Goal: Information Seeking & Learning: Learn about a topic

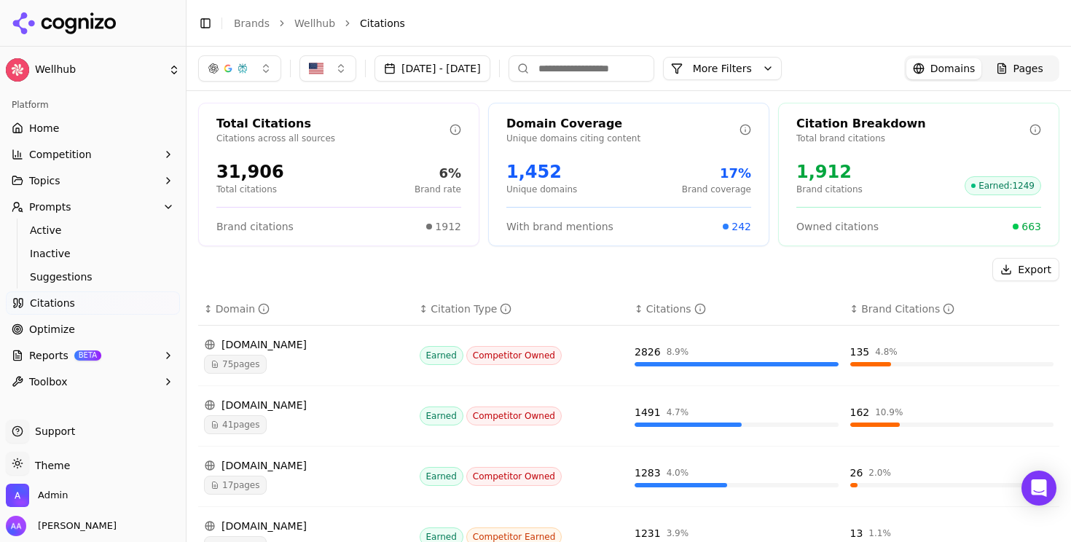
click at [326, 24] on link "Wellhub" at bounding box center [314, 23] width 41 height 15
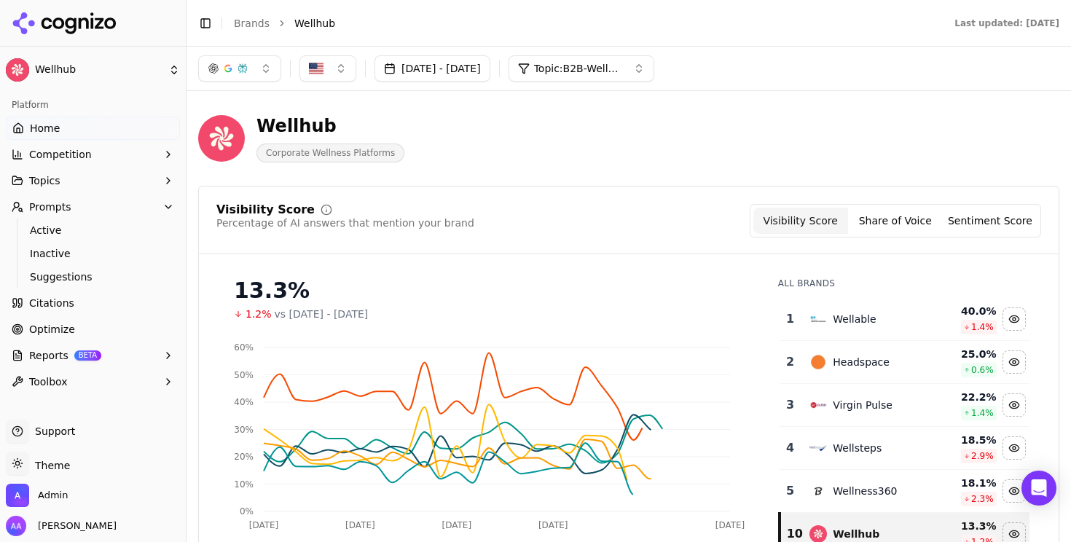
click at [250, 60] on button "button" at bounding box center [239, 68] width 83 height 26
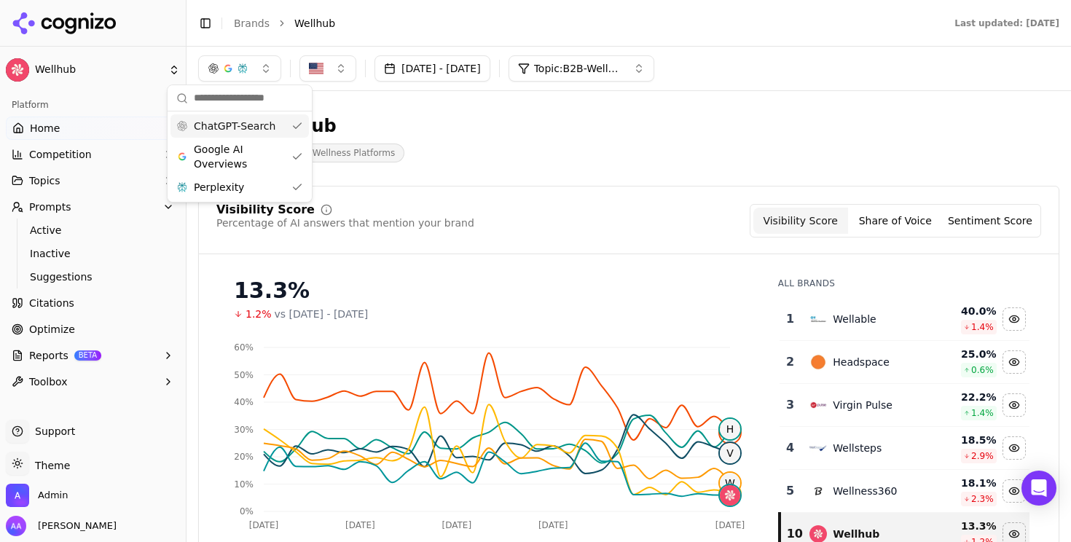
click at [235, 125] on span "ChatGPT-Search" at bounding box center [235, 126] width 82 height 15
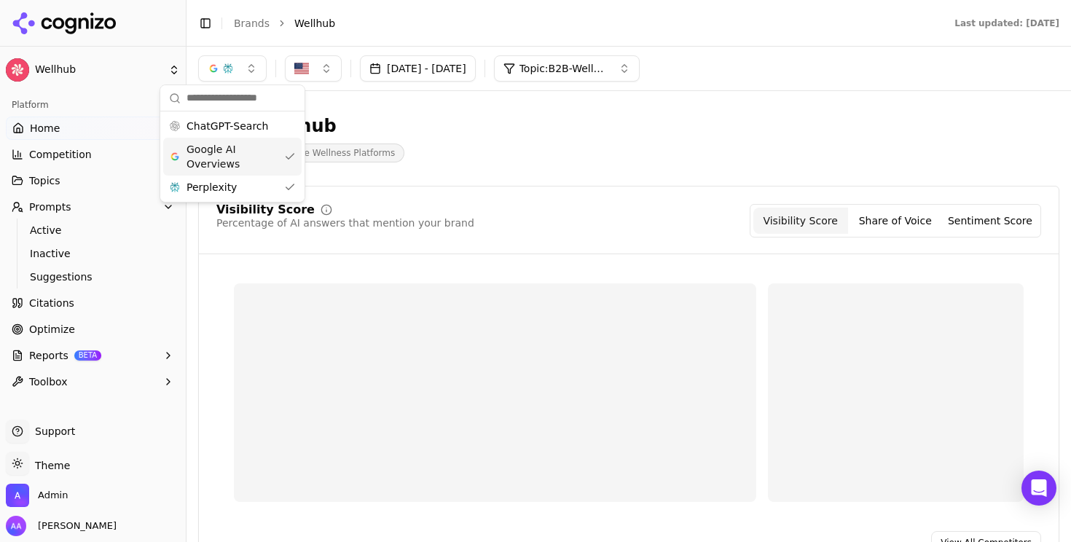
click at [231, 142] on span "Google AI Overviews" at bounding box center [233, 156] width 92 height 29
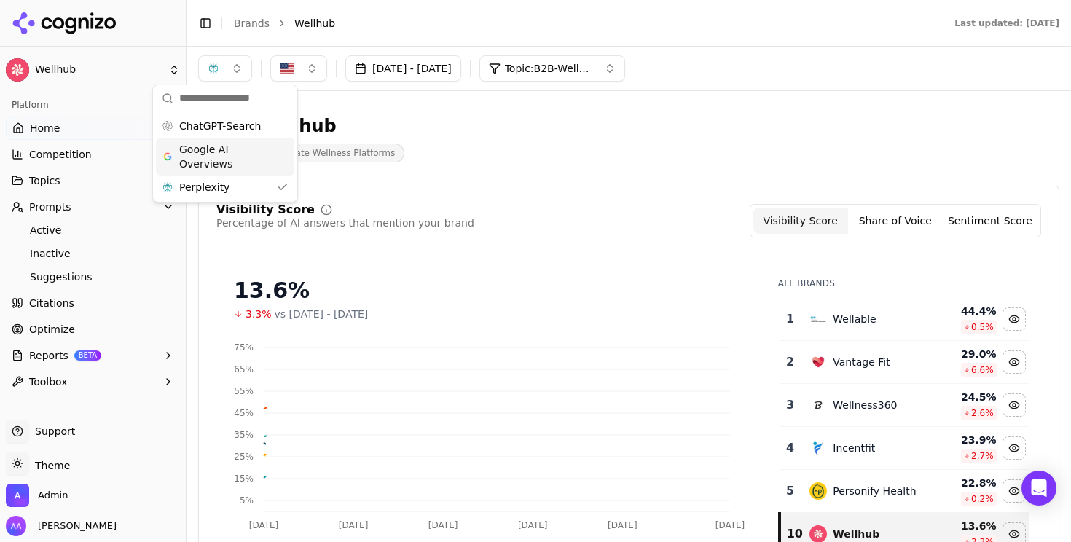
click at [437, 138] on div "Wellhub Corporate Wellness Platforms" at bounding box center [524, 138] width 653 height 48
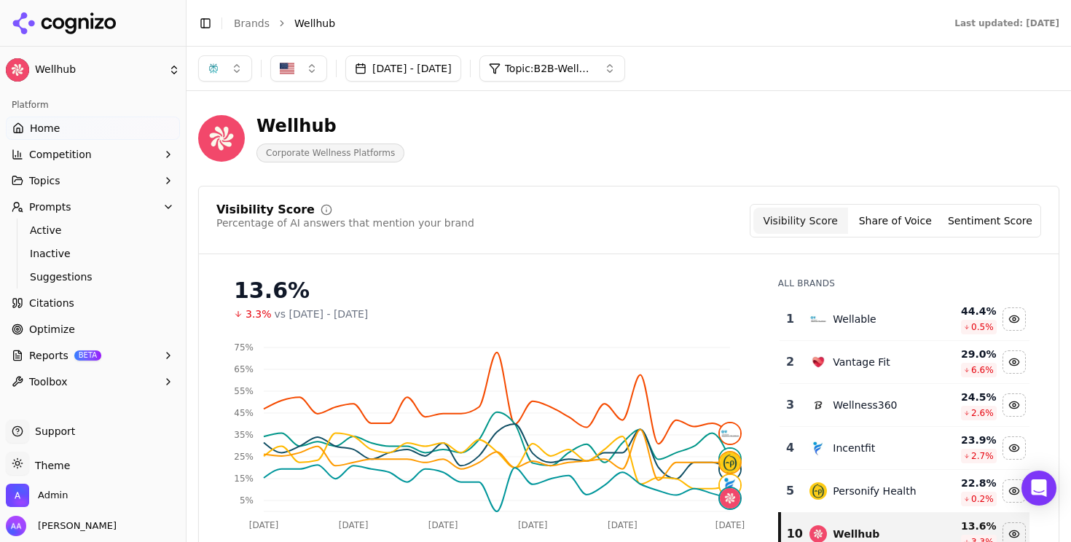
click at [871, 321] on div "Wellable" at bounding box center [865, 318] width 112 height 17
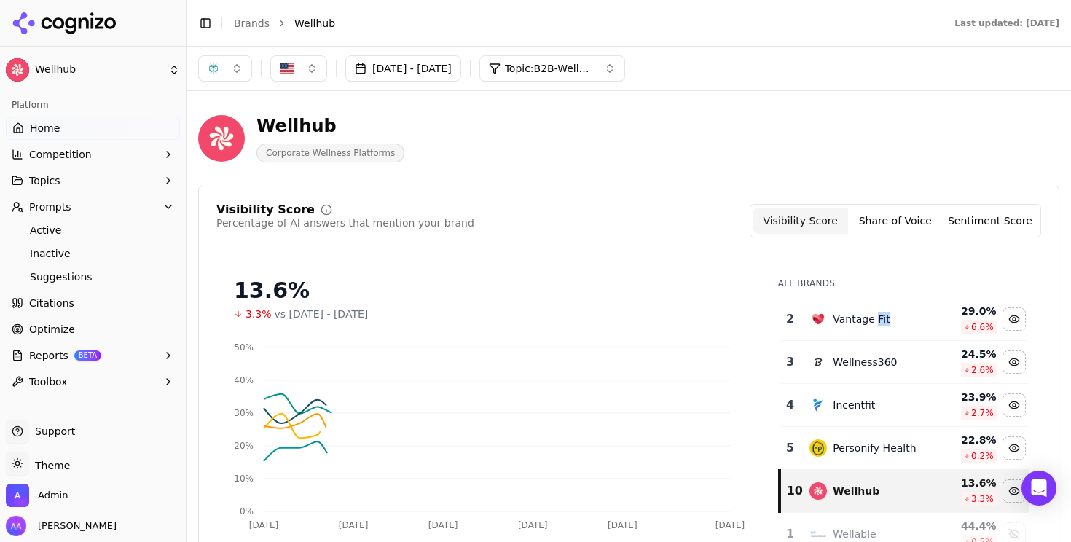
click at [871, 321] on div "Vantage Fit" at bounding box center [861, 319] width 57 height 15
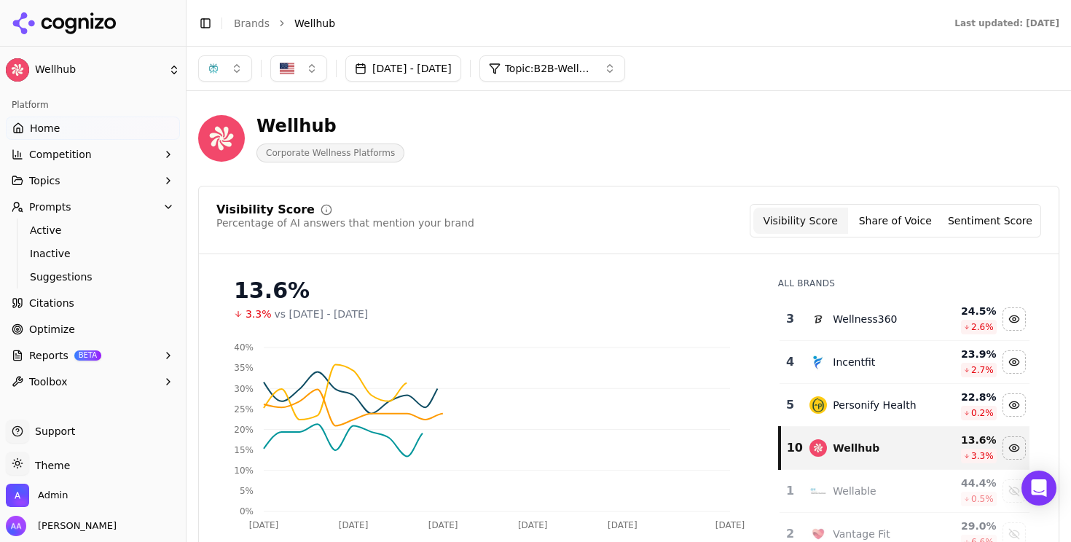
click at [871, 321] on div "Wellness360" at bounding box center [865, 319] width 64 height 15
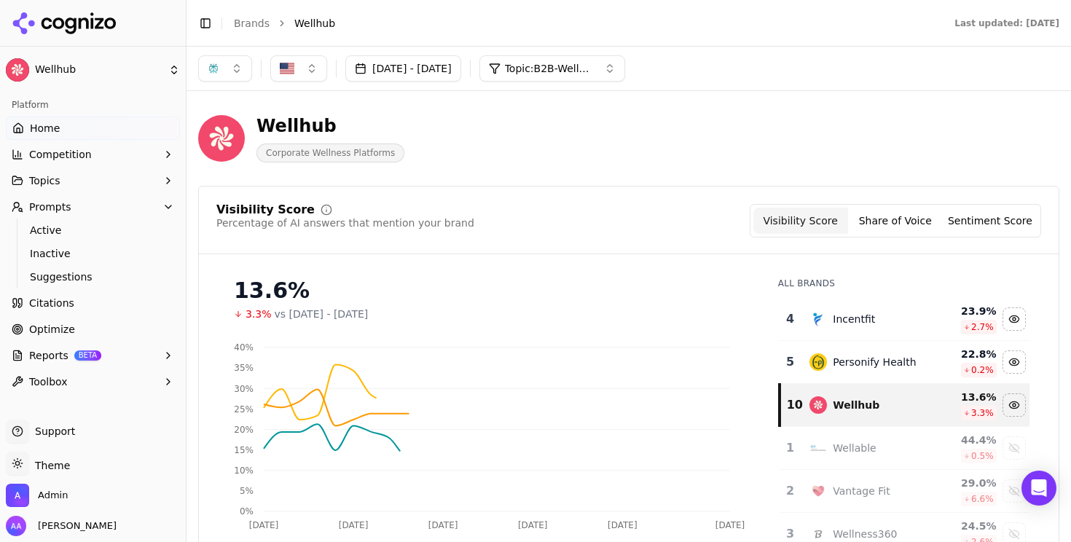
click at [871, 321] on div "Incentfit" at bounding box center [865, 318] width 112 height 17
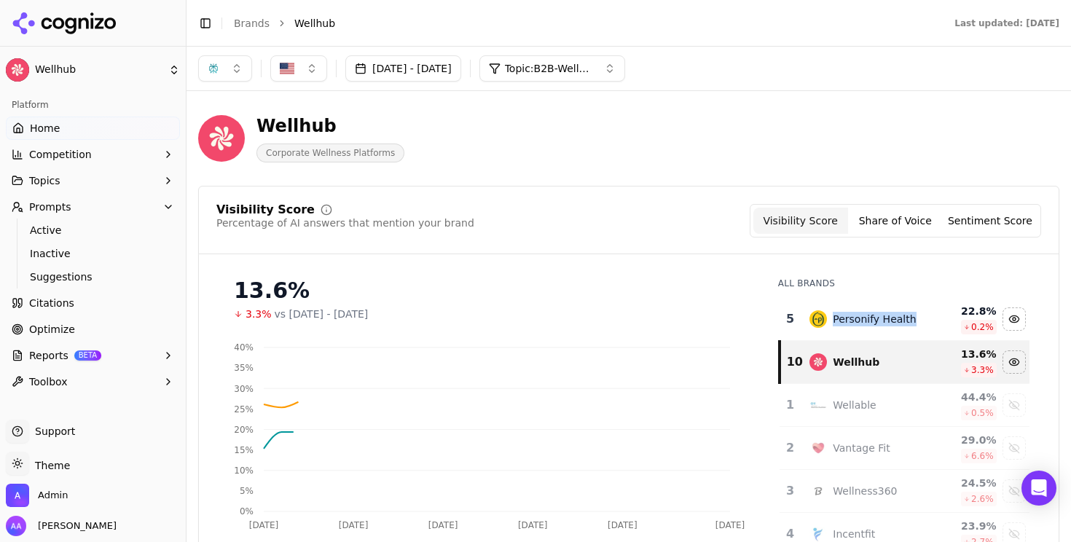
click at [871, 321] on div "Personify Health" at bounding box center [874, 319] width 83 height 15
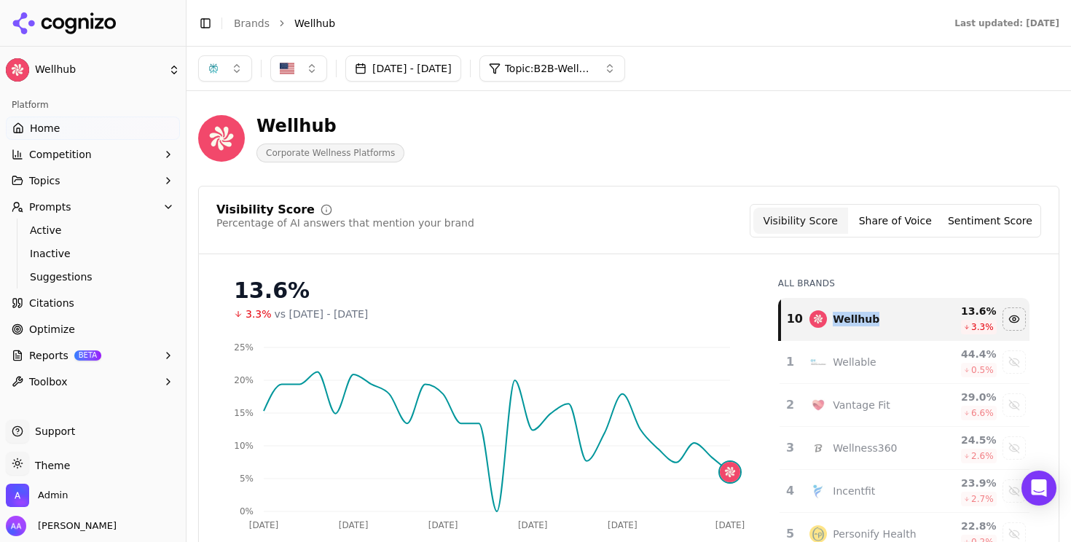
scroll to position [31, 0]
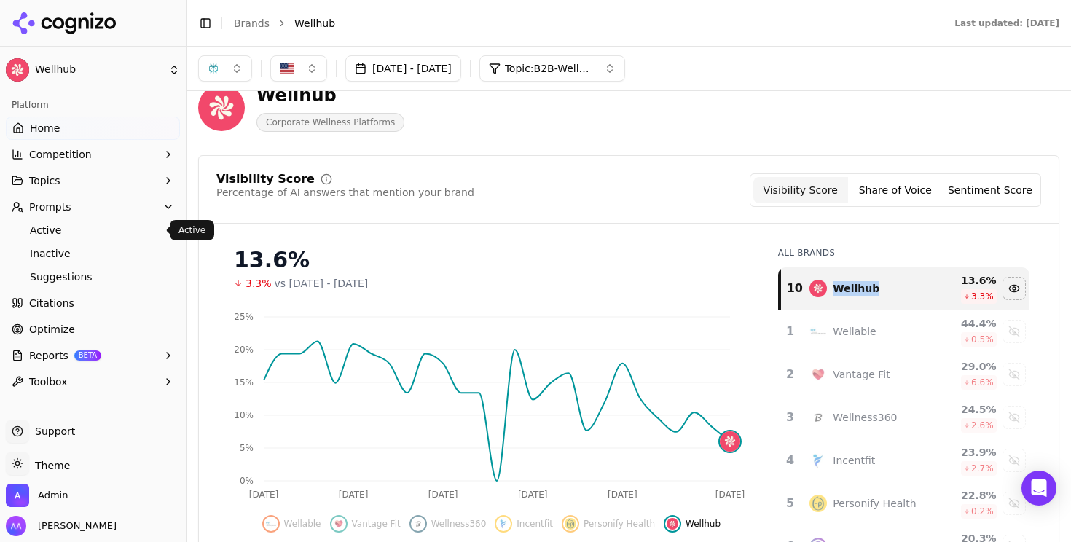
click at [60, 225] on span "Active" at bounding box center [93, 230] width 127 height 15
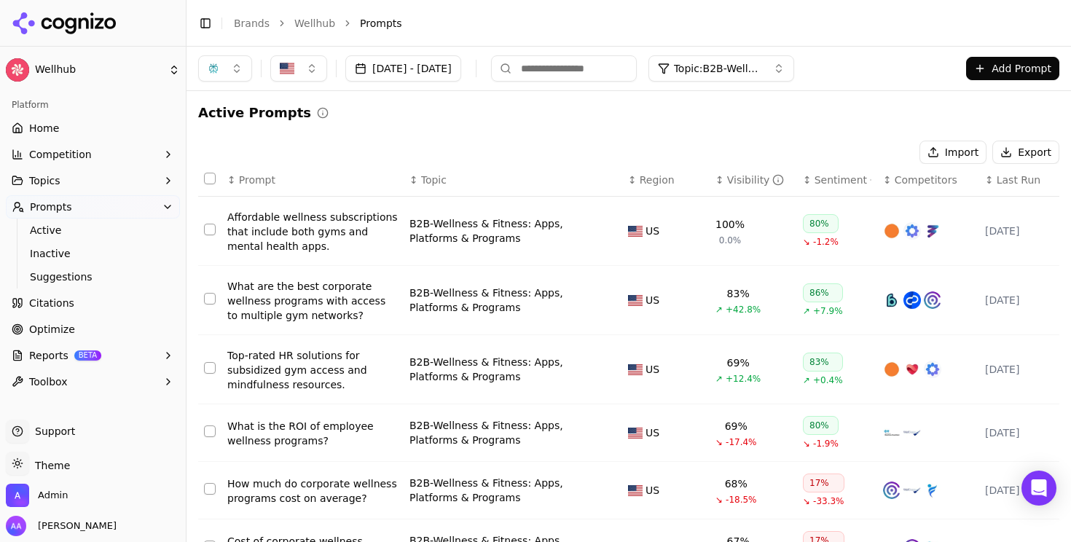
click at [440, 60] on button "Aug 24, 2025 - Sep 23, 2025" at bounding box center [403, 68] width 116 height 26
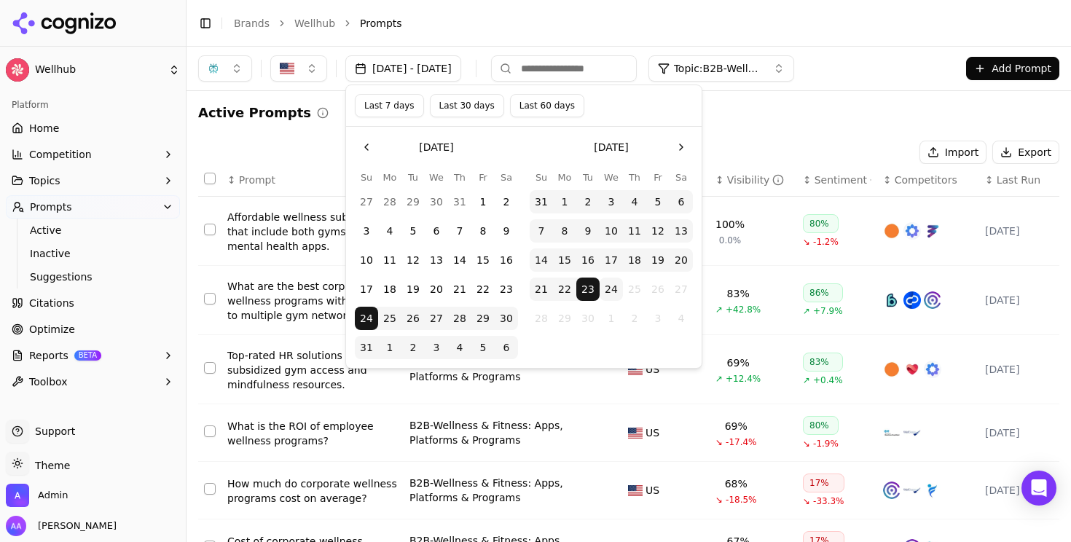
click at [375, 111] on button "Last 7 days" at bounding box center [389, 105] width 69 height 23
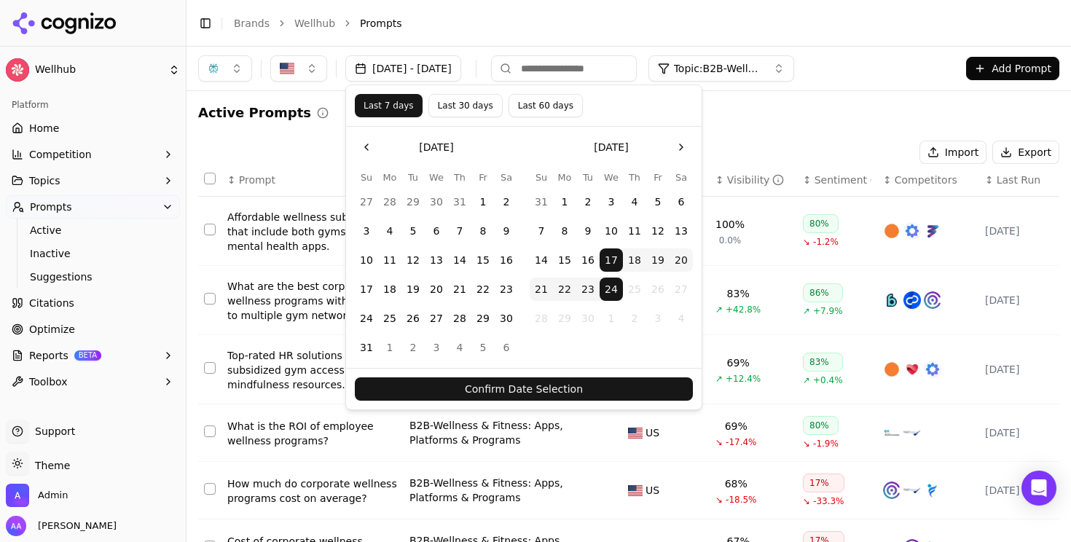
click at [504, 380] on button "Confirm Date Selection" at bounding box center [524, 388] width 338 height 23
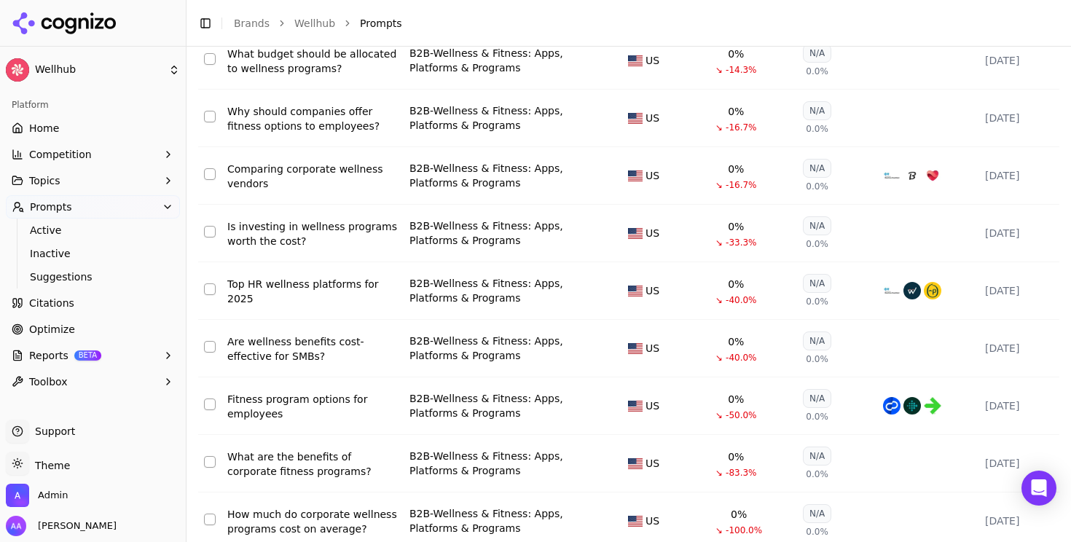
scroll to position [3654, 0]
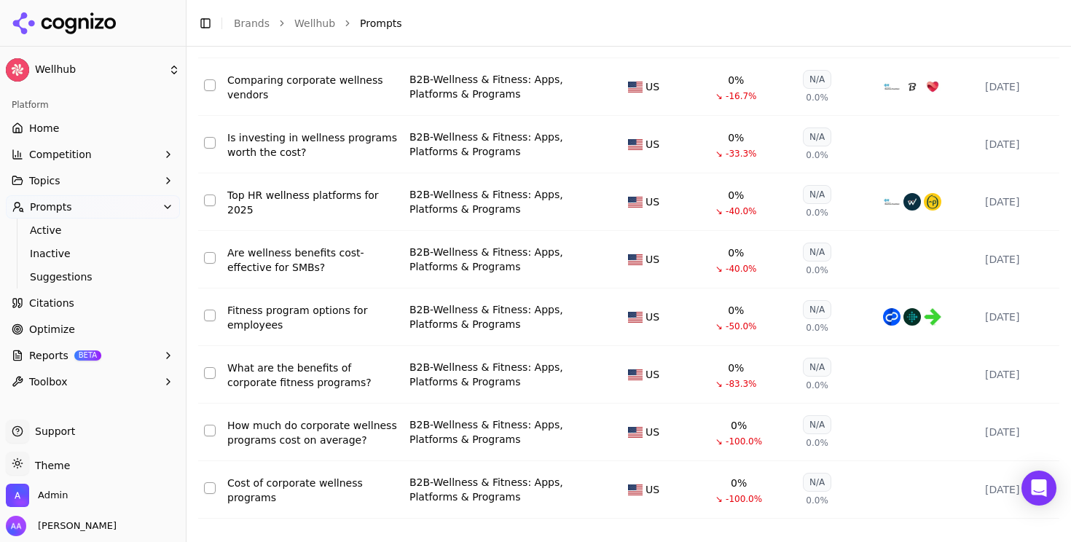
click at [340, 418] on div "How much do corporate wellness programs cost on average?" at bounding box center [312, 432] width 170 height 29
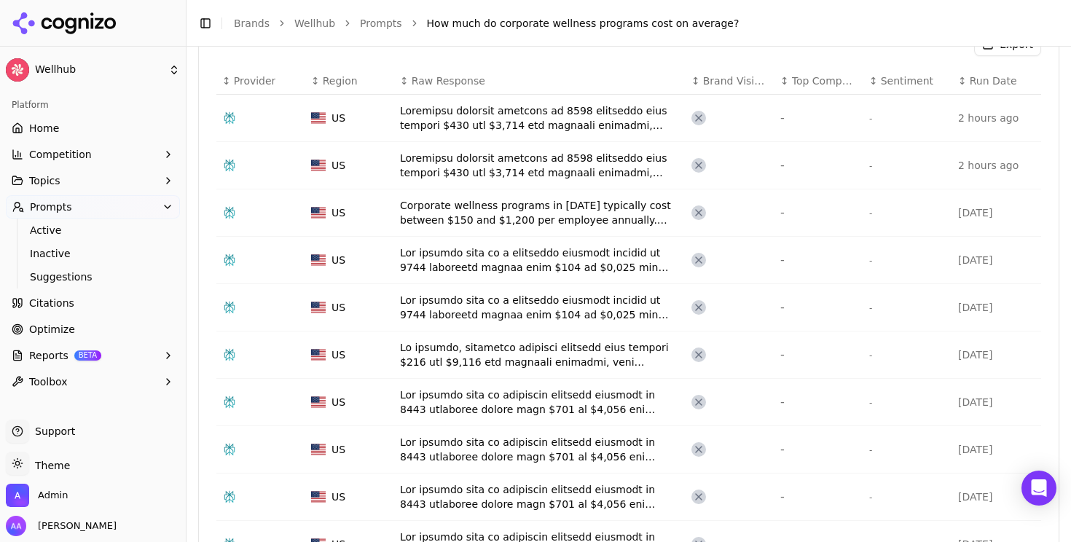
scroll to position [568, 0]
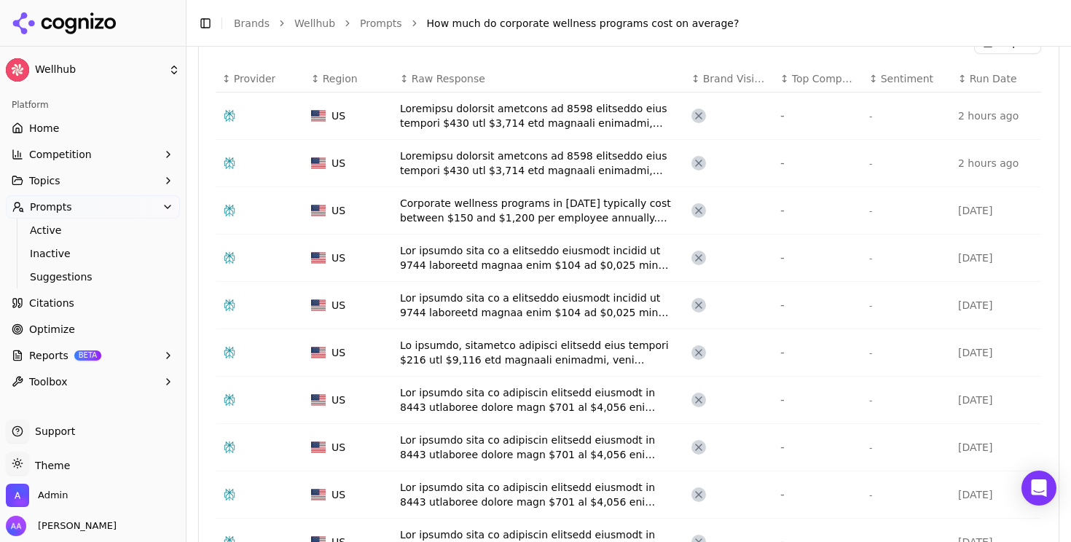
click at [463, 127] on div "Data table" at bounding box center [540, 115] width 280 height 29
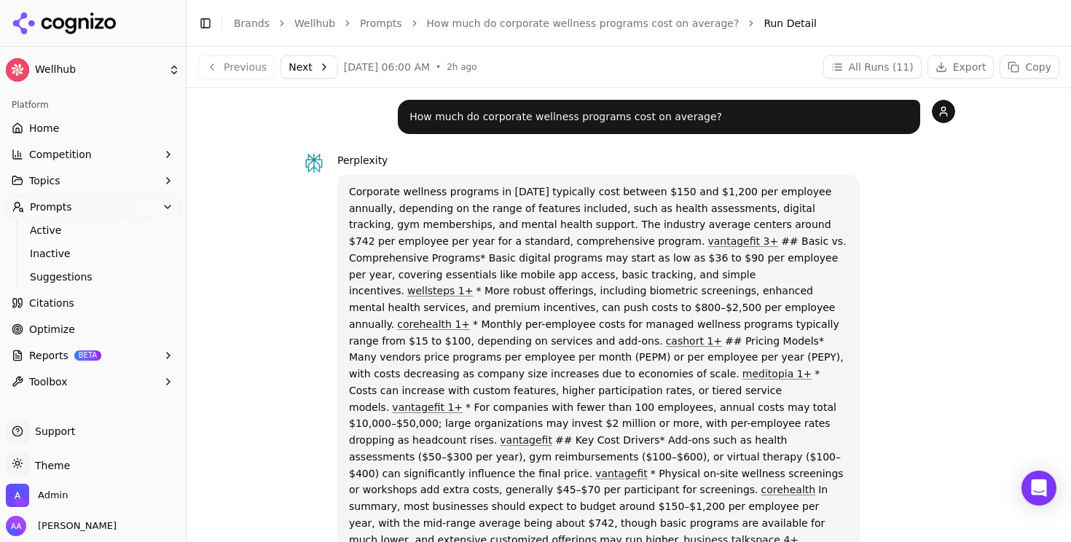
click at [476, 178] on div "Corporate wellness programs in 2025 typically cost between $150 and $1,200 per …" at bounding box center [598, 366] width 522 height 382
click at [881, 59] on button "All Runs ( 11 )" at bounding box center [872, 66] width 98 height 23
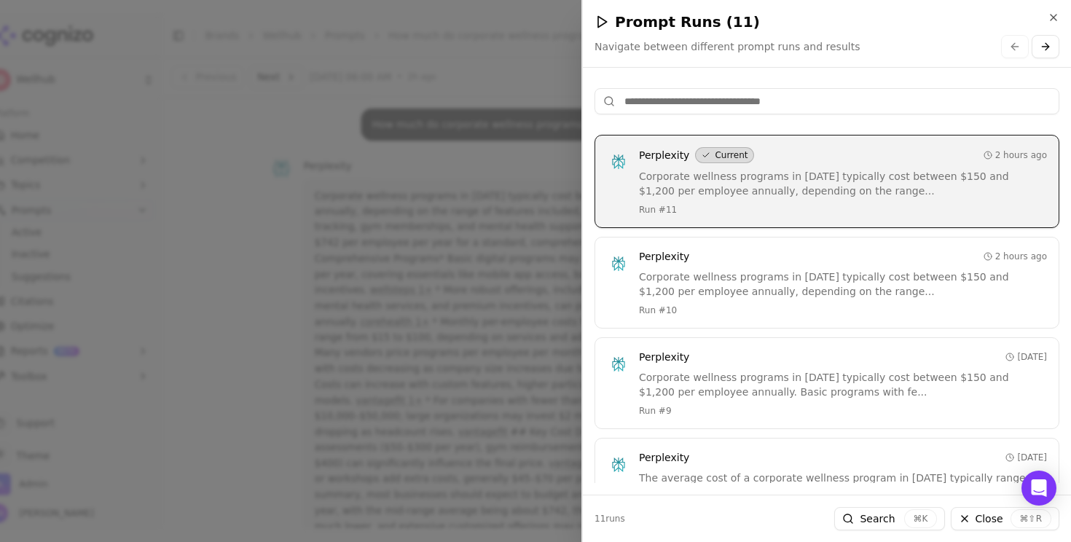
click at [751, 108] on input at bounding box center [826, 101] width 465 height 26
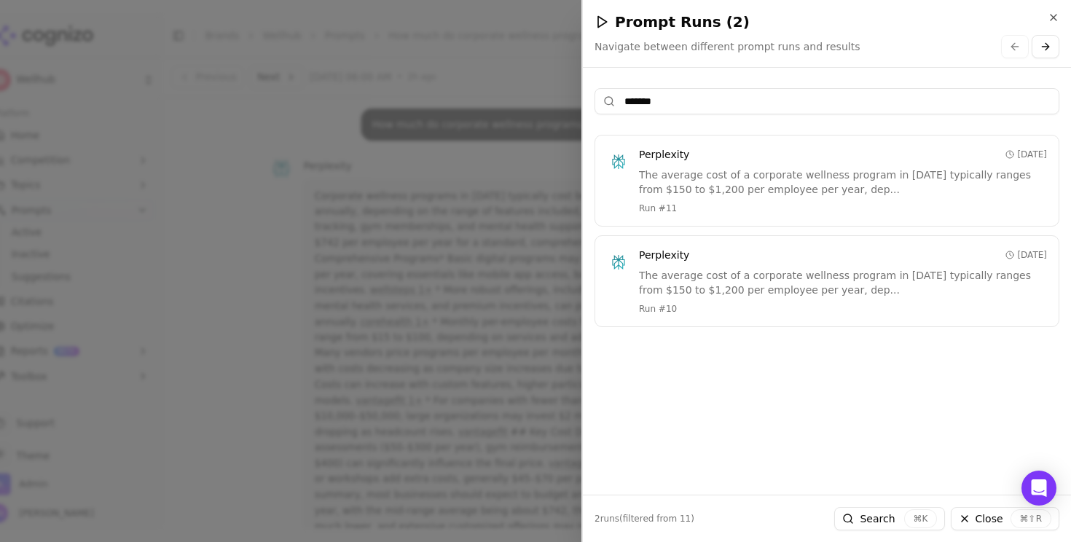
type input "*******"
click at [707, 181] on div "The average cost of a corporate wellness program in 2025 typically ranges from …" at bounding box center [843, 182] width 408 height 29
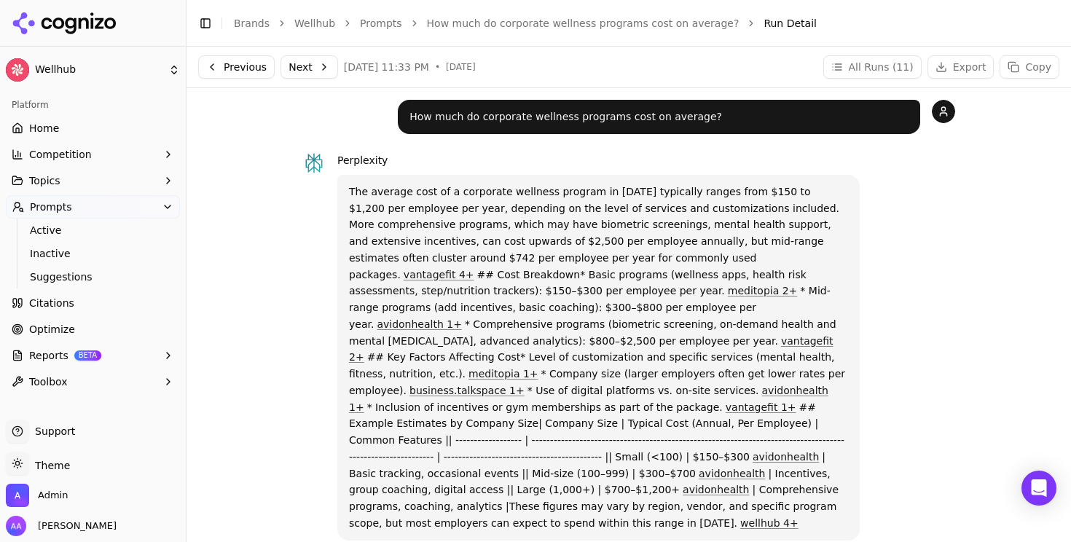
click at [562, 19] on link "How much do corporate wellness programs cost on average?" at bounding box center [583, 23] width 313 height 15
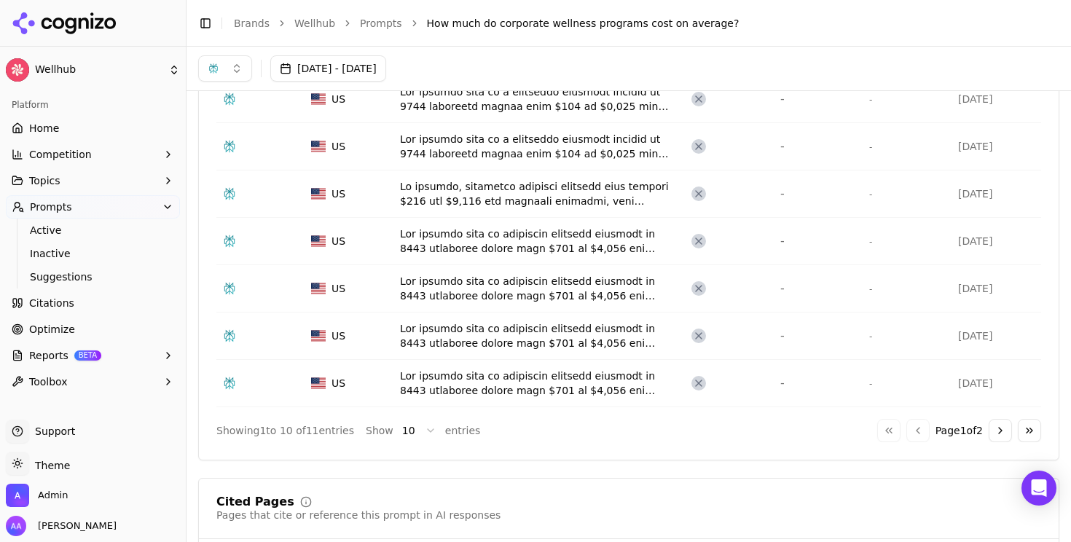
scroll to position [727, 0]
click at [989, 430] on button "Go to next page" at bounding box center [1000, 429] width 23 height 23
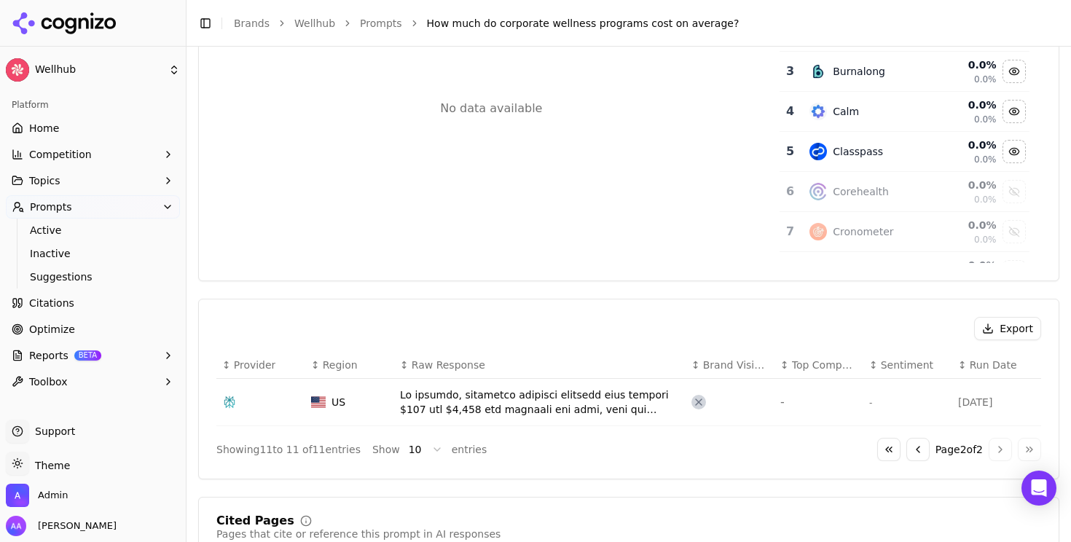
scroll to position [282, 0]
click at [906, 448] on button "Go to previous page" at bounding box center [917, 448] width 23 height 23
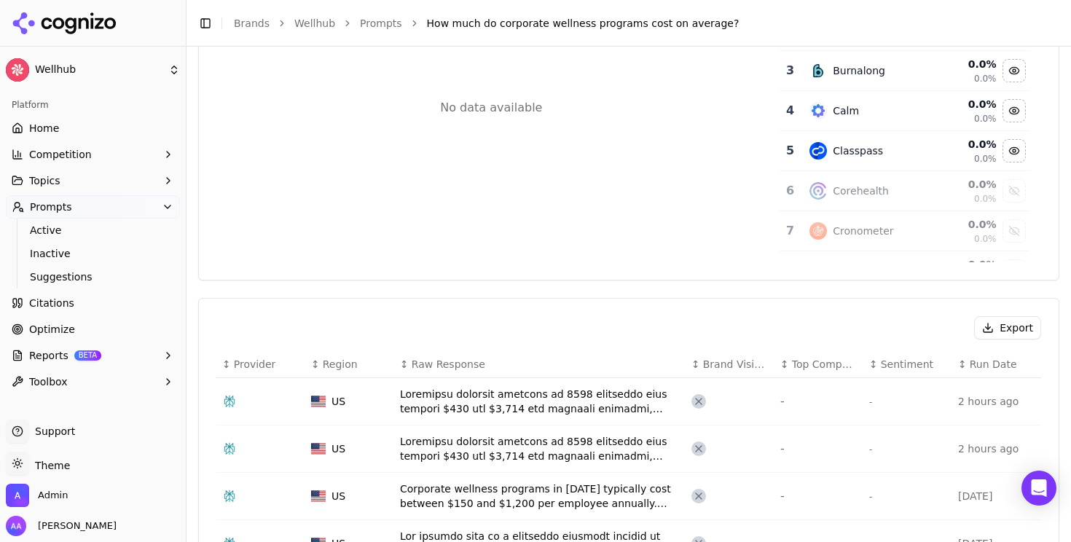
click at [326, 19] on link "Wellhub" at bounding box center [314, 23] width 41 height 15
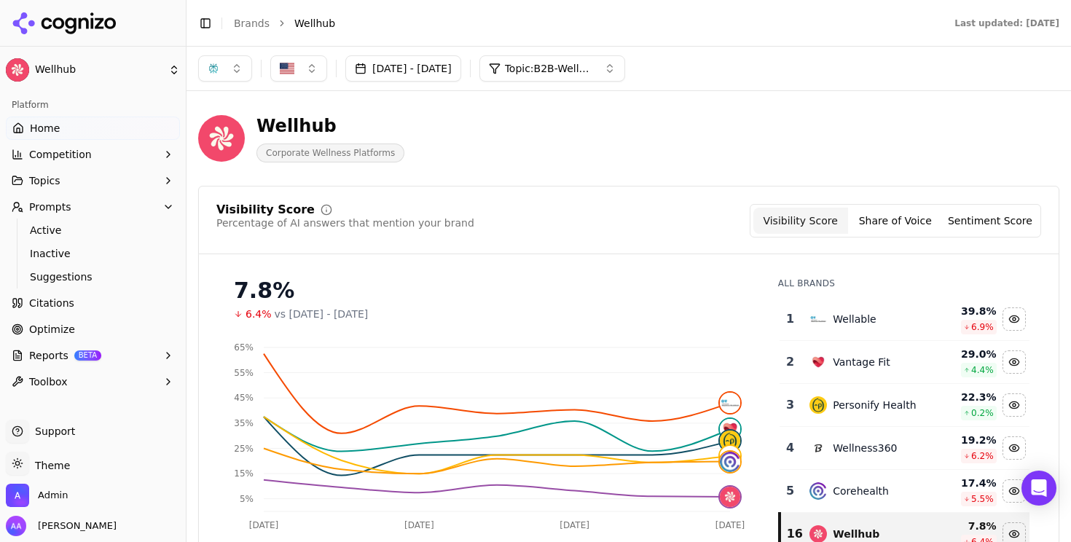
click at [873, 314] on div "Wellable" at bounding box center [865, 318] width 112 height 17
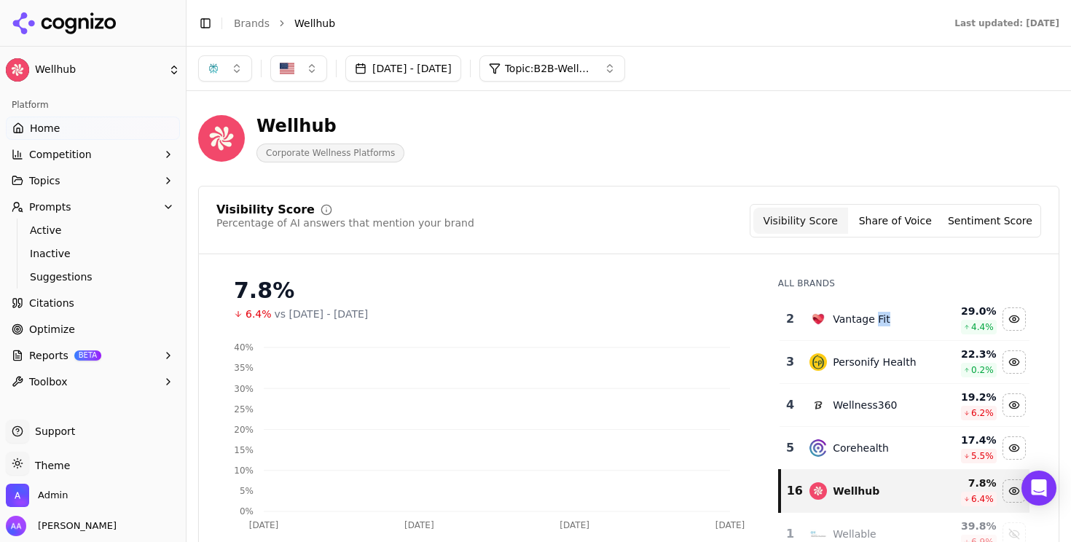
click at [873, 314] on div "Vantage Fit" at bounding box center [861, 319] width 57 height 15
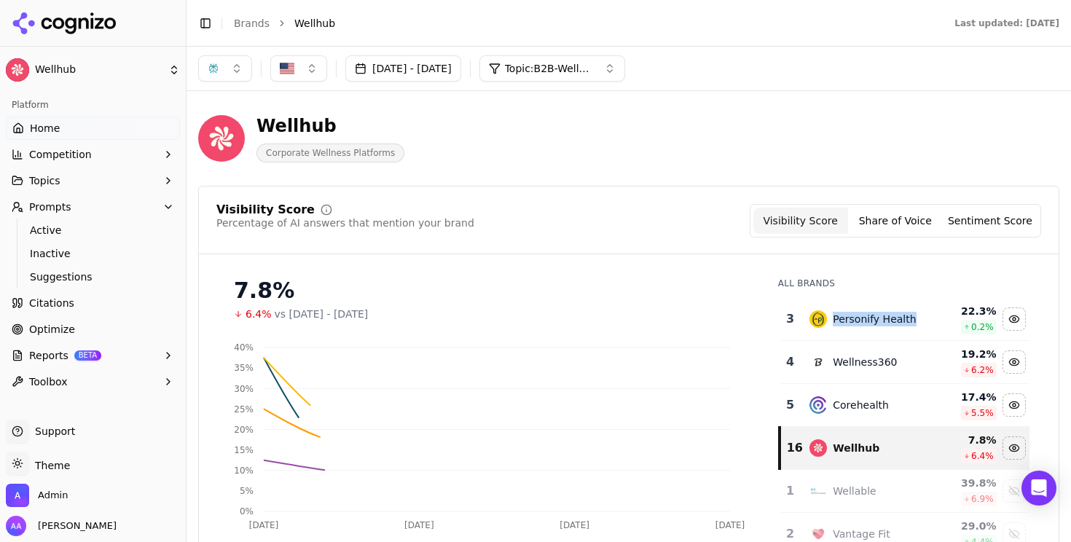
click at [873, 314] on div "Personify Health" at bounding box center [874, 319] width 83 height 15
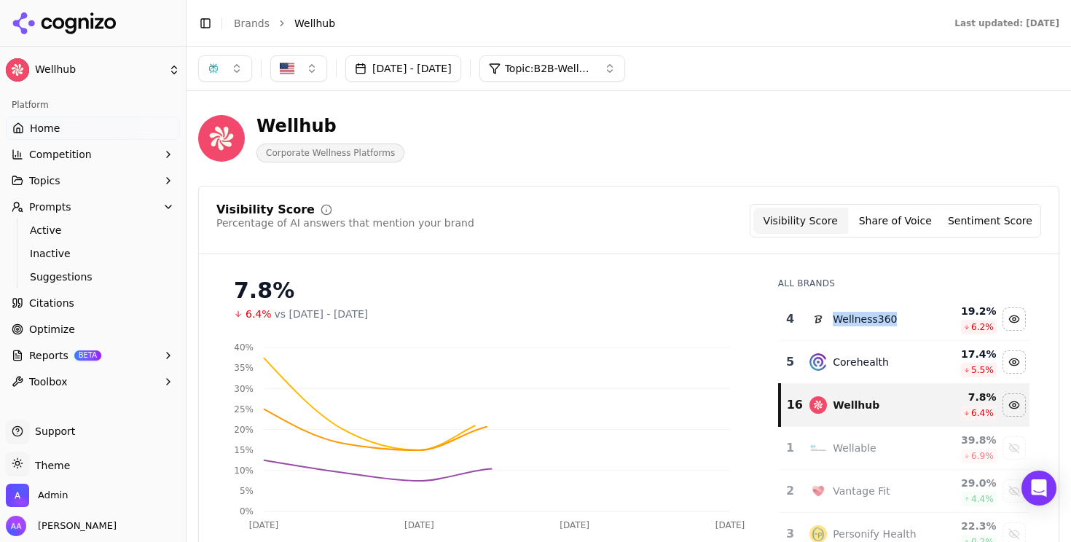
click at [873, 314] on div "Wellness360" at bounding box center [865, 319] width 64 height 15
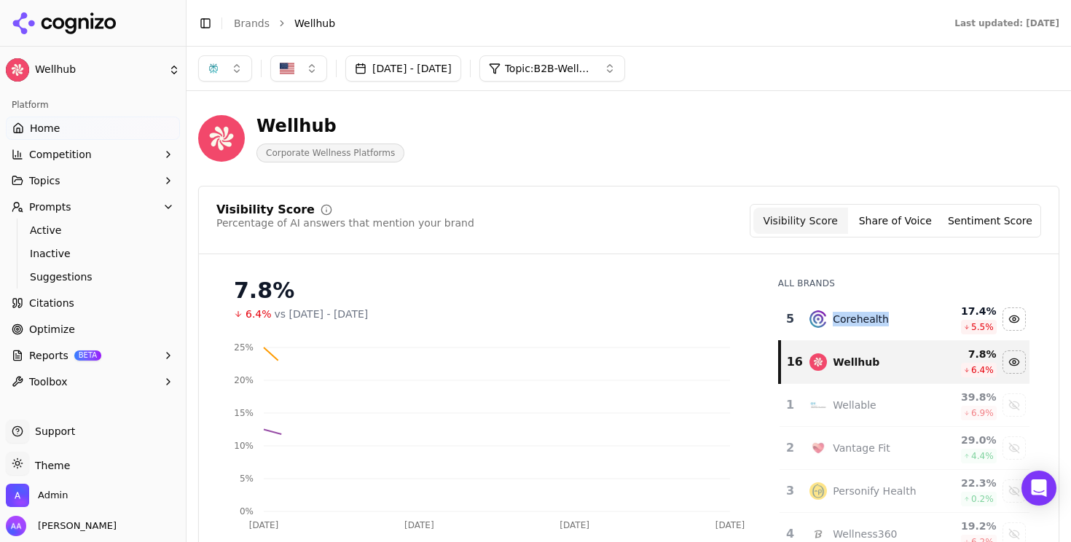
click at [873, 314] on div "Corehealth" at bounding box center [861, 319] width 56 height 15
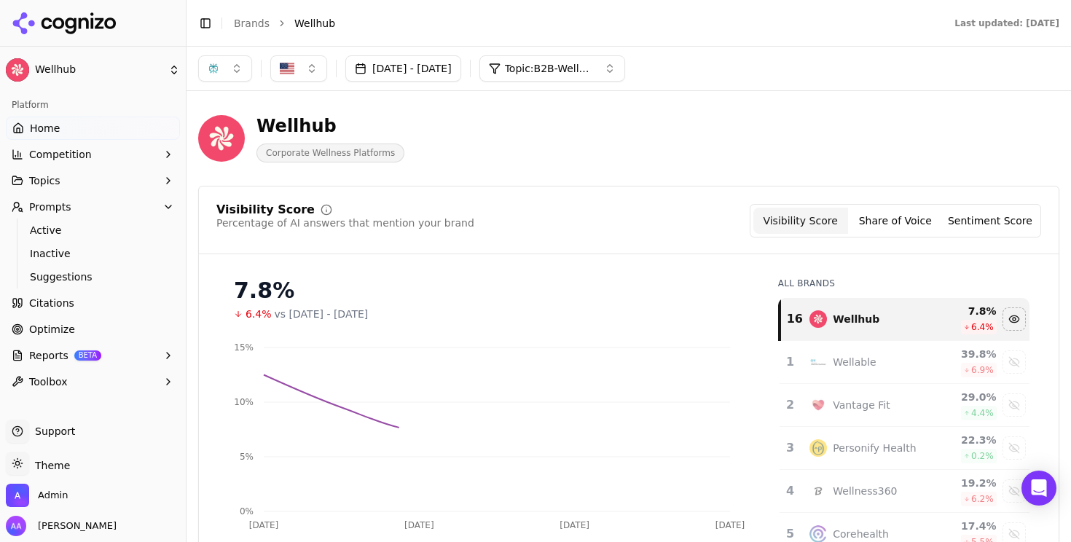
click at [468, 173] on div "Wellhub Corporate Wellness Platforms" at bounding box center [628, 138] width 861 height 71
click at [461, 68] on button "[DATE] - [DATE]" at bounding box center [403, 68] width 116 height 26
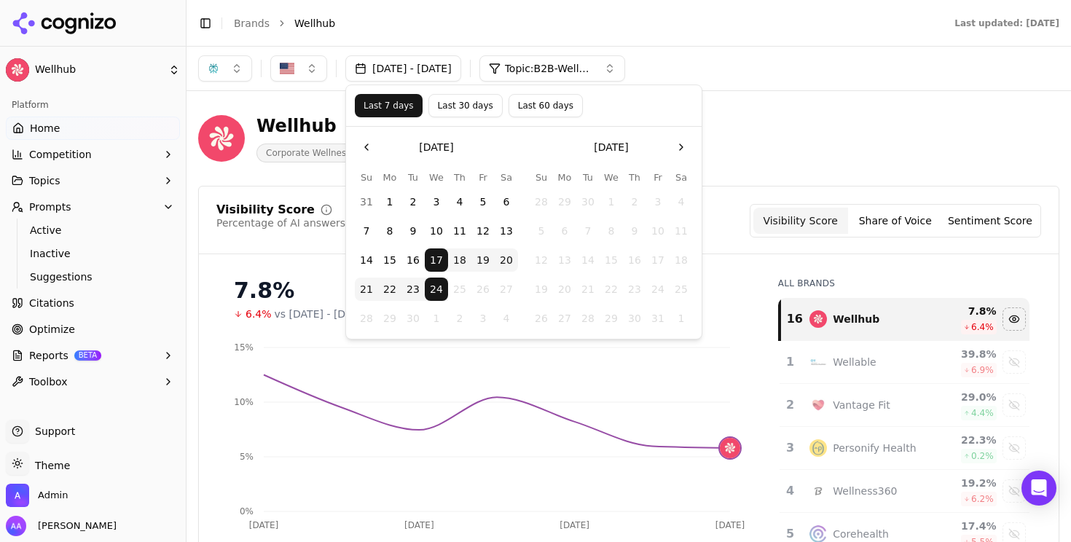
click at [531, 110] on button "Last 60 days" at bounding box center [546, 105] width 74 height 23
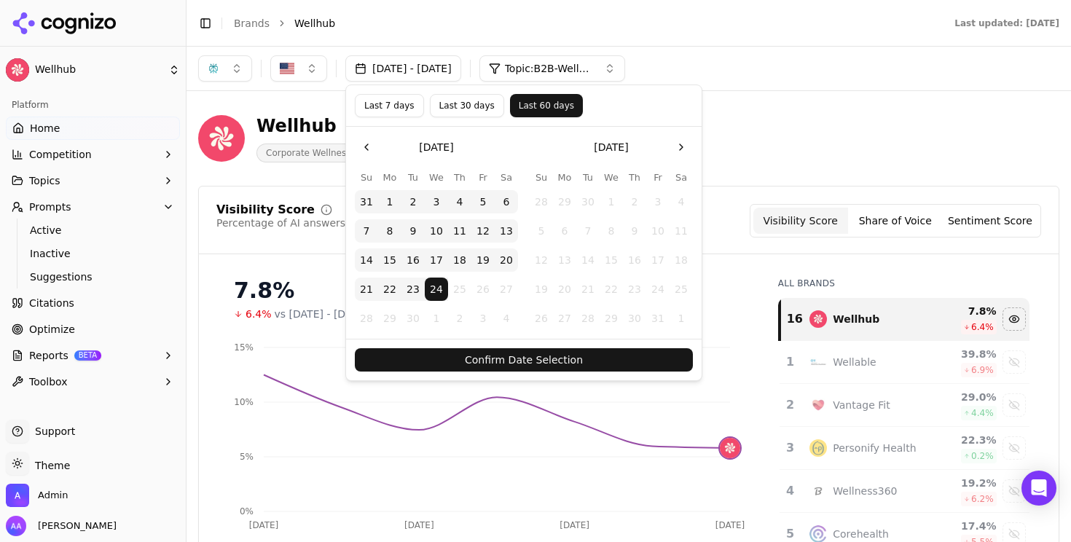
click at [546, 364] on button "Confirm Date Selection" at bounding box center [524, 359] width 338 height 23
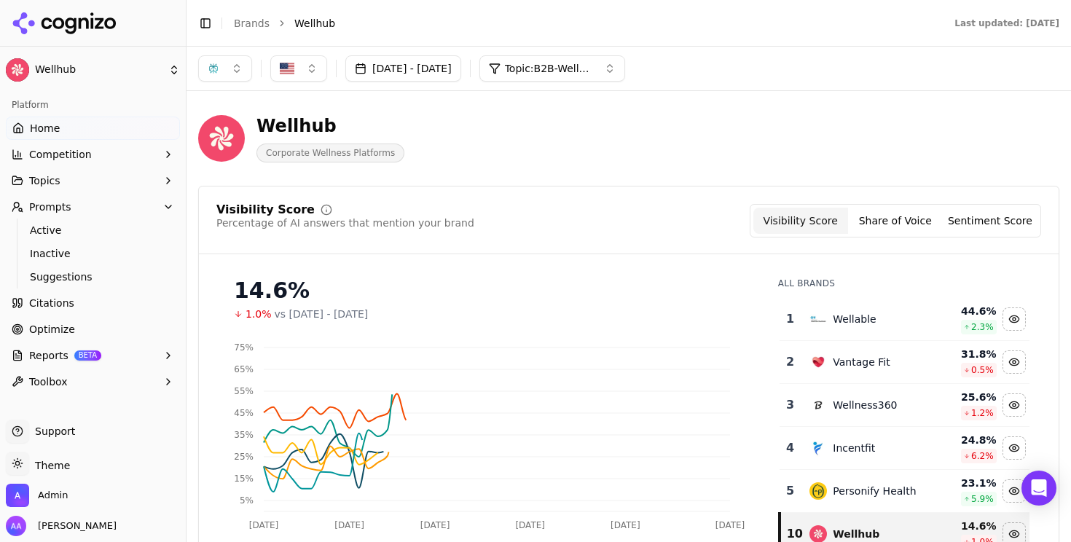
click at [877, 331] on td "Wellable" at bounding box center [866, 319] width 130 height 43
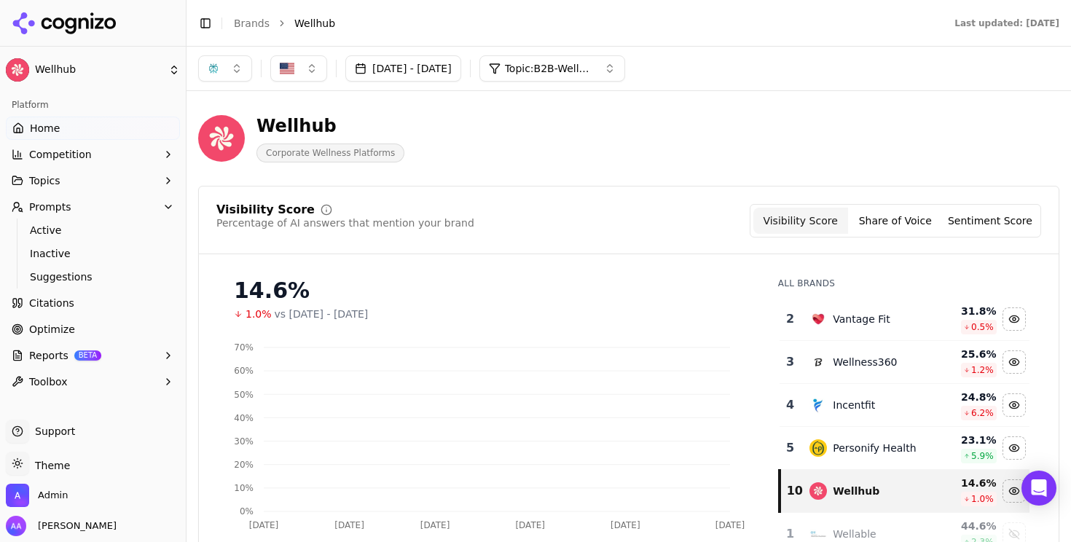
click at [877, 331] on td "Vantage Fit" at bounding box center [866, 319] width 130 height 43
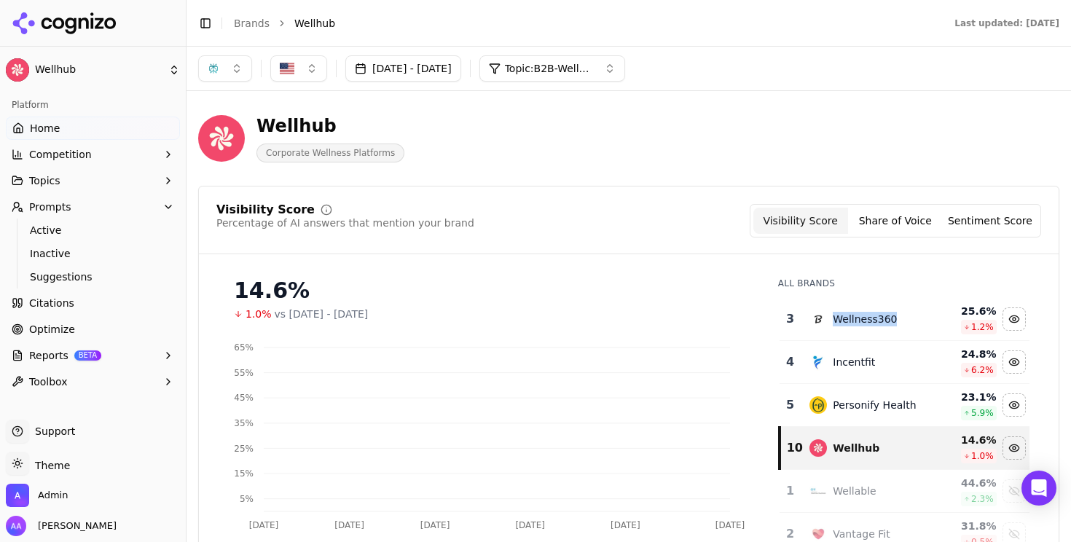
click at [877, 331] on td "Wellness360" at bounding box center [866, 319] width 130 height 43
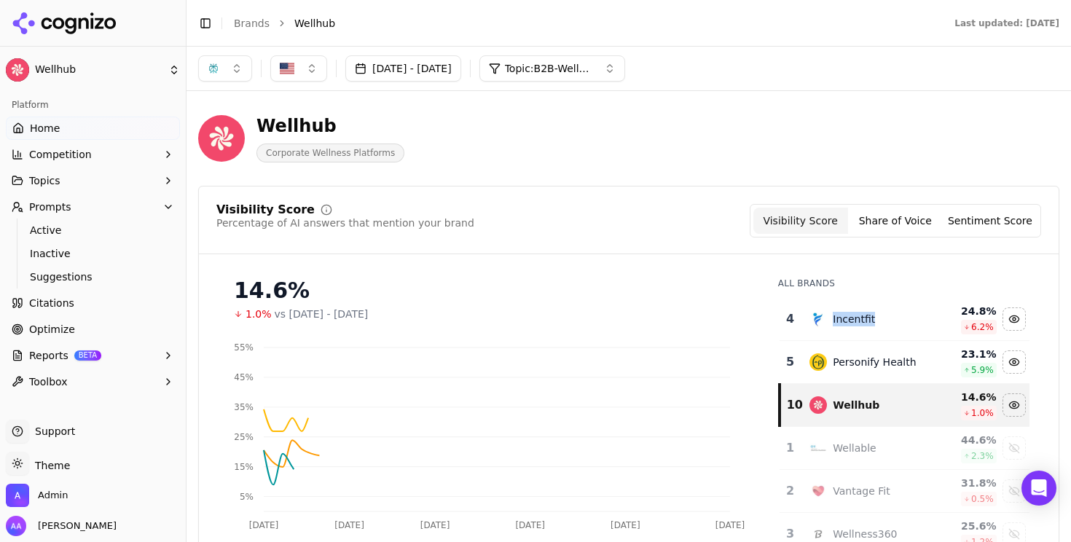
click at [877, 331] on td "Incentfit" at bounding box center [866, 319] width 130 height 43
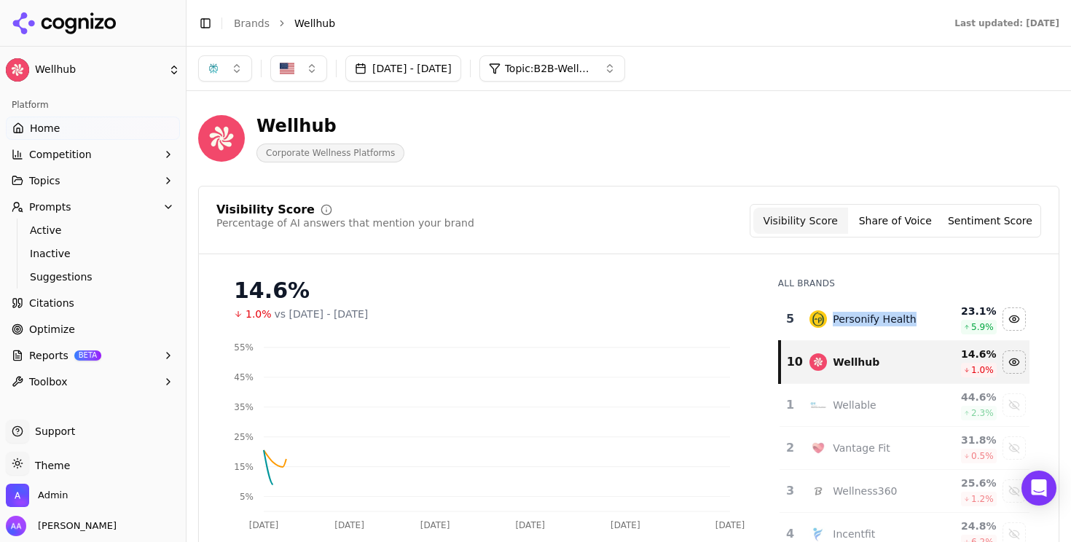
click at [877, 331] on td "Personify Health" at bounding box center [866, 319] width 130 height 43
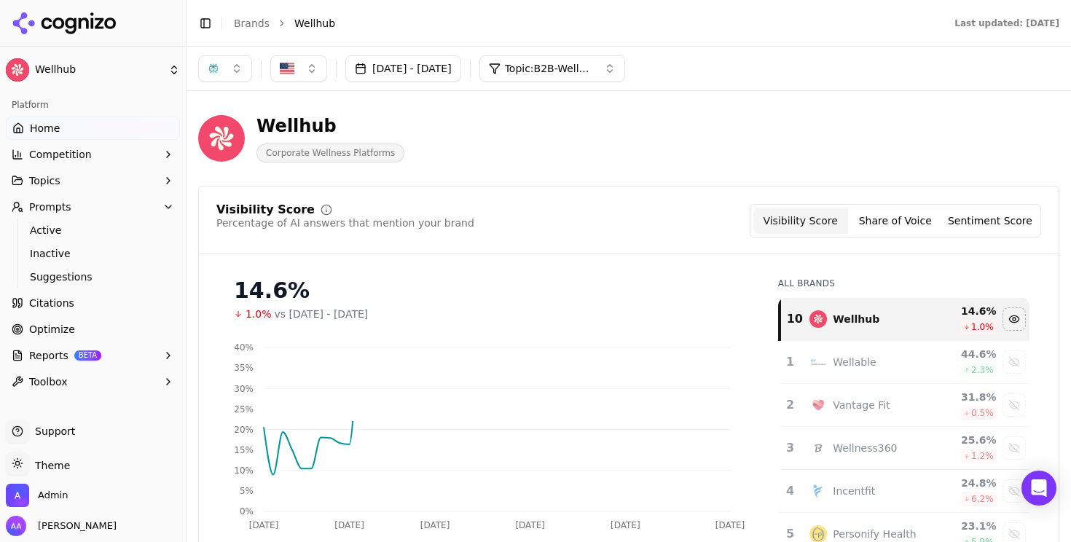
click at [640, 280] on div "14.6%" at bounding box center [491, 291] width 515 height 26
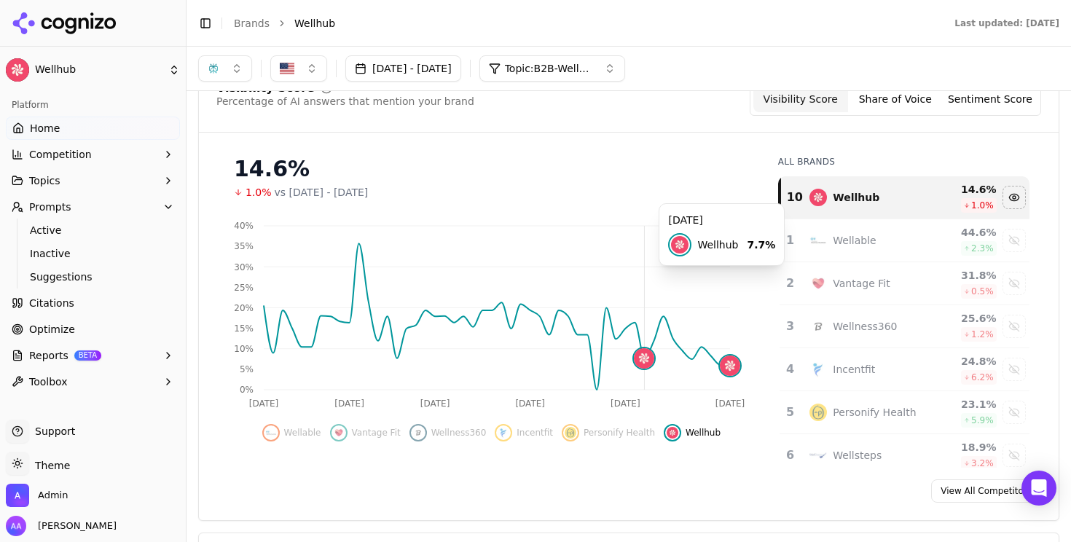
scroll to position [113, 0]
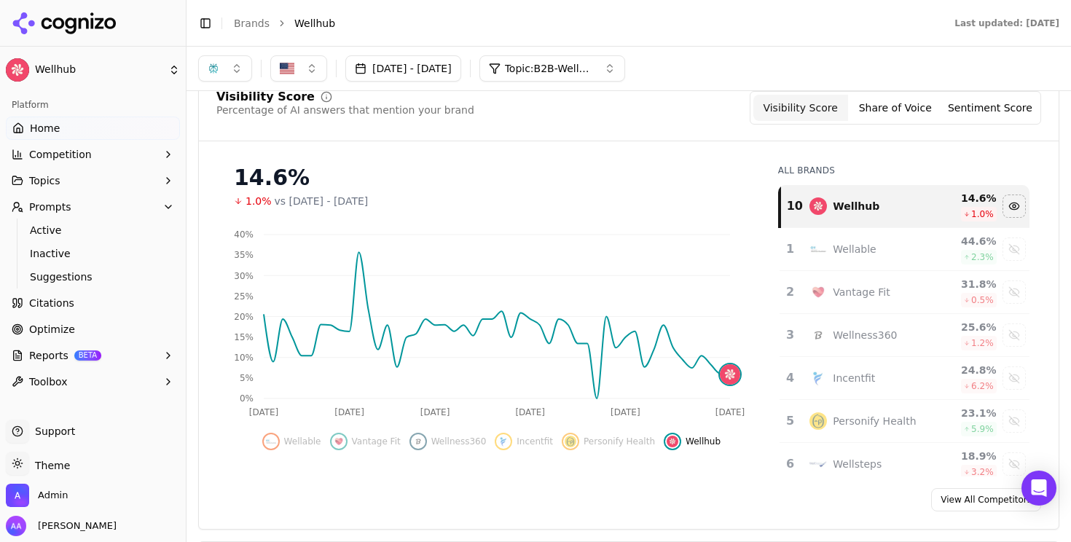
click at [227, 79] on button "button" at bounding box center [225, 68] width 54 height 26
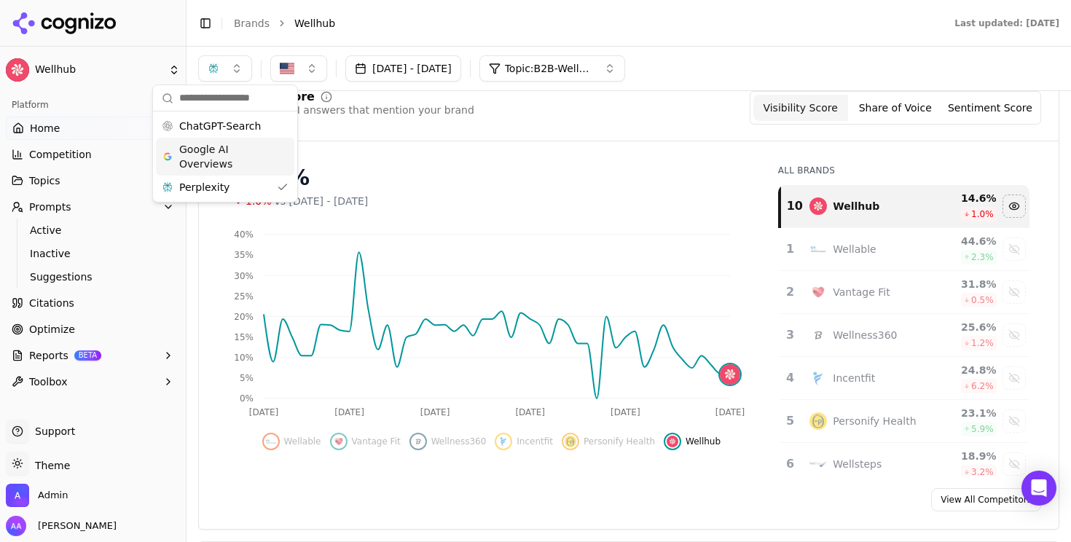
click at [227, 161] on span "Google AI Overviews" at bounding box center [225, 156] width 92 height 29
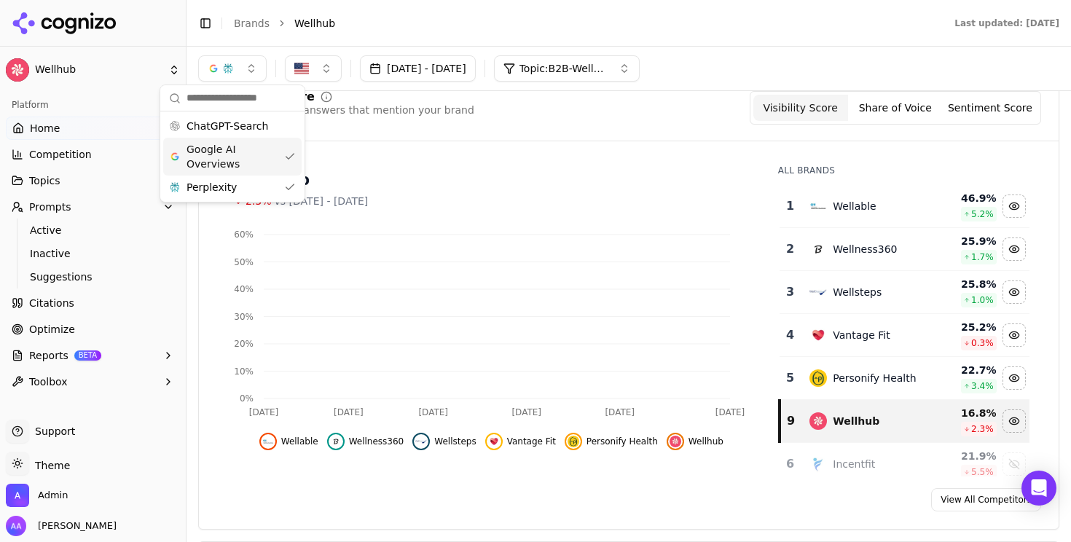
click at [654, 130] on div "Visibility Score Percentage of AI answers that mention your brand Visibility Sc…" at bounding box center [629, 116] width 860 height 50
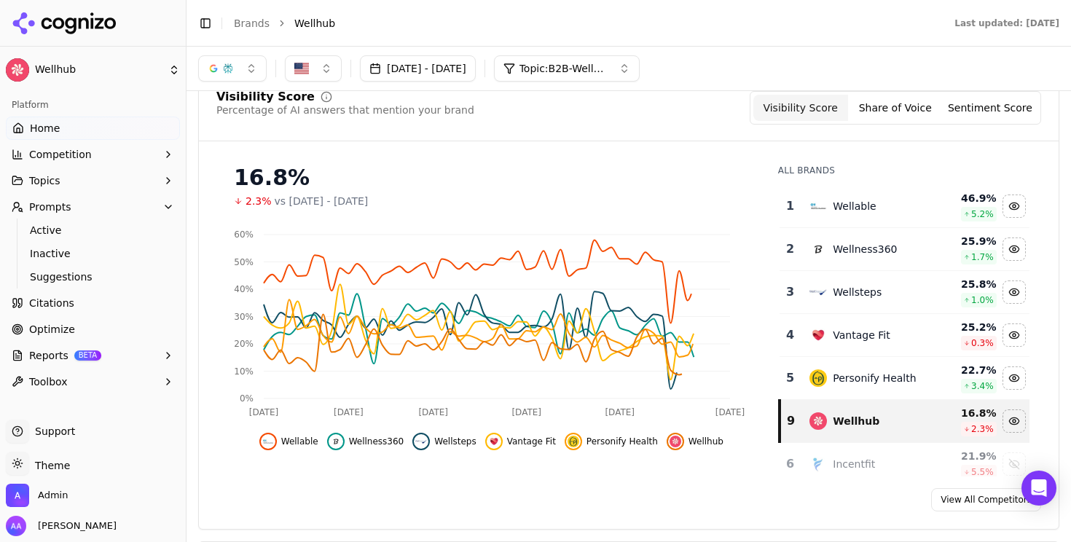
click at [879, 210] on div "Wellable" at bounding box center [865, 205] width 112 height 17
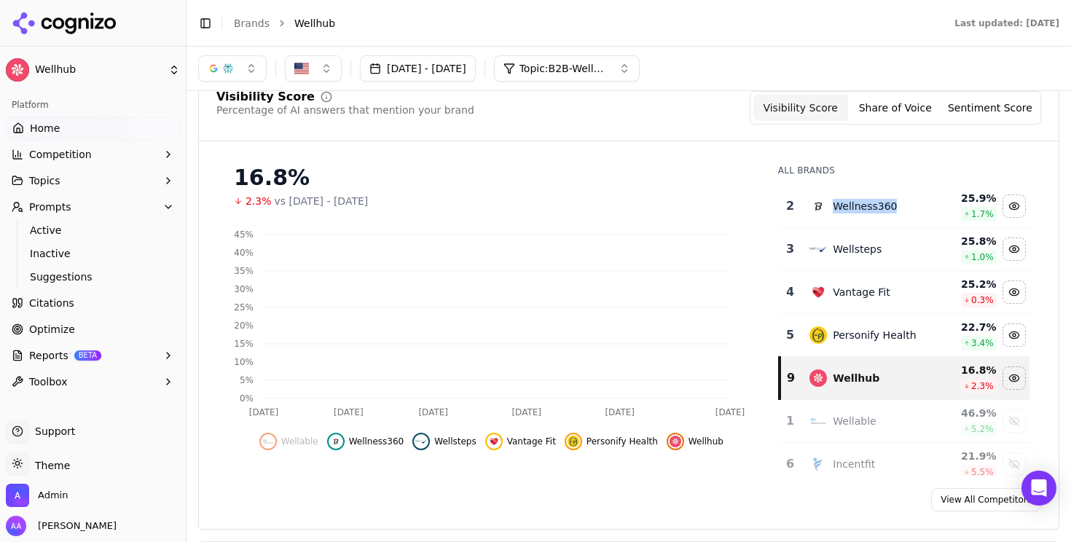
click at [879, 210] on div "Wellness360" at bounding box center [865, 206] width 64 height 15
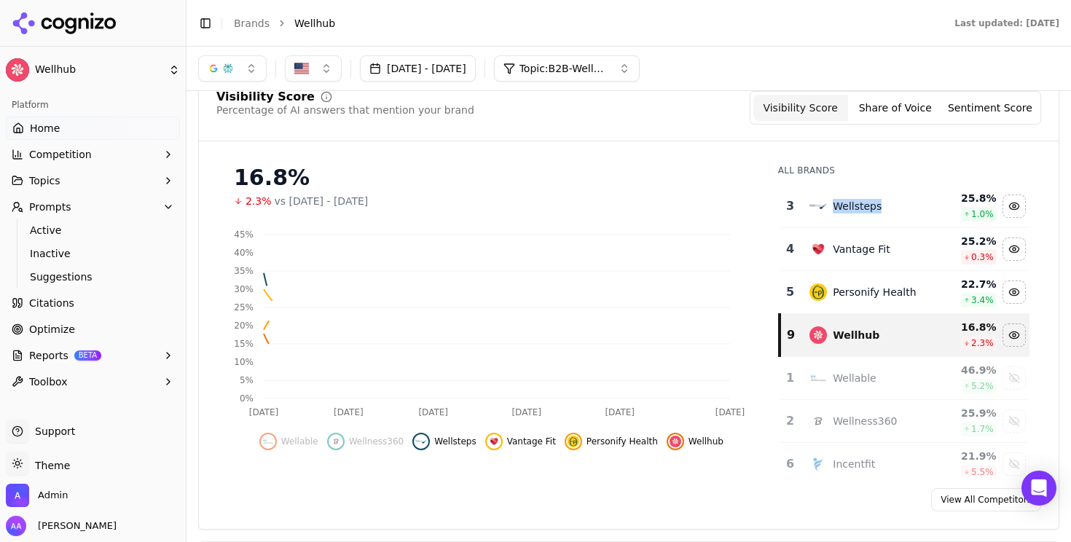
click at [879, 210] on div "Wellsteps" at bounding box center [865, 205] width 112 height 17
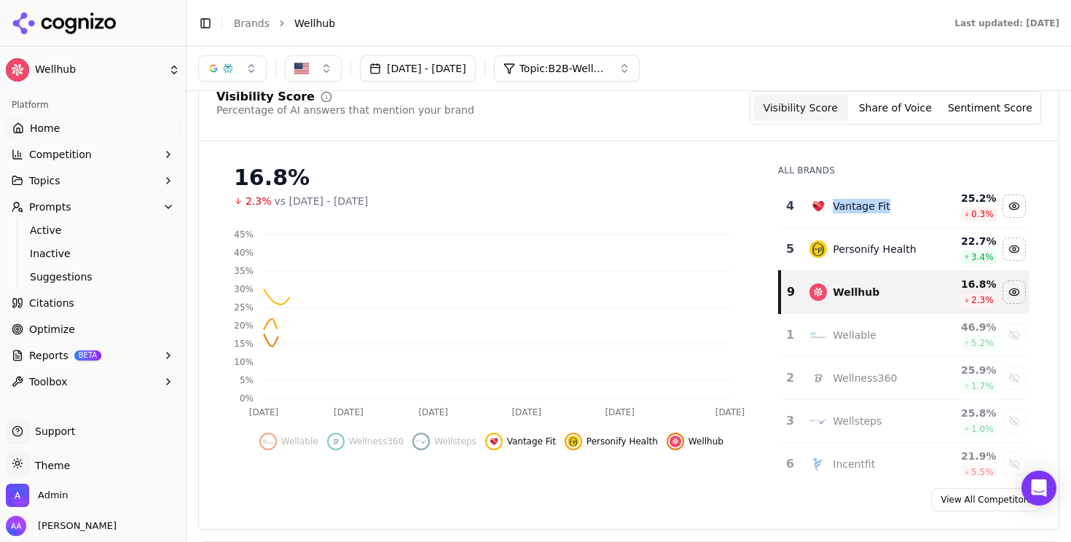
click at [879, 210] on div "Vantage Fit" at bounding box center [865, 205] width 112 height 17
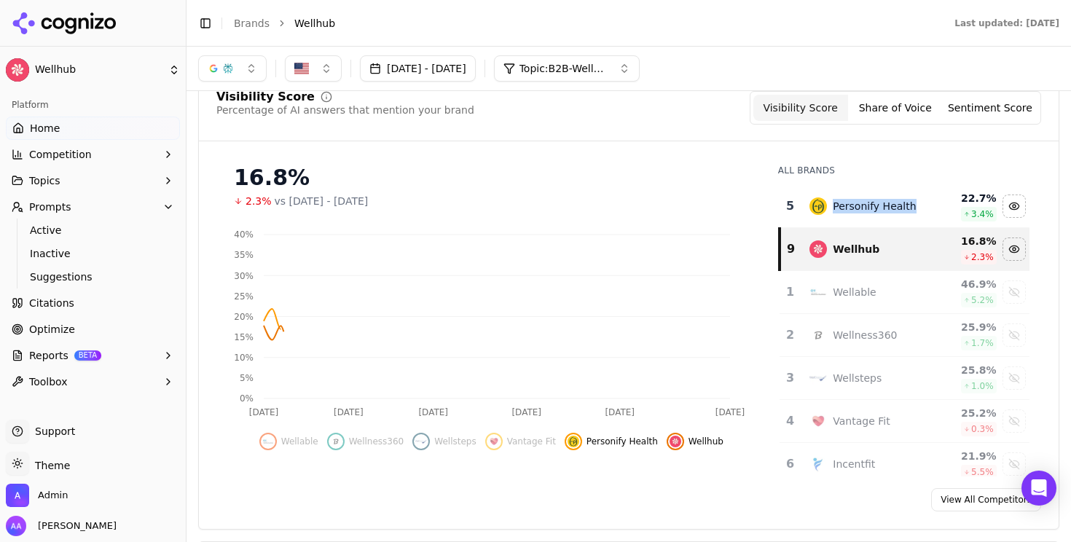
click at [879, 210] on div "Personify Health" at bounding box center [874, 206] width 83 height 15
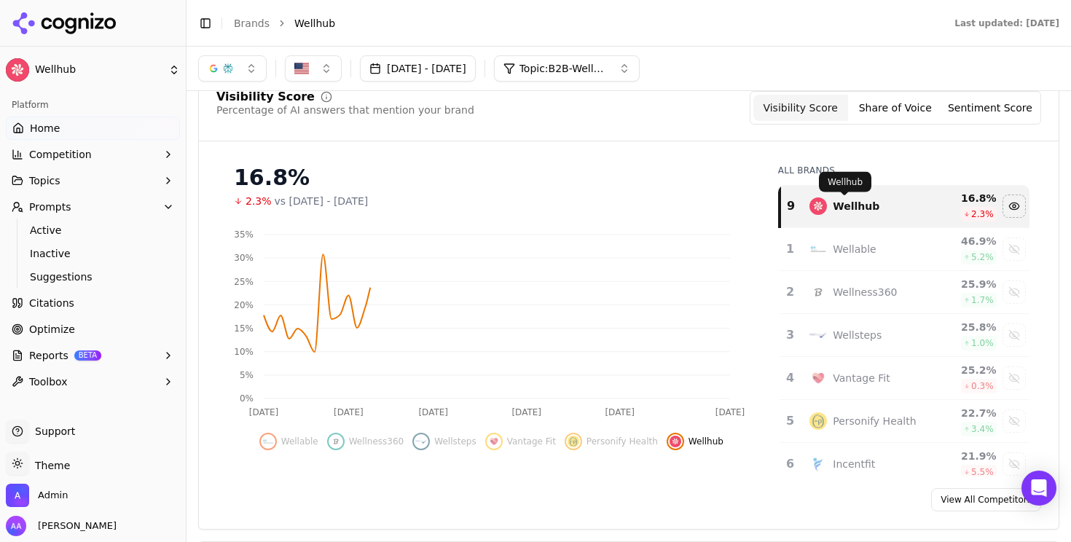
click at [557, 89] on div "Jul 26, 2025 - Sep 24, 2025 Topic: B2B-Wellness & Fitness: Apps, Platforms & Pr…" at bounding box center [629, 69] width 884 height 44
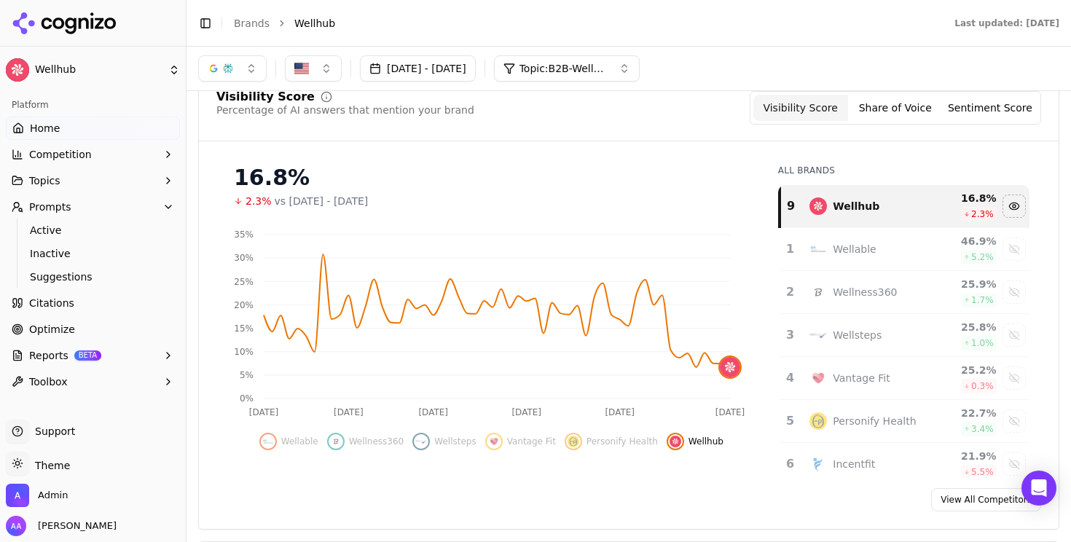
click at [229, 68] on div "button" at bounding box center [228, 69] width 12 height 12
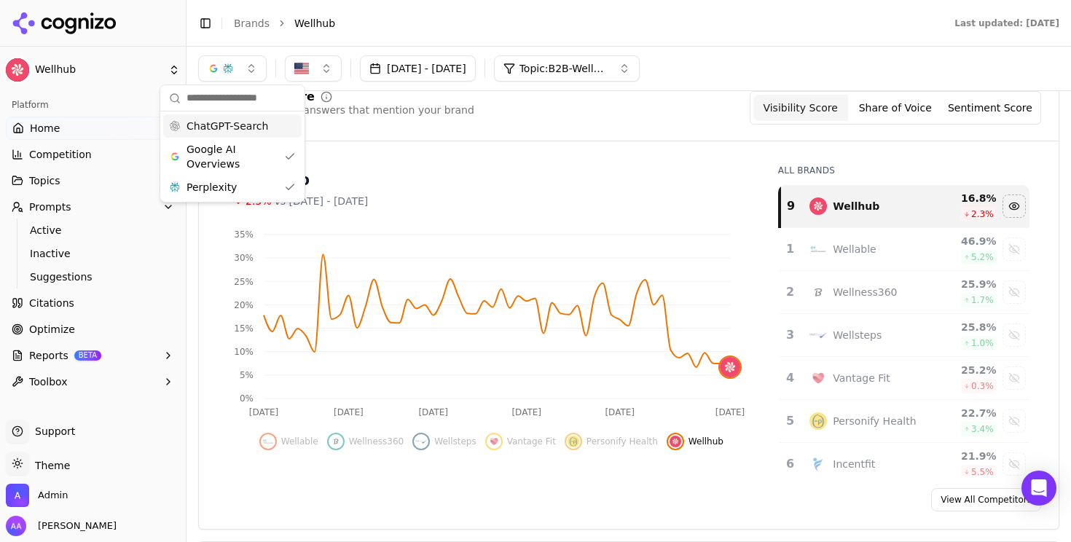
click at [229, 128] on span "ChatGPT-Search" at bounding box center [228, 126] width 82 height 15
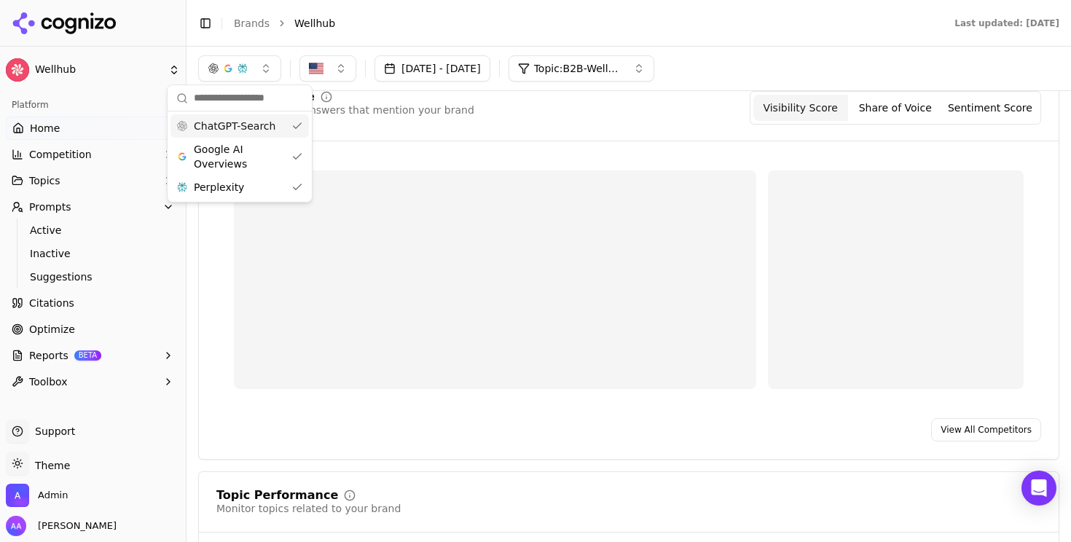
click at [627, 141] on div "Visibility Score Percentage of AI answers that mention your brand Visibility Sc…" at bounding box center [629, 116] width 860 height 50
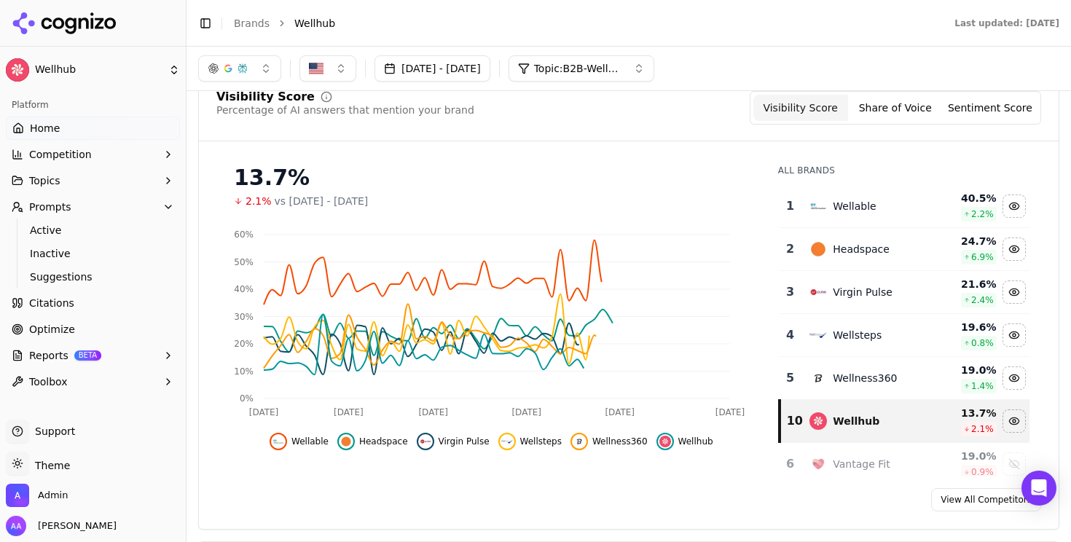
click at [900, 212] on div "Wellable" at bounding box center [865, 205] width 112 height 17
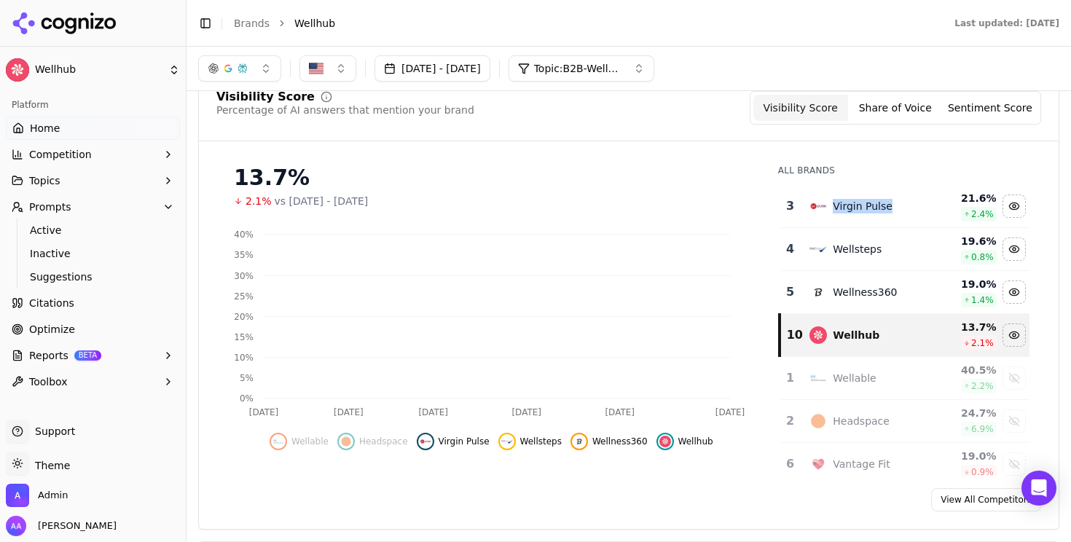
click at [900, 212] on div "Virgin Pulse" at bounding box center [865, 205] width 112 height 17
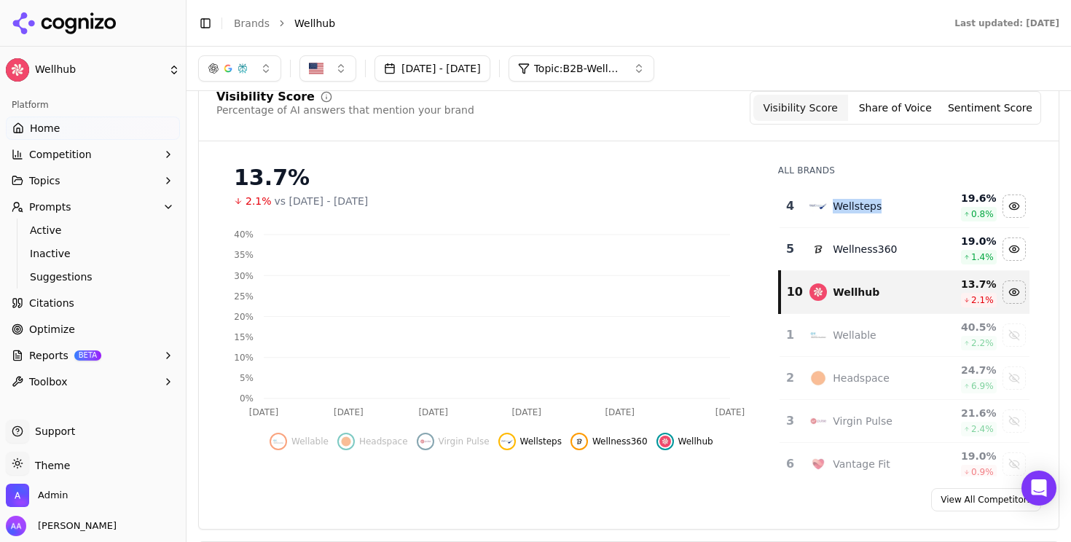
click at [900, 212] on div "Wellsteps" at bounding box center [865, 205] width 112 height 17
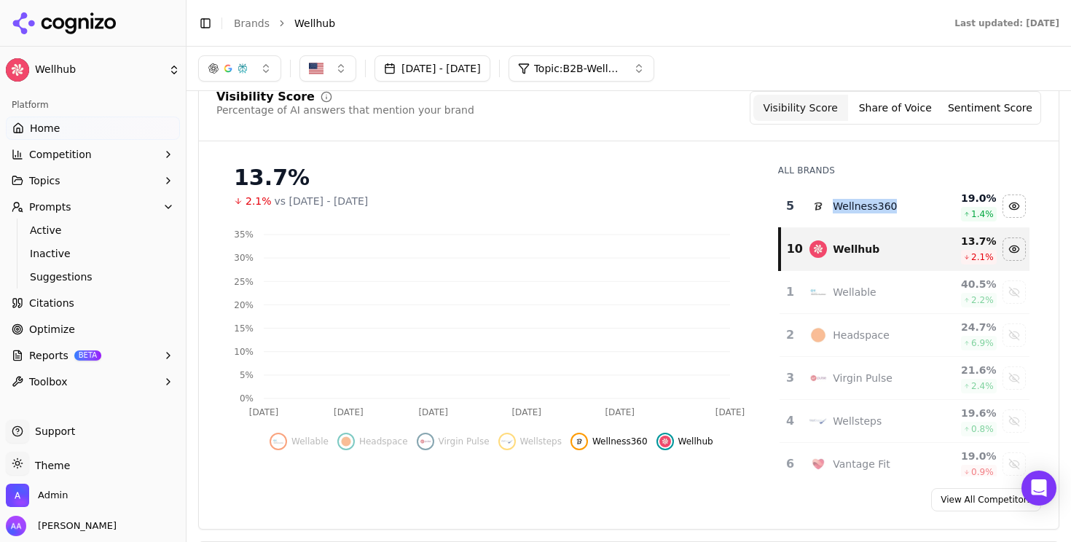
click at [900, 212] on div "Wellness360" at bounding box center [865, 205] width 112 height 17
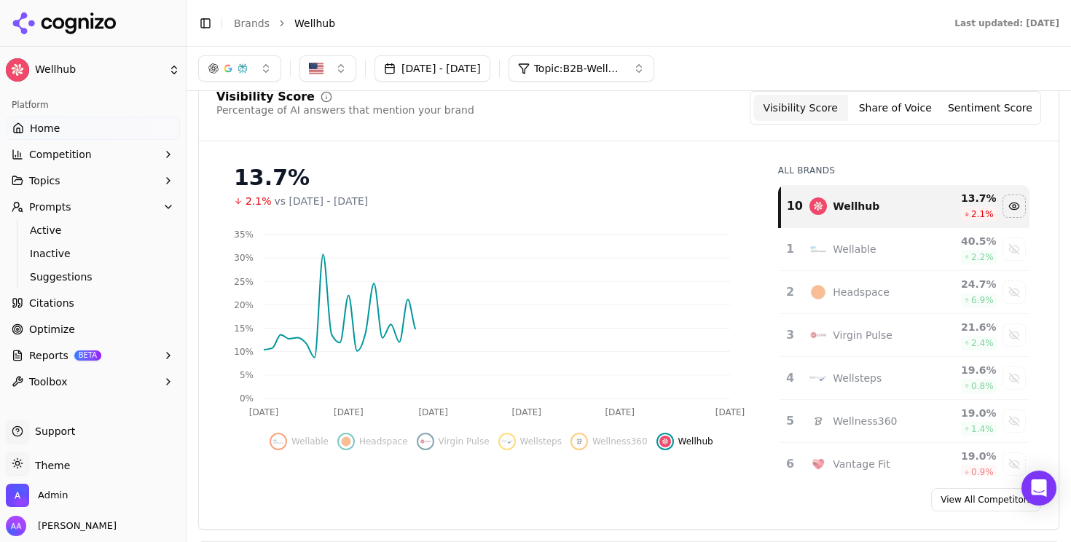
click at [619, 142] on div "Visibility Score Percentage of AI answers that mention your brand Visibility Sc…" at bounding box center [628, 301] width 861 height 457
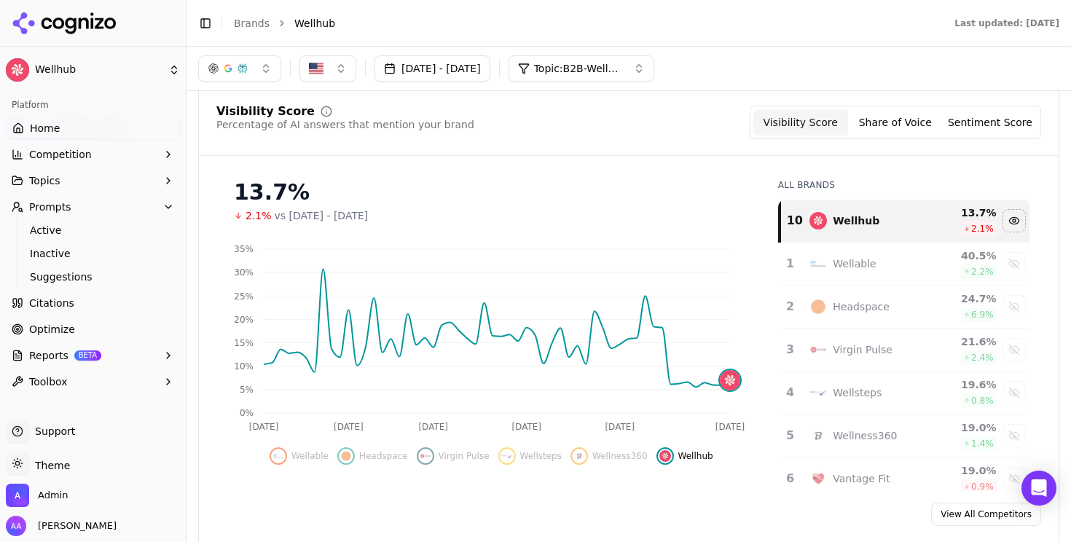
scroll to position [95, 0]
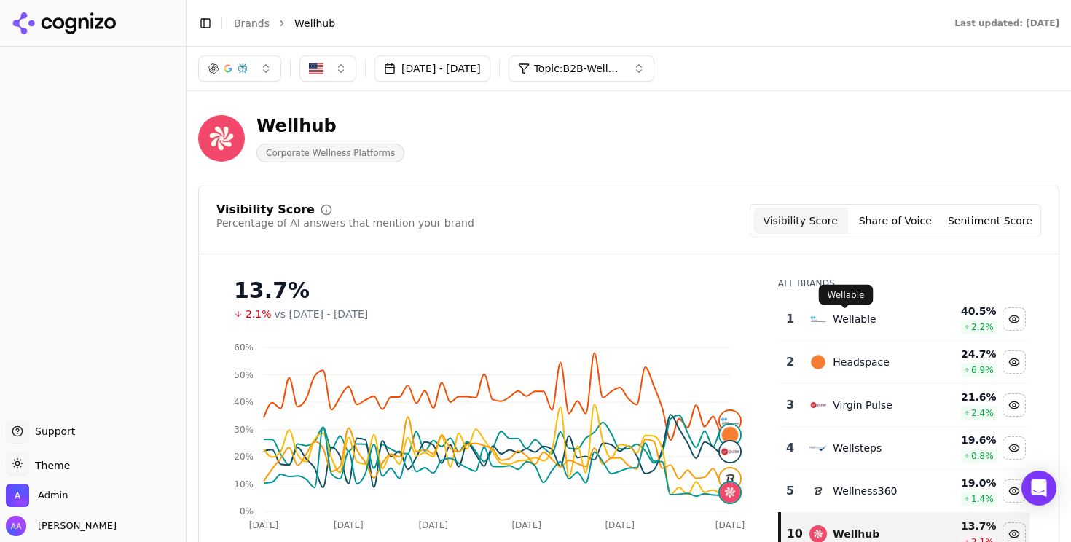
click at [884, 329] on td "Wellable" at bounding box center [866, 319] width 130 height 43
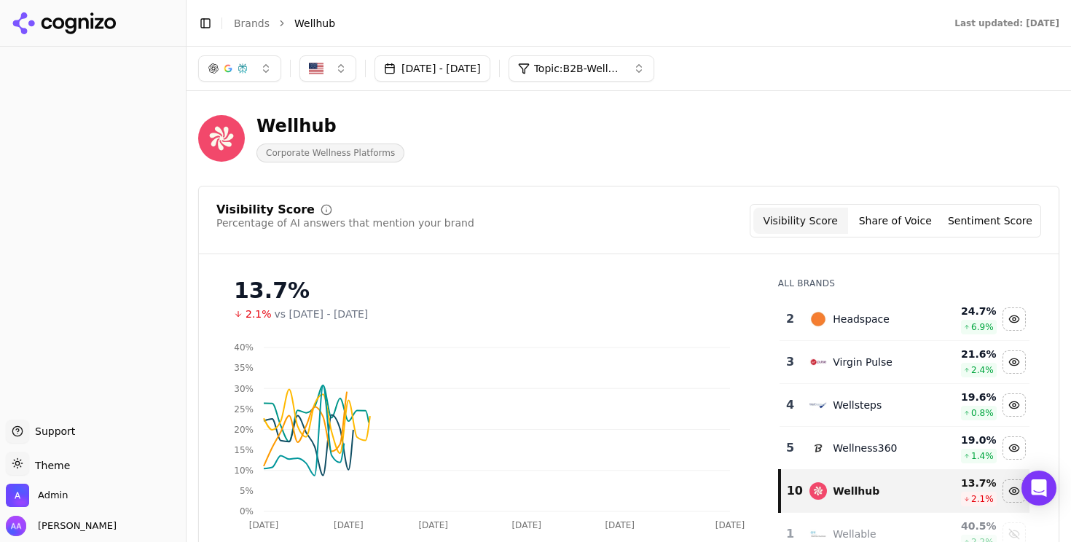
click at [884, 329] on td "Headspace" at bounding box center [866, 319] width 130 height 43
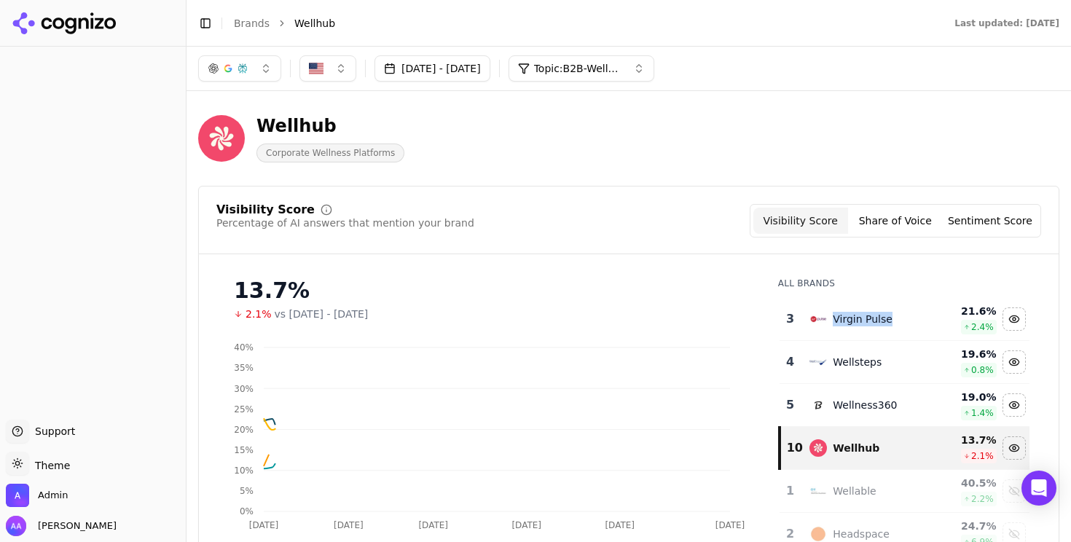
click at [884, 329] on td "Virgin Pulse" at bounding box center [866, 319] width 130 height 43
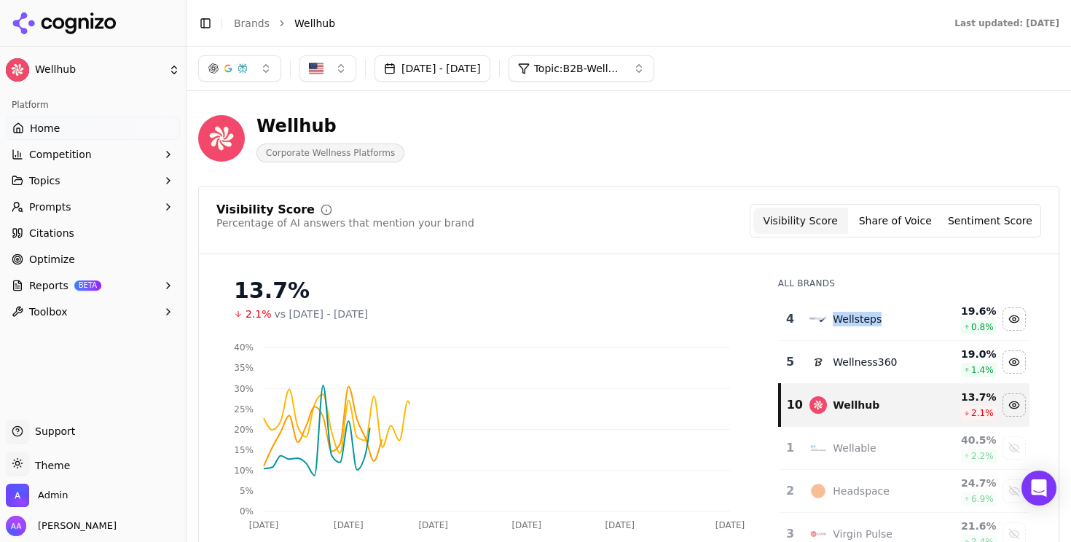
click at [884, 329] on td "Wellsteps" at bounding box center [866, 319] width 130 height 43
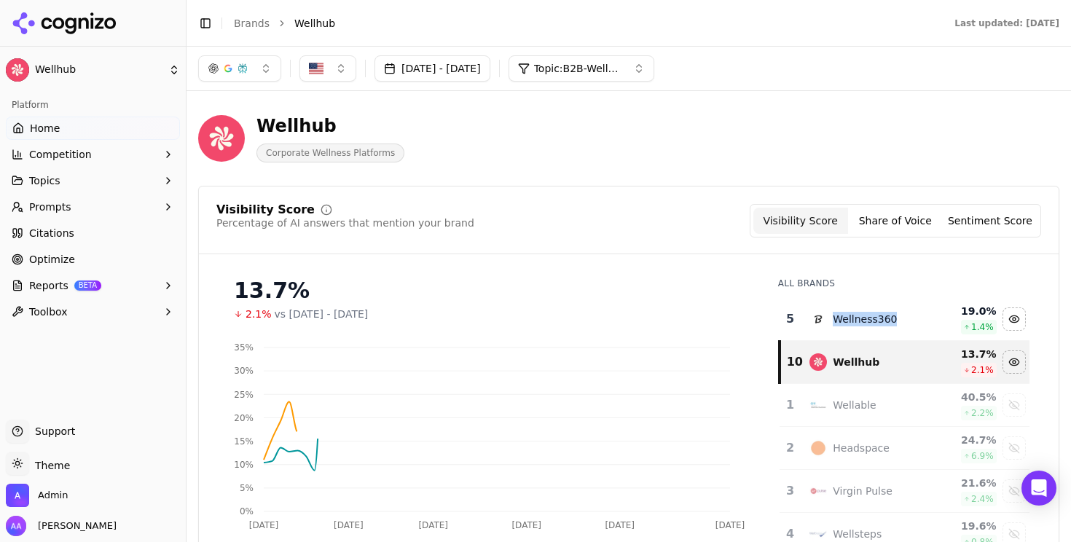
click at [884, 329] on td "Wellness360" at bounding box center [866, 319] width 130 height 43
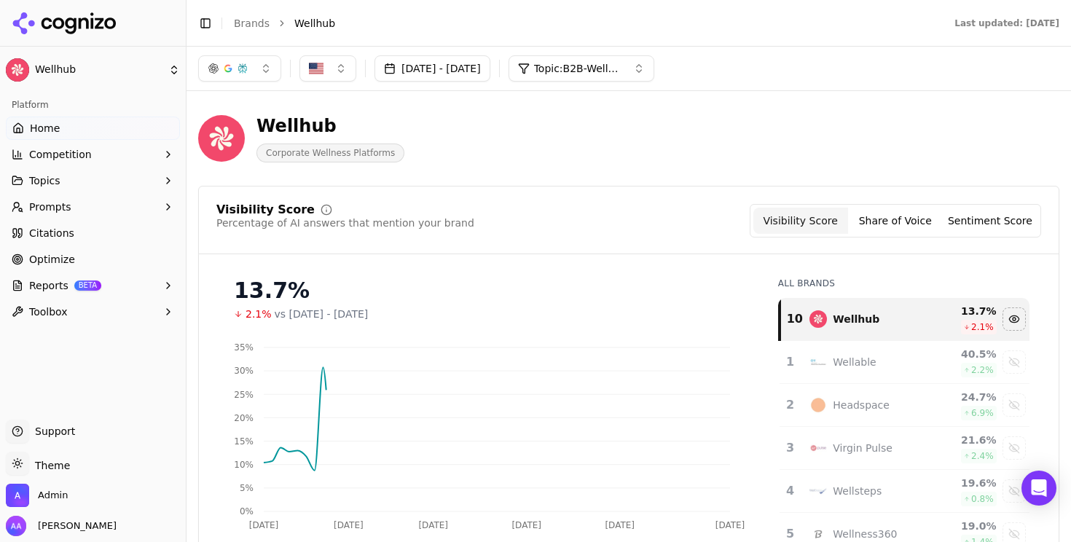
click at [662, 286] on div "13.7%" at bounding box center [491, 291] width 515 height 26
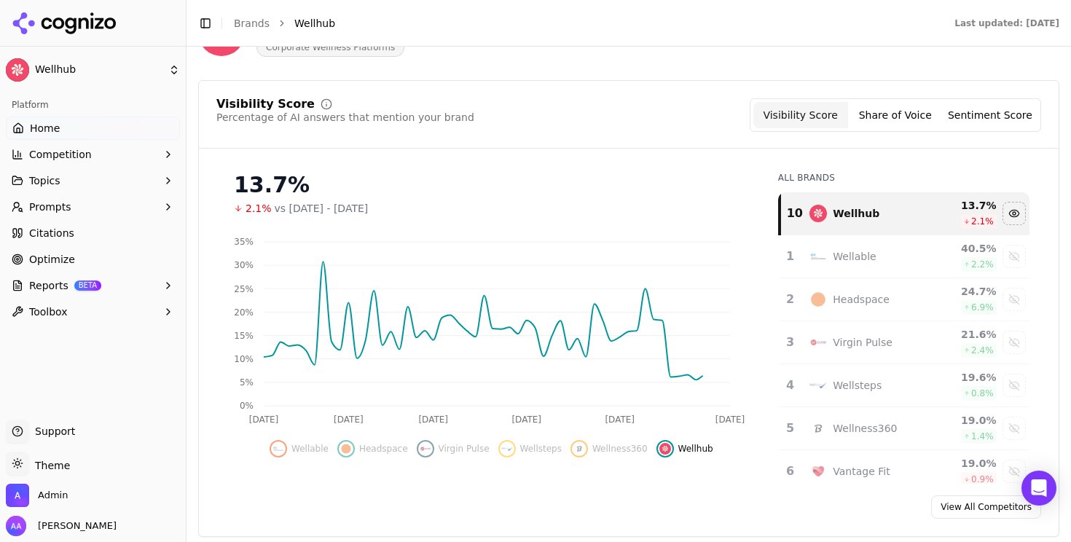
scroll to position [112, 0]
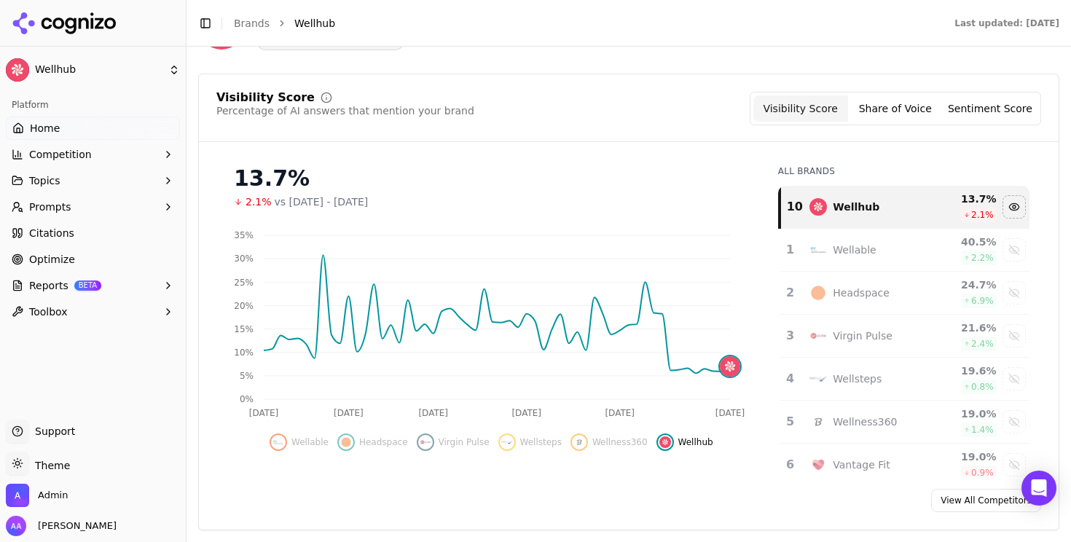
click at [67, 208] on span "Prompts" at bounding box center [50, 207] width 42 height 15
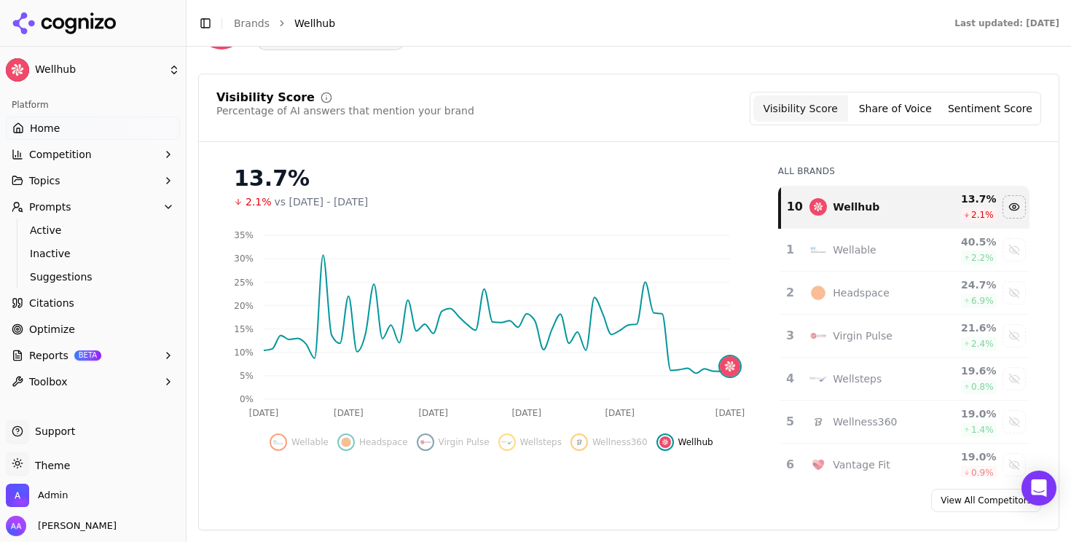
click at [70, 208] on button "Prompts" at bounding box center [93, 206] width 174 height 23
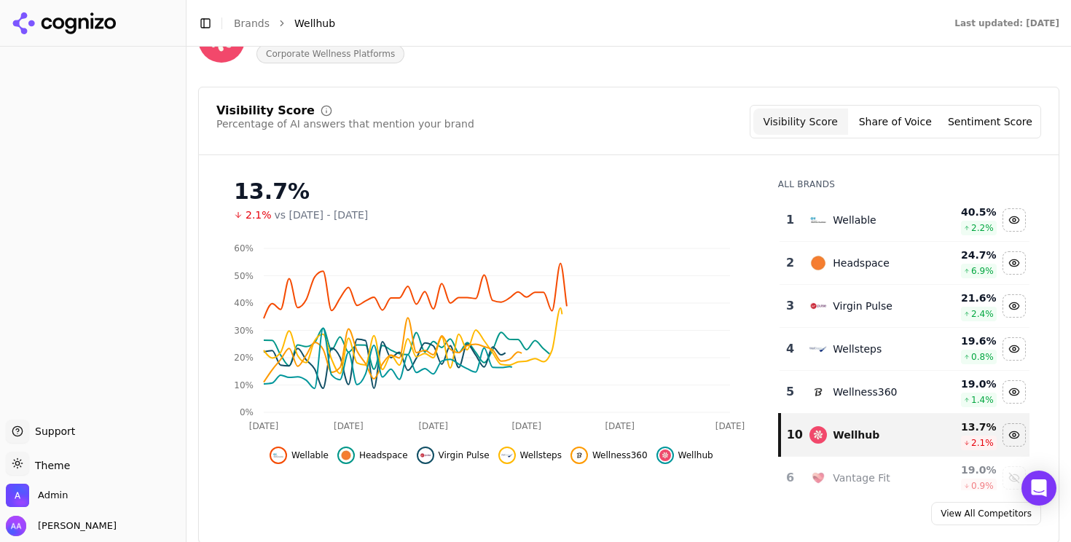
scroll to position [101, 0]
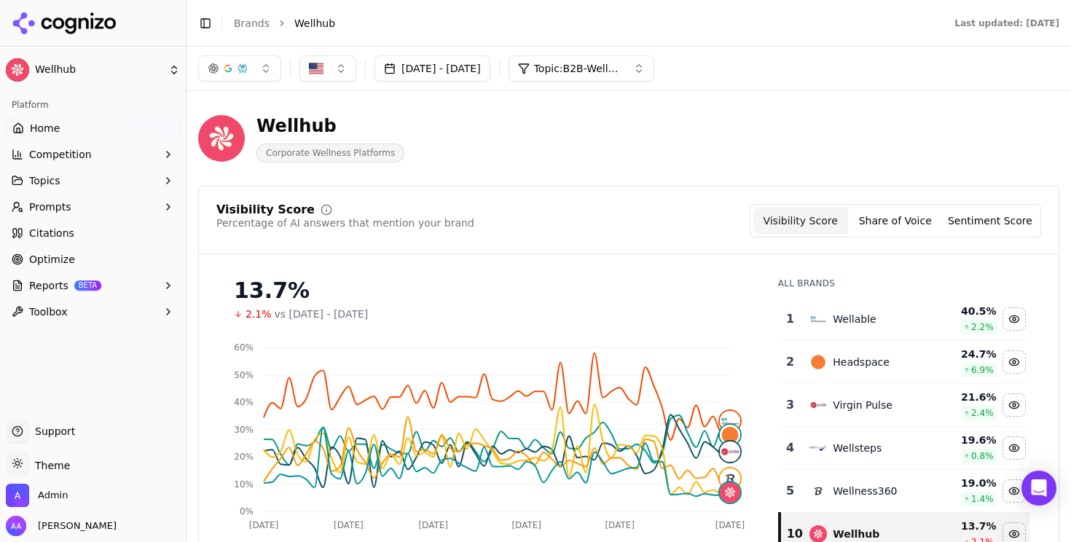
click at [233, 60] on button "button" at bounding box center [239, 68] width 83 height 26
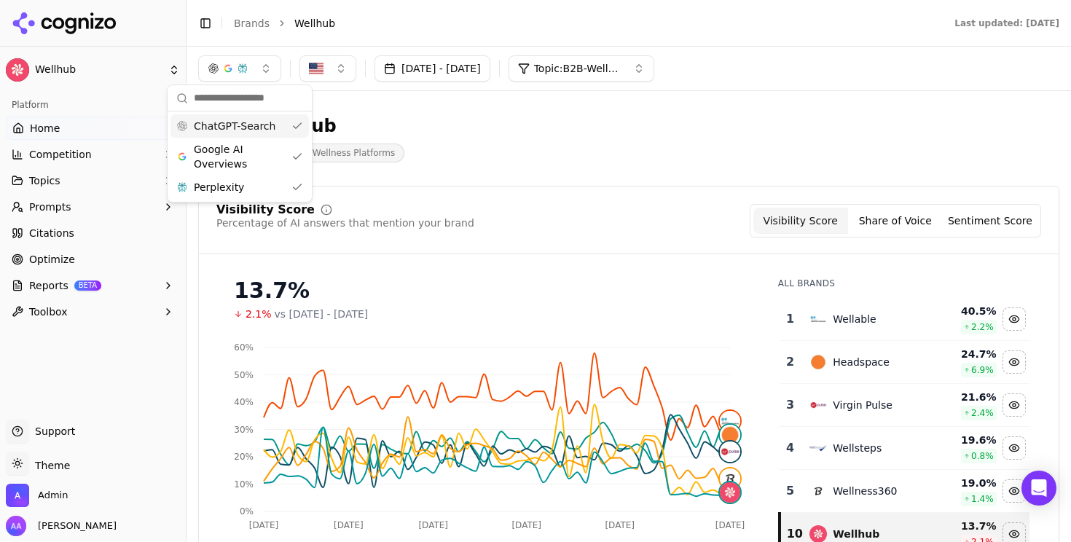
click at [238, 115] on div "ChatGPT-Search" at bounding box center [239, 125] width 138 height 23
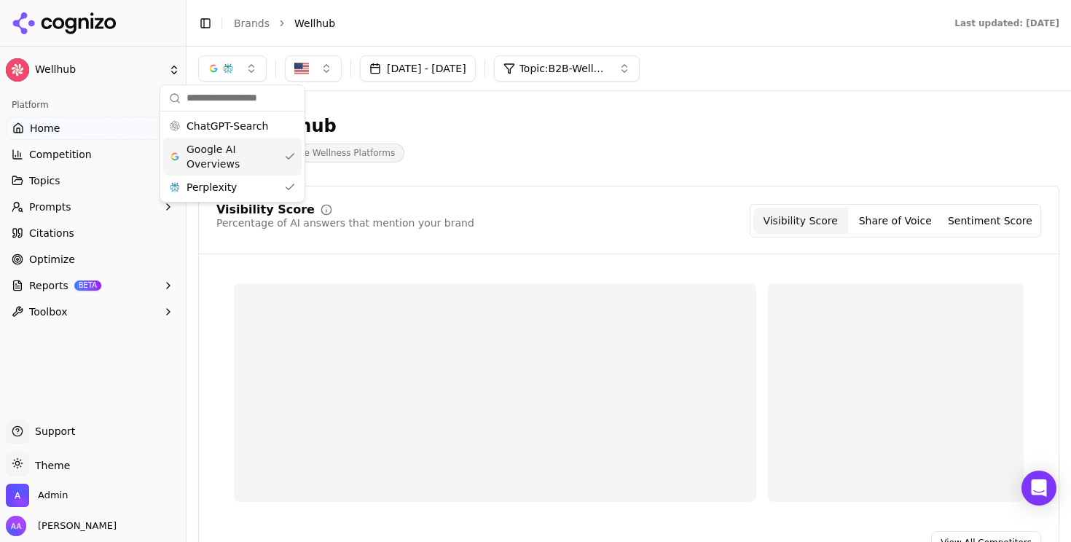
click at [233, 144] on span "Google AI Overviews" at bounding box center [233, 156] width 92 height 29
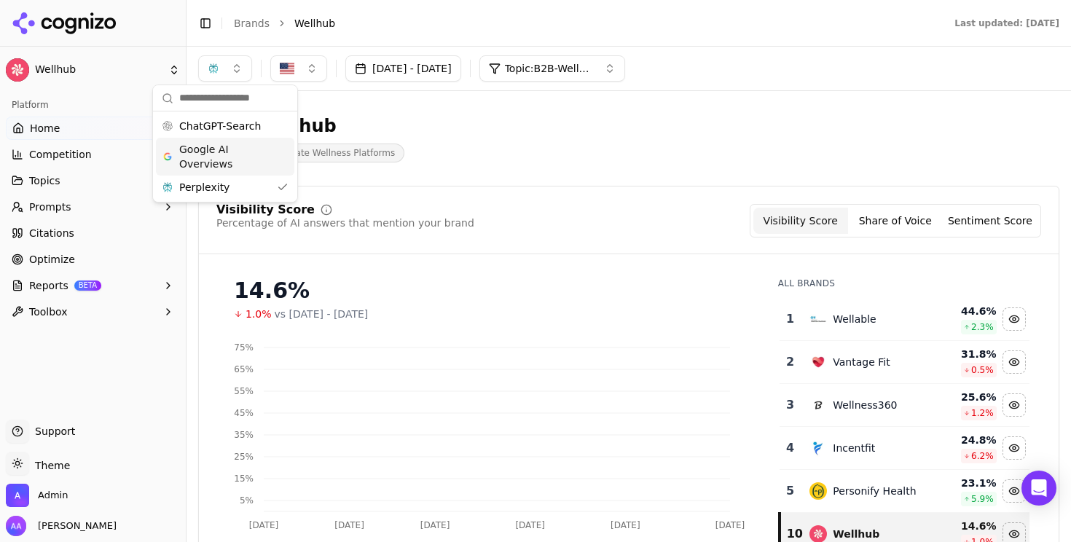
click at [619, 130] on div "Wellhub Corporate Wellness Platforms" at bounding box center [524, 138] width 653 height 48
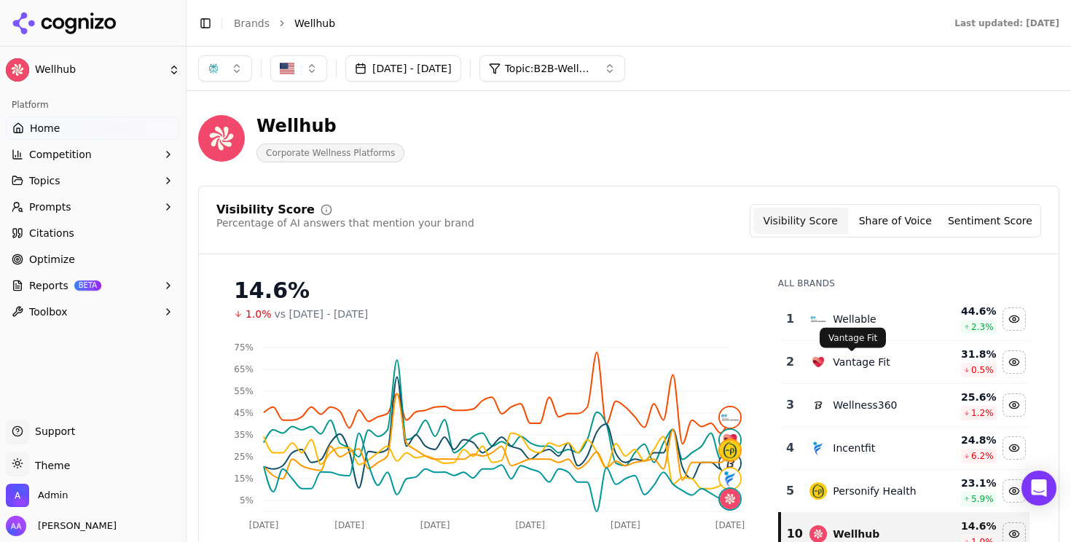
click at [861, 318] on div "Wellable" at bounding box center [854, 319] width 43 height 15
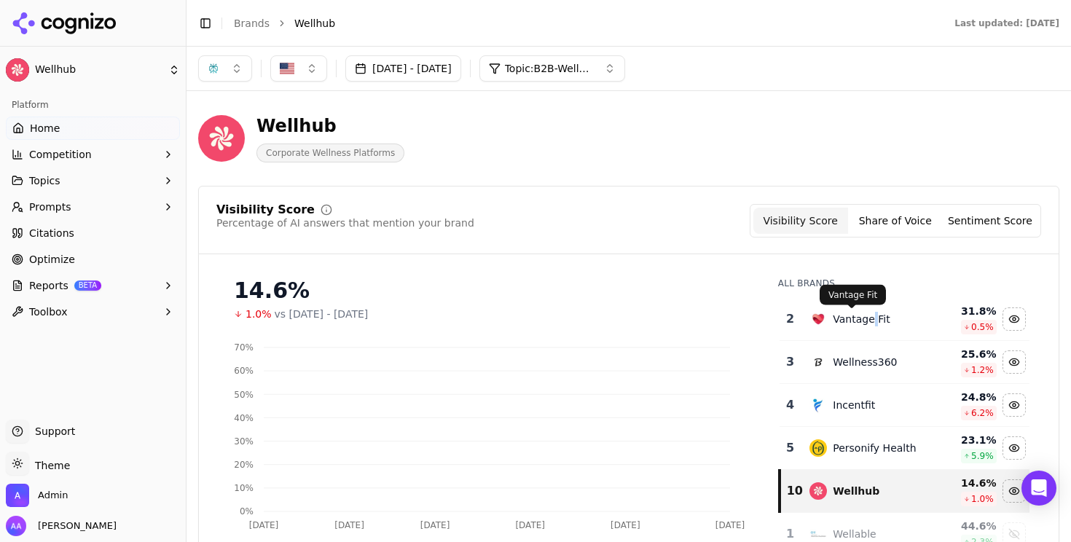
click at [861, 318] on div "Vantage Fit" at bounding box center [861, 319] width 57 height 15
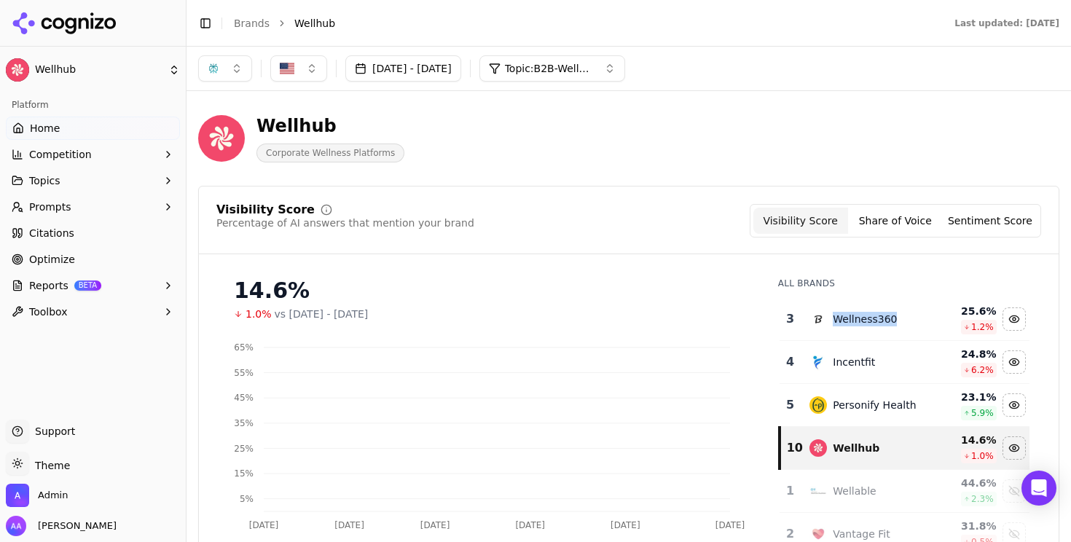
click at [861, 318] on div "Wellness360" at bounding box center [865, 319] width 64 height 15
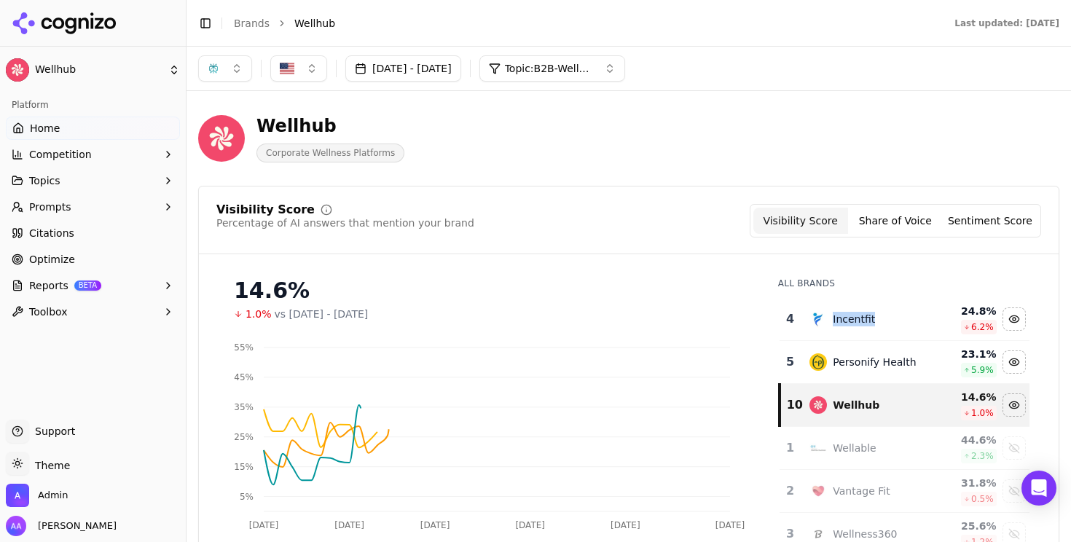
click at [861, 318] on div "Incentfit" at bounding box center [854, 319] width 42 height 15
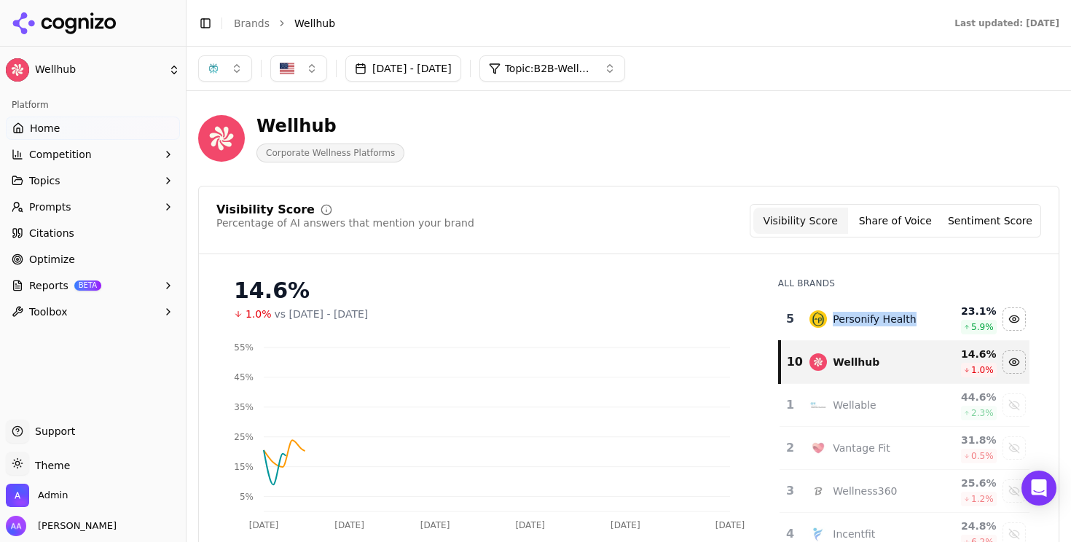
click at [861, 318] on div "Personify Health" at bounding box center [874, 319] width 83 height 15
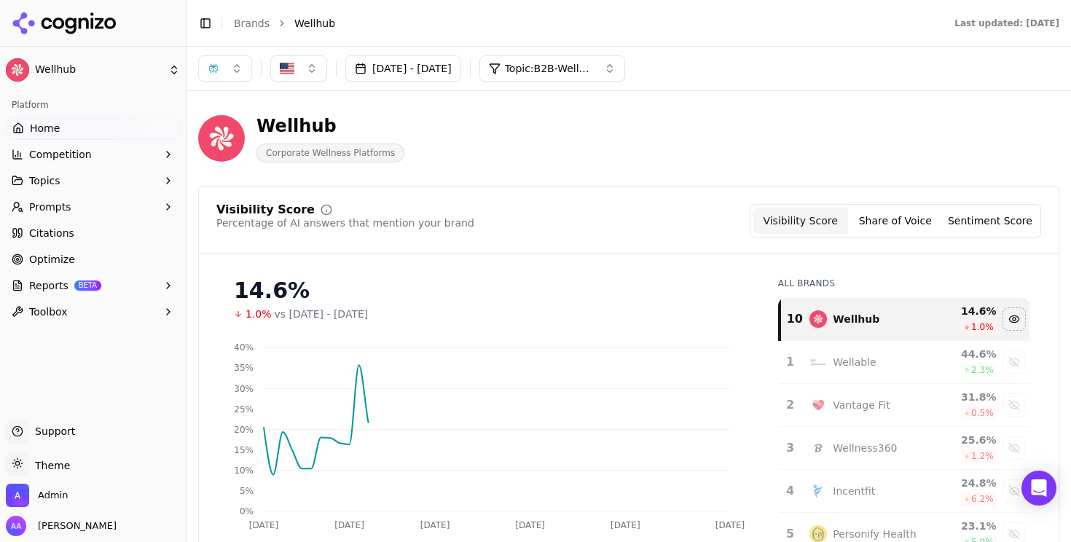
click at [635, 280] on div "14.6%" at bounding box center [491, 291] width 515 height 26
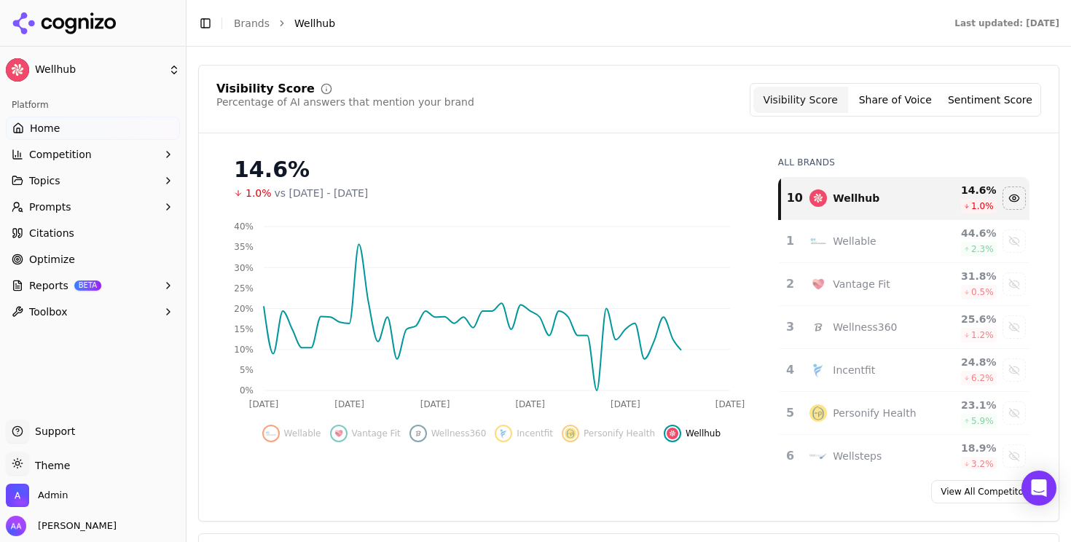
scroll to position [122, 0]
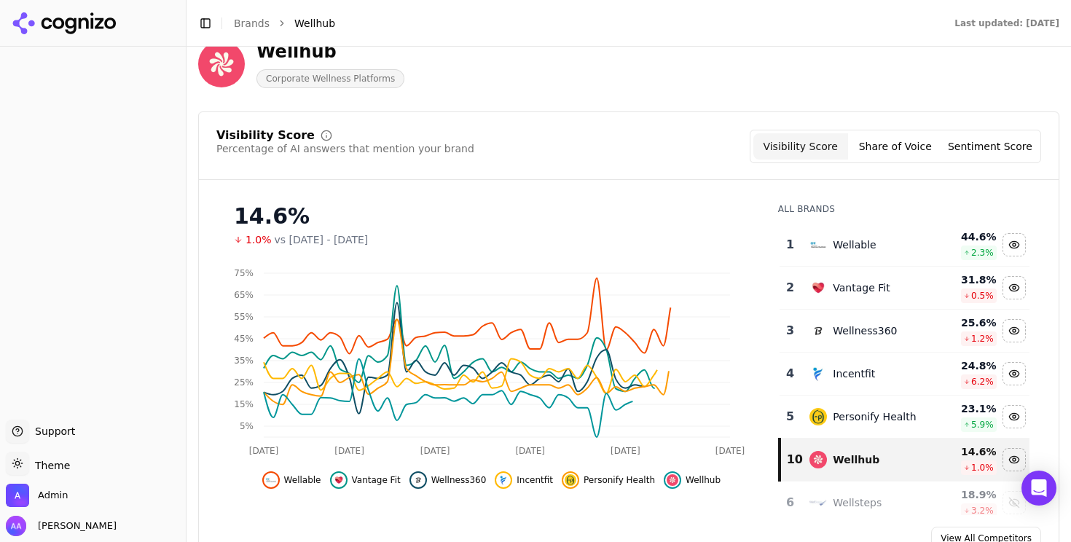
scroll to position [103, 0]
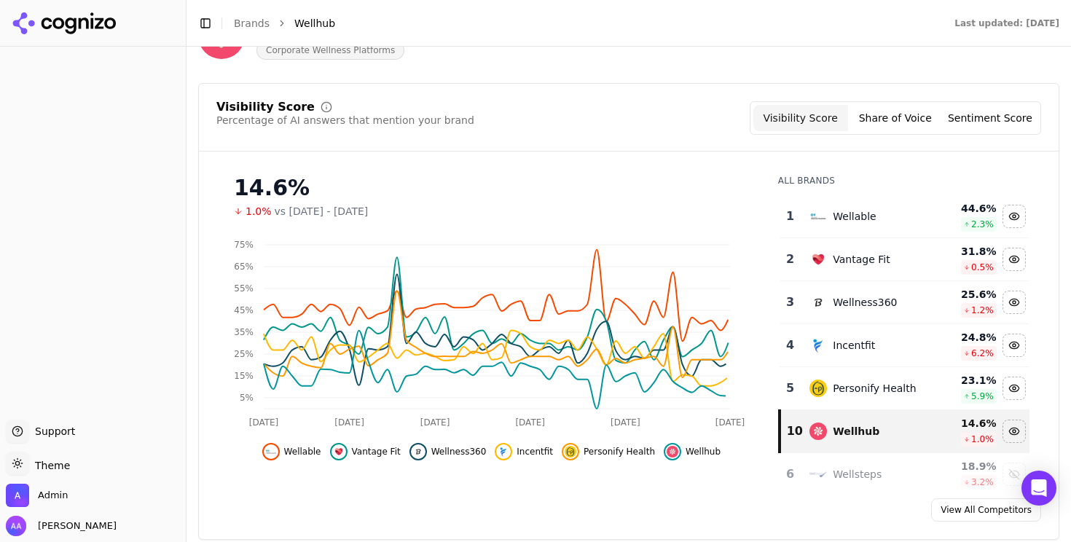
click at [817, 209] on div "Wellable" at bounding box center [865, 216] width 112 height 17
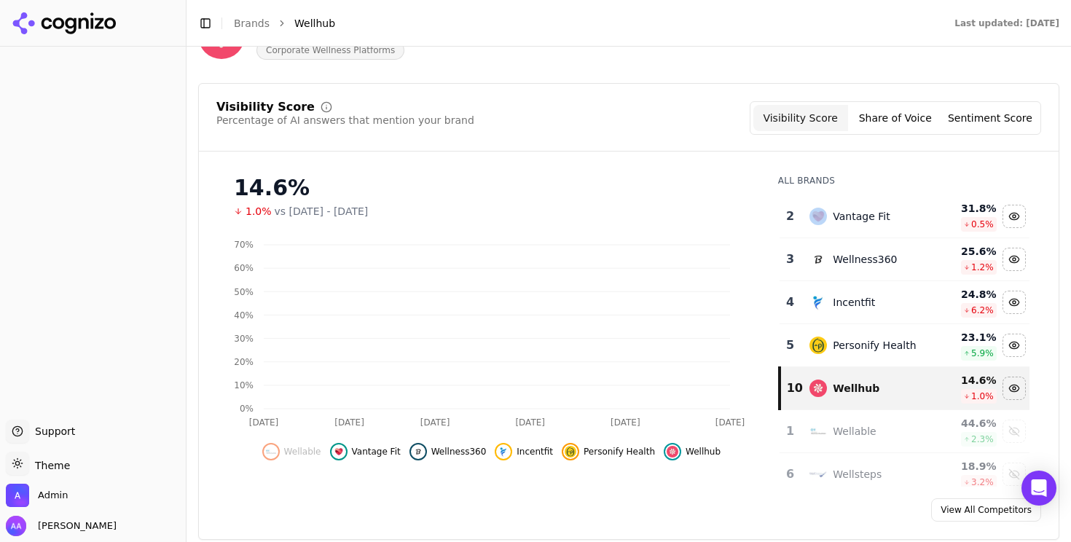
click at [817, 209] on div "Vantage Fit" at bounding box center [865, 216] width 112 height 17
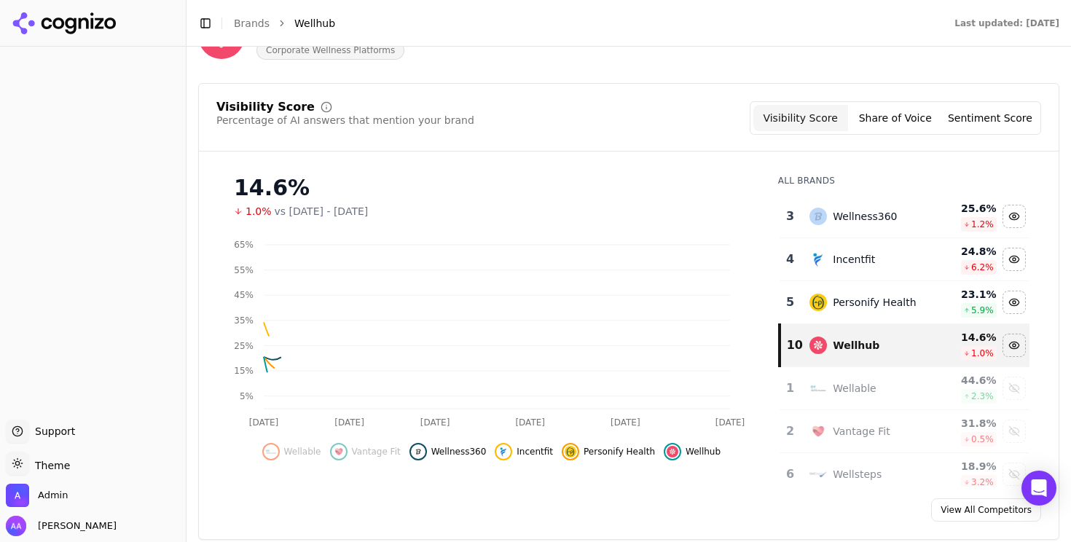
click at [817, 209] on div "Wellness360" at bounding box center [865, 216] width 112 height 17
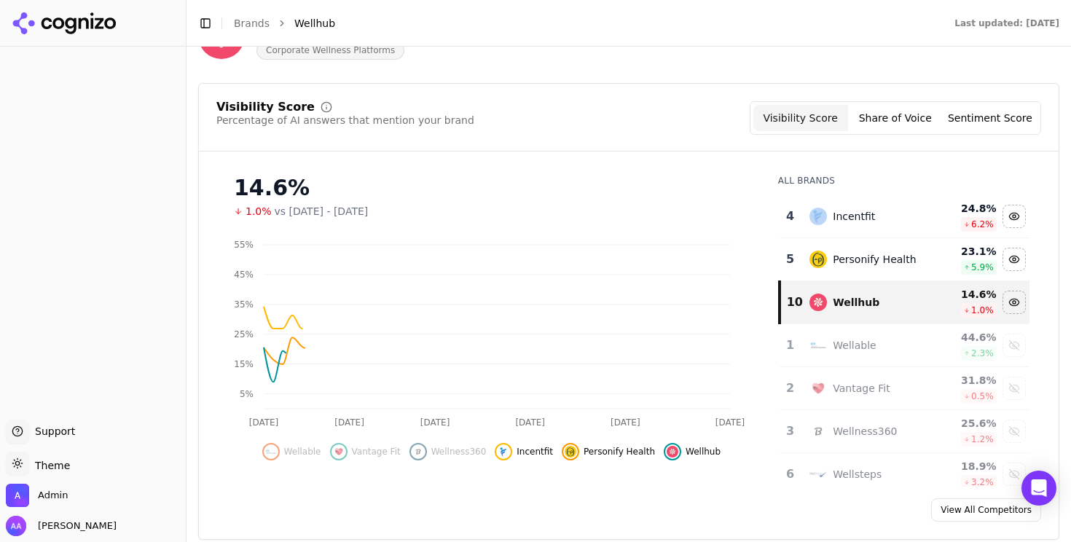
click at [817, 209] on div "Incentfit" at bounding box center [865, 216] width 112 height 17
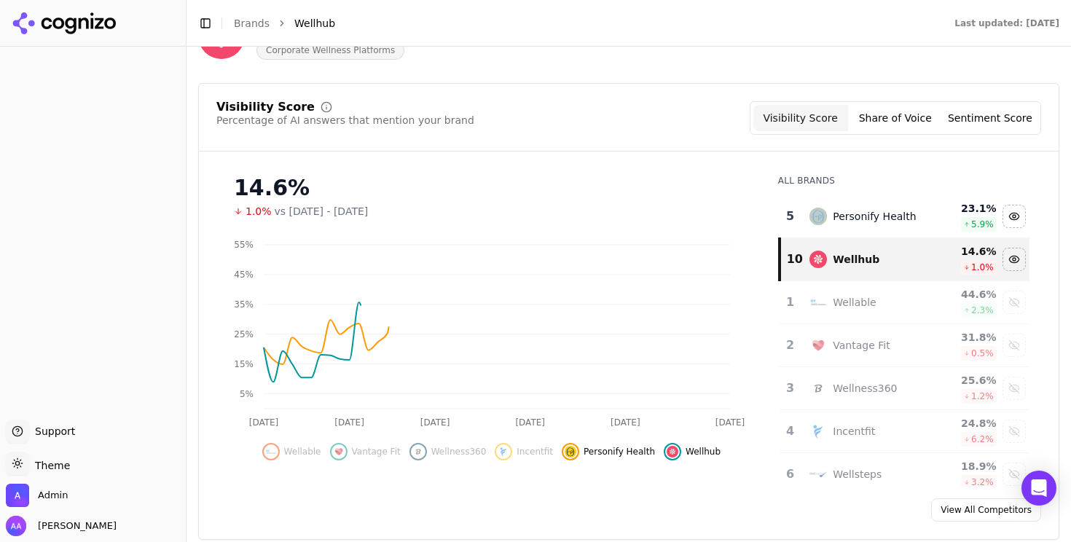
click at [817, 209] on div "Personify Health" at bounding box center [865, 216] width 112 height 17
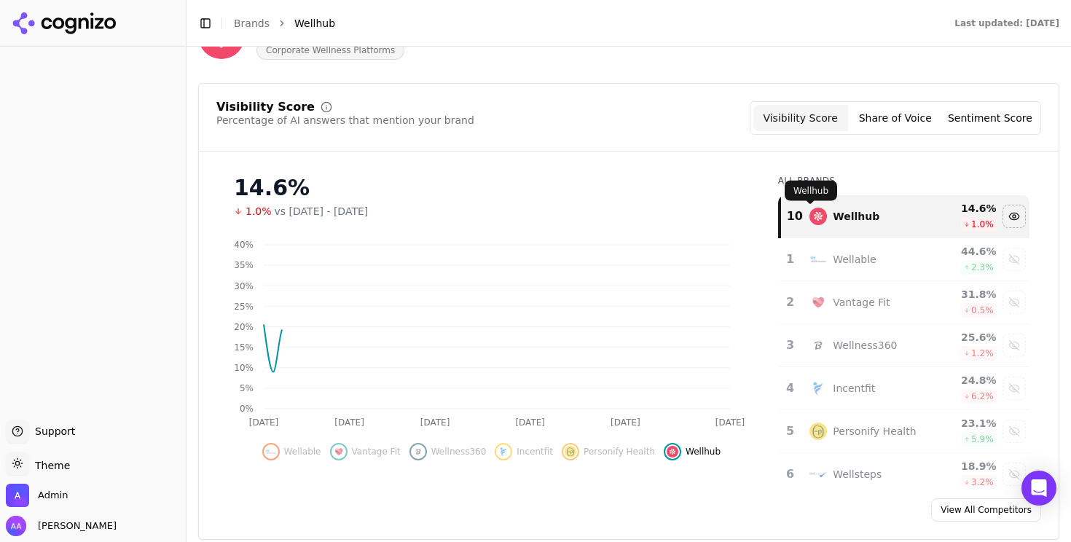
click at [617, 195] on div "14.6%" at bounding box center [491, 188] width 515 height 26
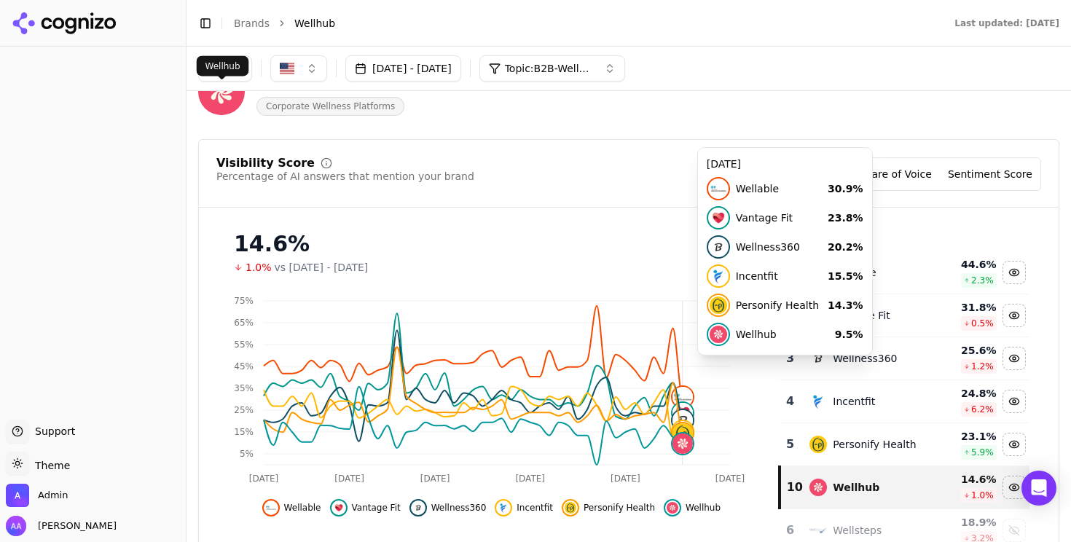
scroll to position [51, 0]
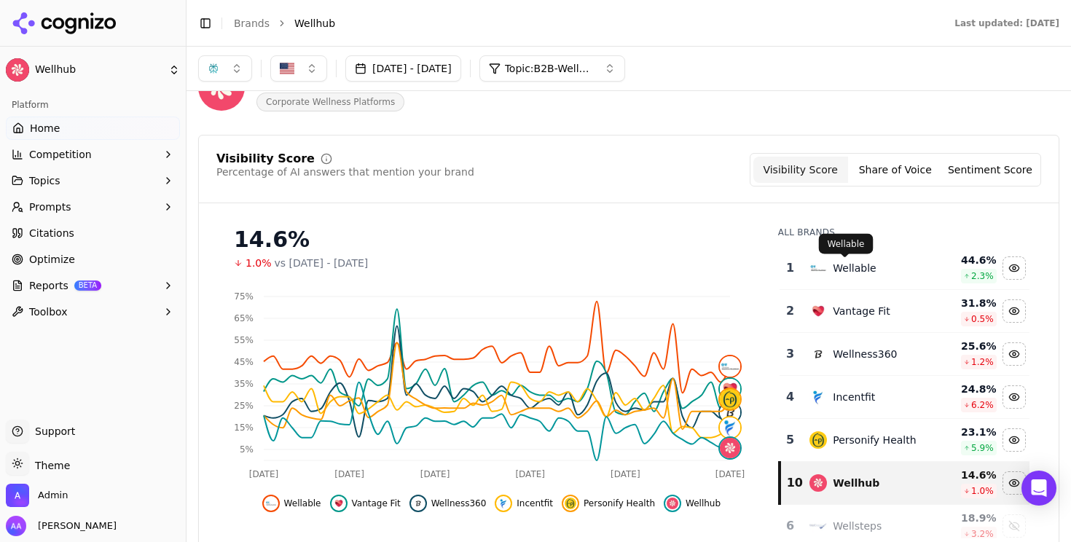
click at [844, 261] on span at bounding box center [844, 257] width 7 height 7
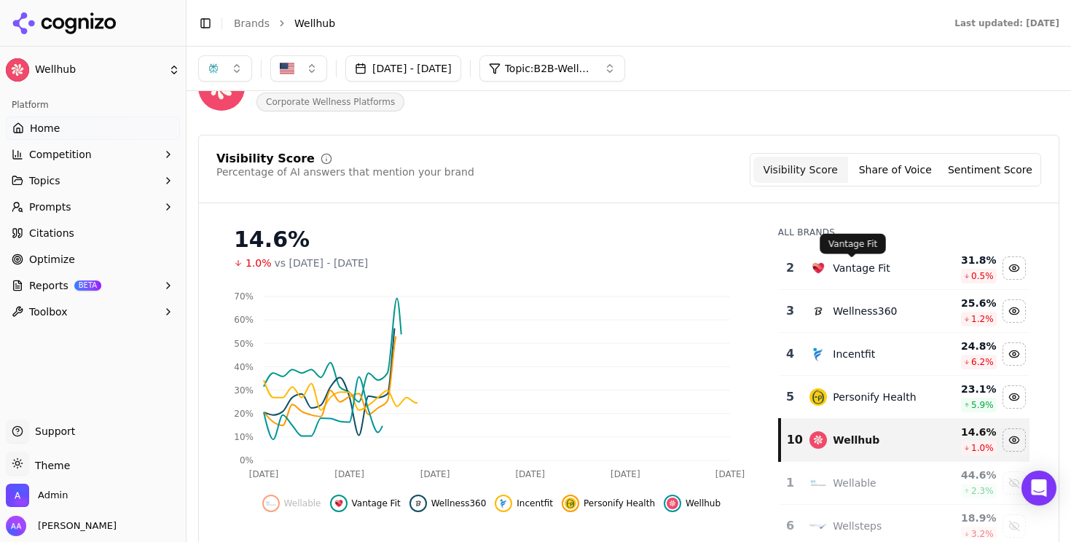
click at [844, 262] on div "Vantage Fit" at bounding box center [861, 268] width 57 height 15
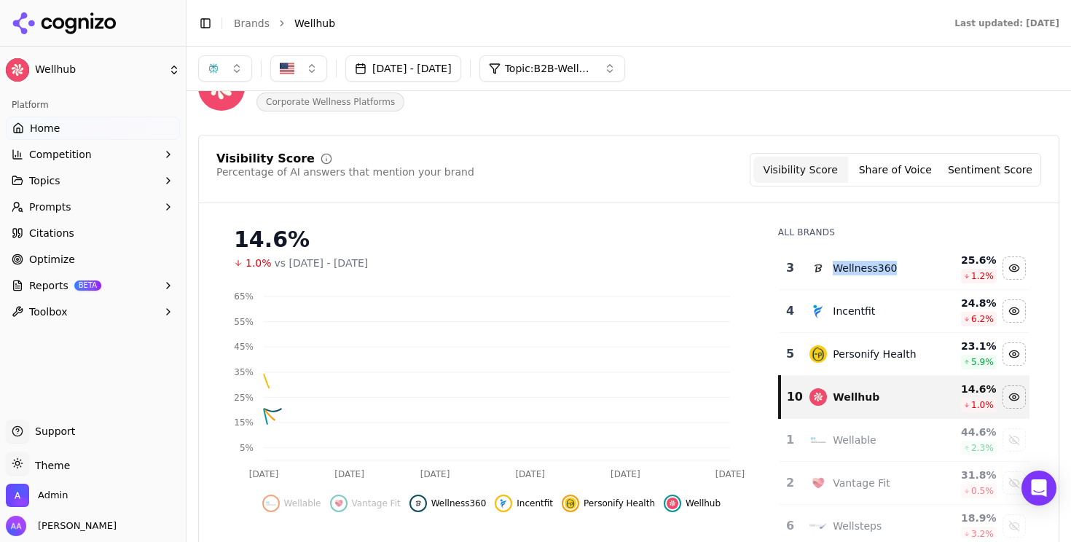
click at [844, 262] on div "Wellness360" at bounding box center [865, 268] width 64 height 15
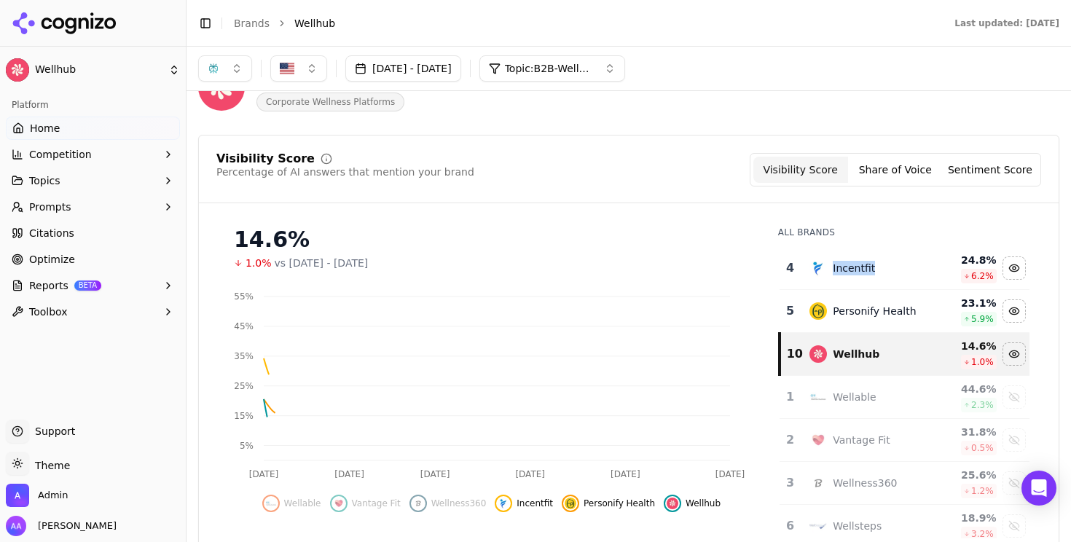
click at [844, 262] on div "Incentfit" at bounding box center [854, 268] width 42 height 15
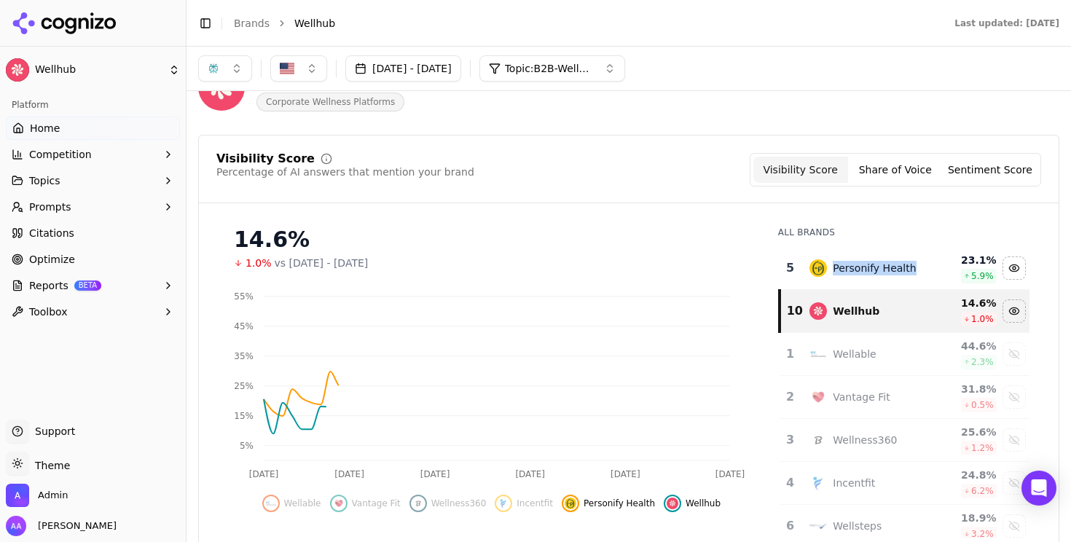
click at [844, 262] on div "Personify Health" at bounding box center [874, 268] width 83 height 15
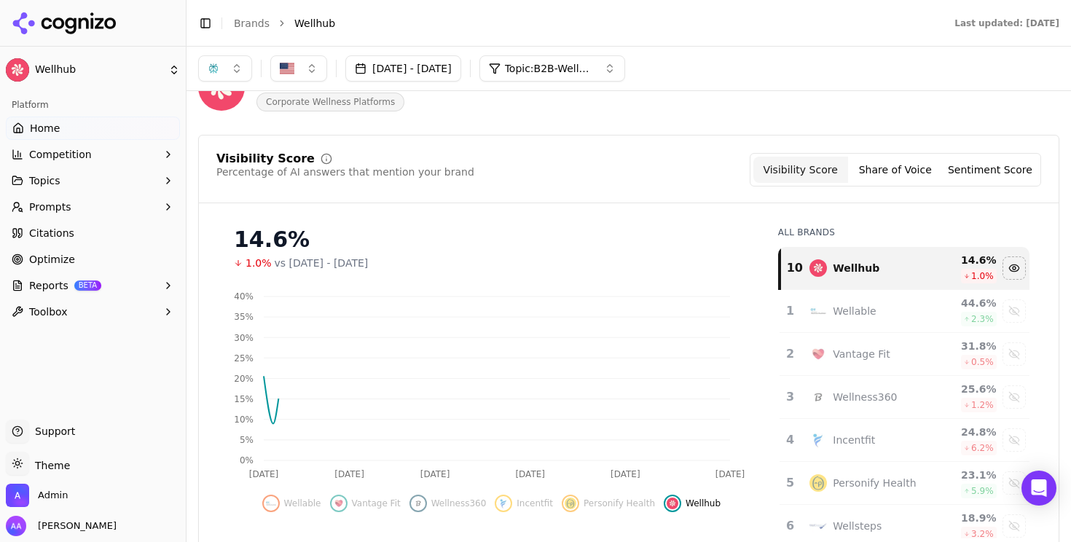
click at [615, 243] on div "14.6%" at bounding box center [491, 240] width 515 height 26
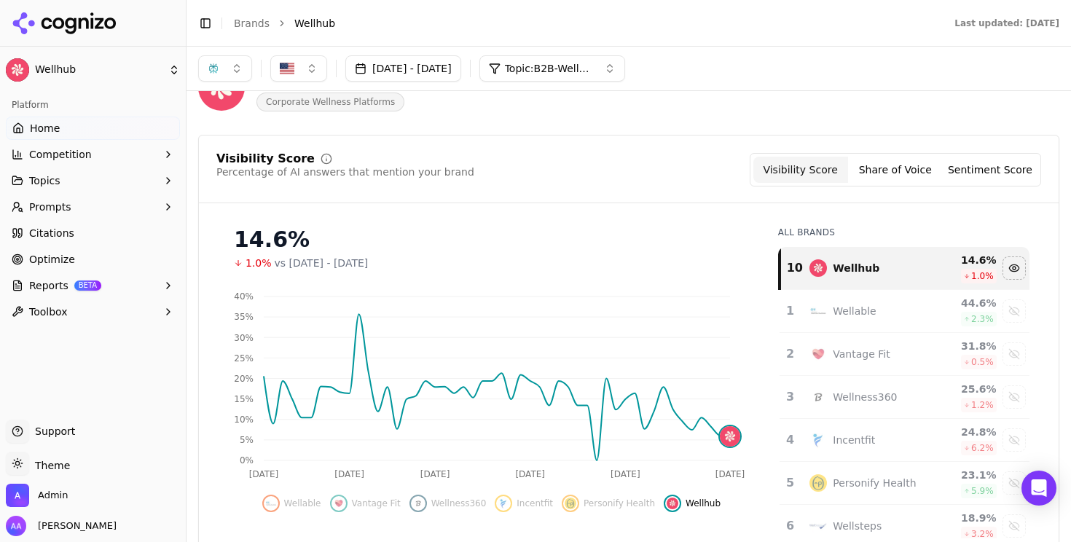
click at [111, 204] on button "Prompts" at bounding box center [93, 206] width 174 height 23
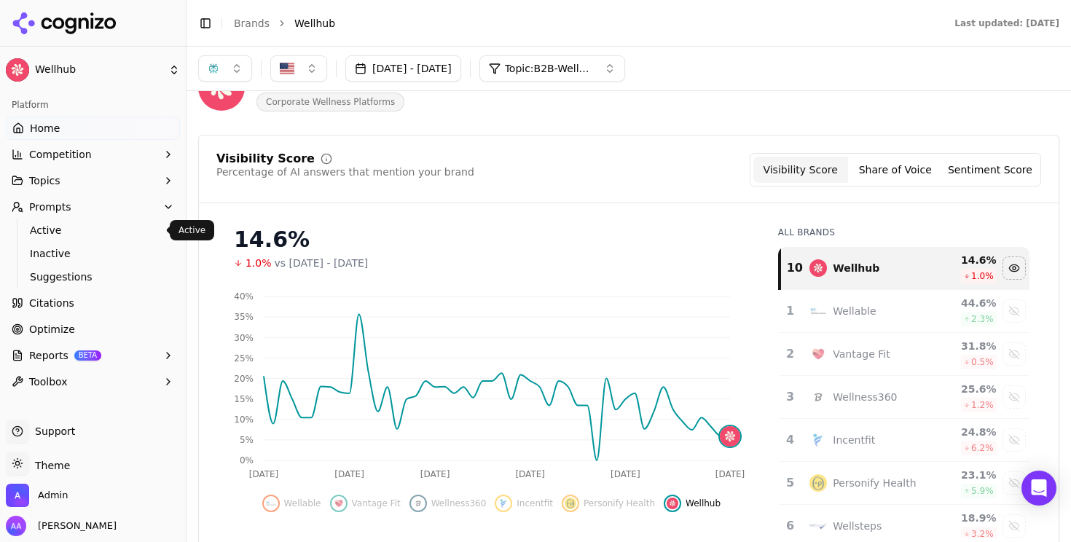
click at [95, 221] on link "Active" at bounding box center [93, 230] width 138 height 20
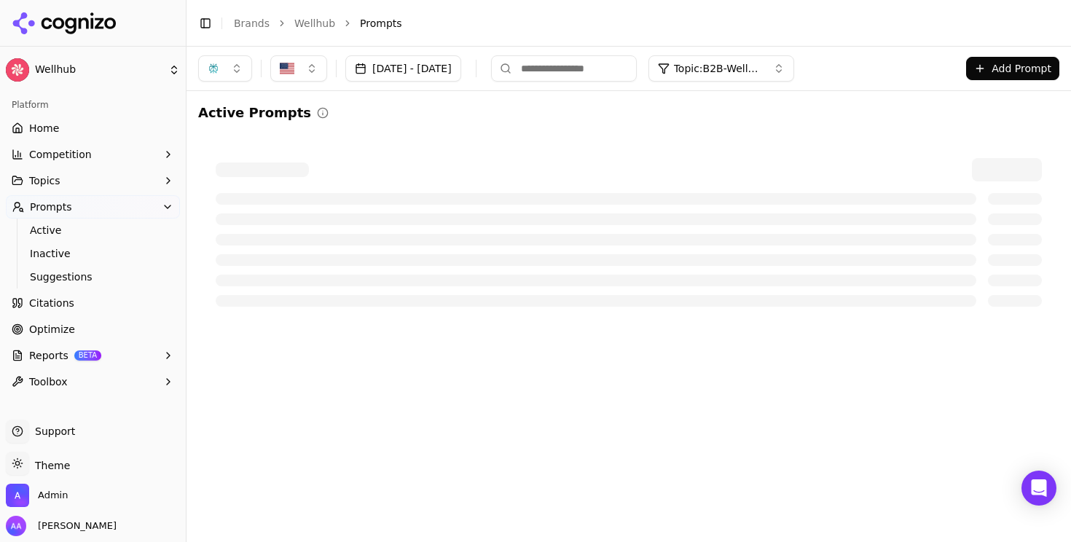
click at [517, 141] on div at bounding box center [628, 233] width 861 height 184
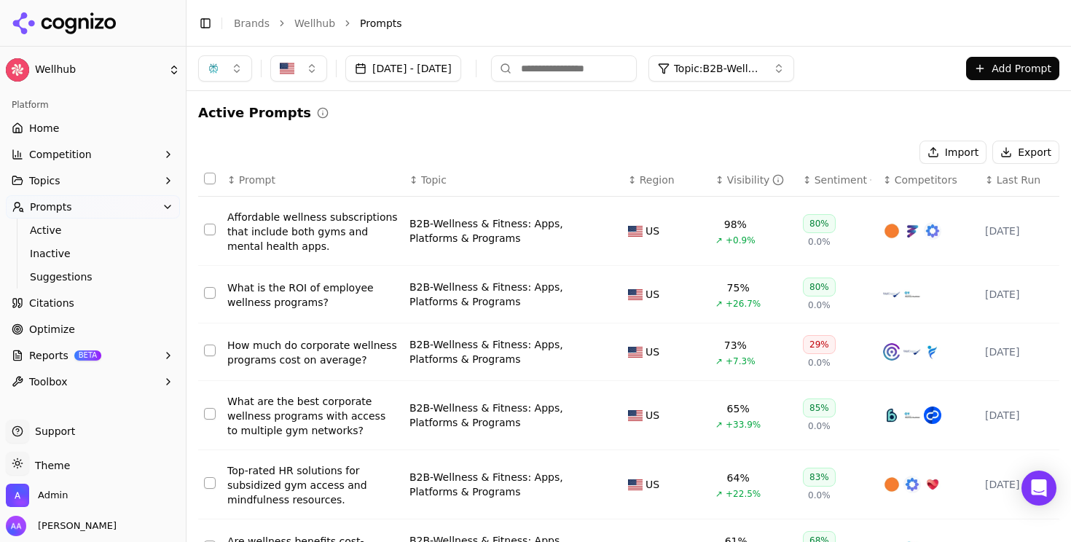
click at [729, 175] on div "Visibility" at bounding box center [756, 180] width 58 height 15
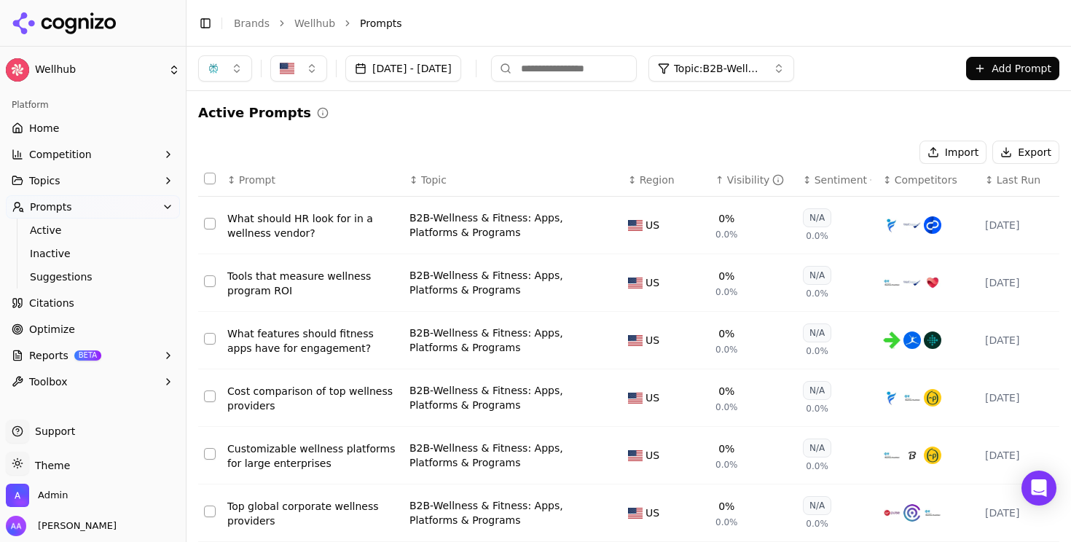
click at [729, 175] on div "Visibility" at bounding box center [756, 180] width 58 height 15
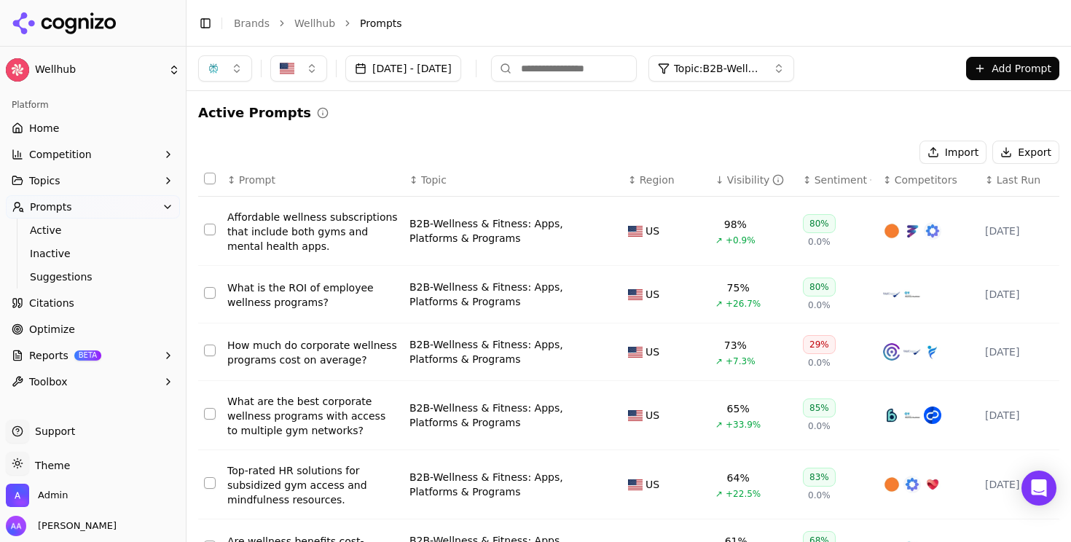
click at [52, 122] on span "Home" at bounding box center [44, 128] width 30 height 15
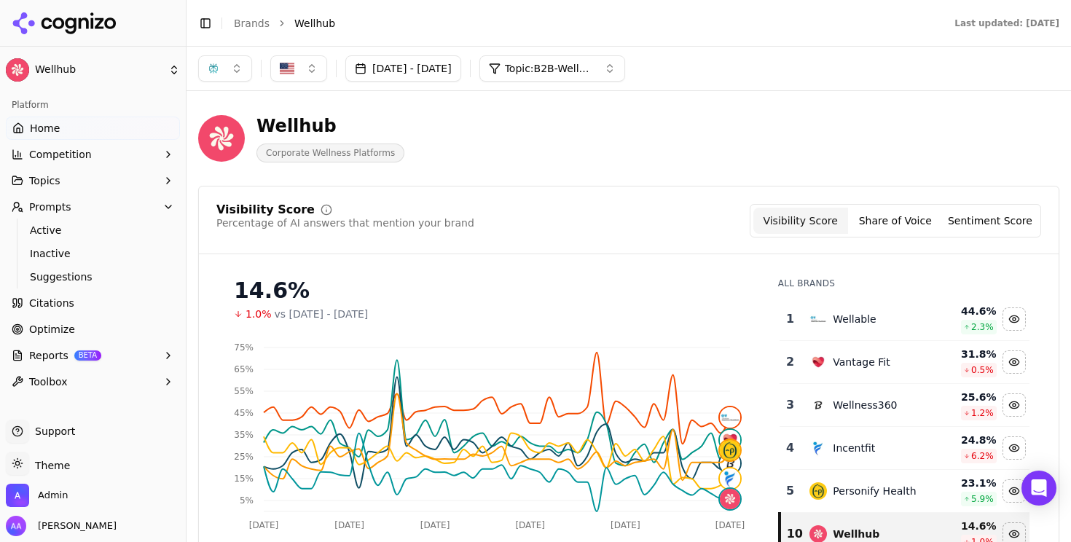
click at [83, 230] on span "Active" at bounding box center [93, 230] width 127 height 15
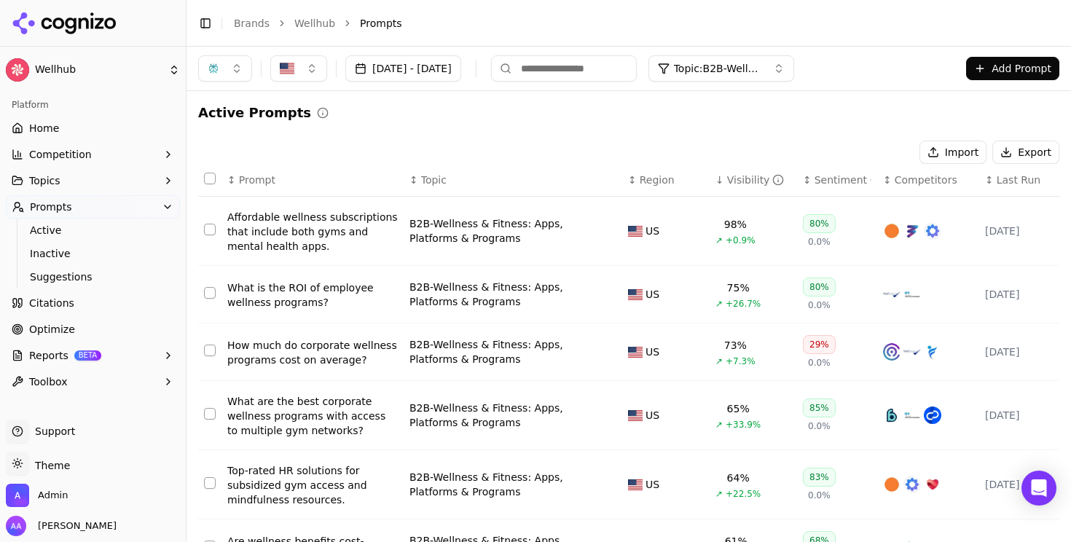
click at [737, 178] on div "Visibility" at bounding box center [756, 180] width 58 height 15
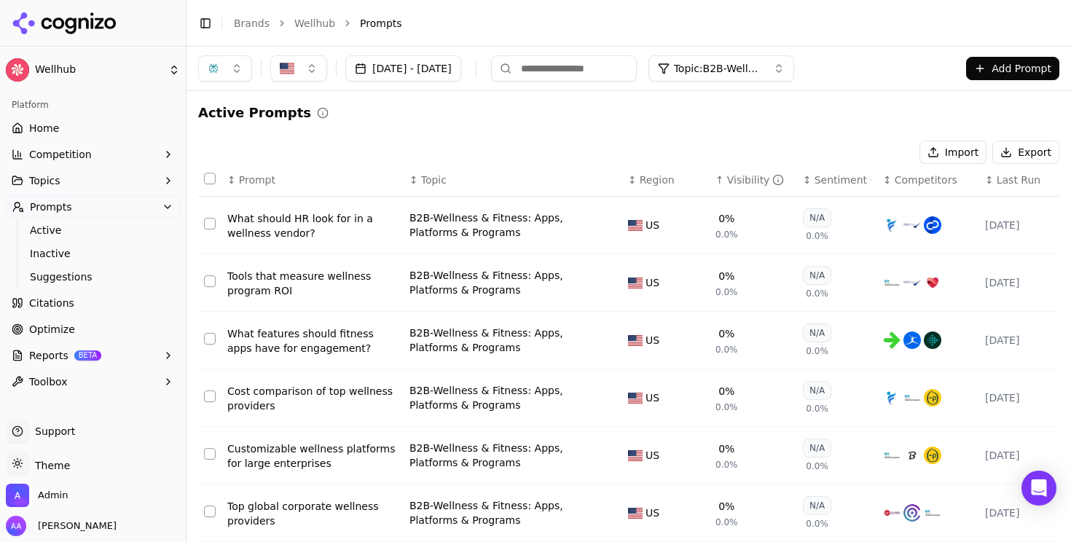
click at [737, 178] on div "Visibility" at bounding box center [756, 180] width 58 height 15
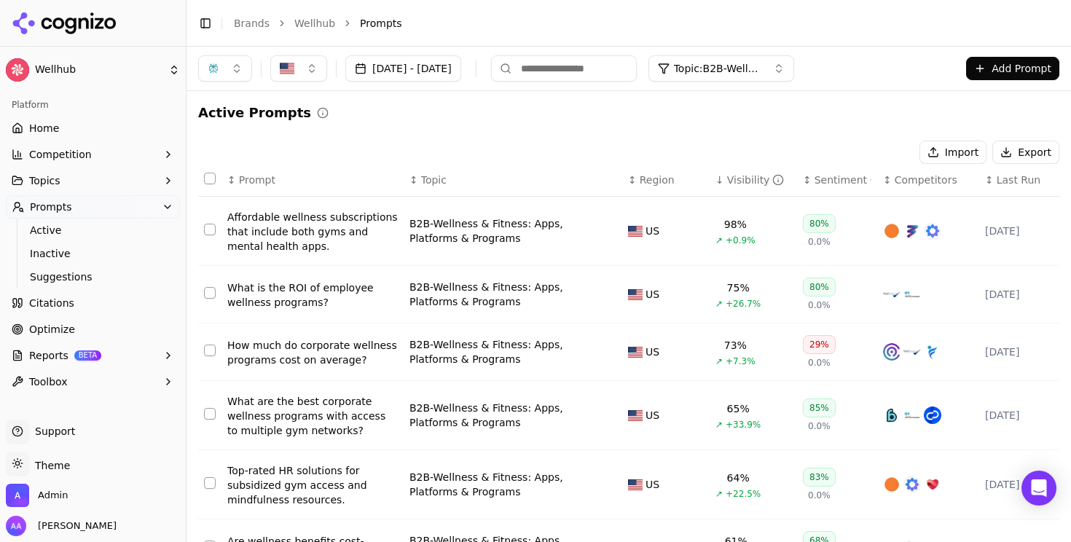
click at [447, 63] on button "[DATE] - [DATE]" at bounding box center [403, 68] width 116 height 26
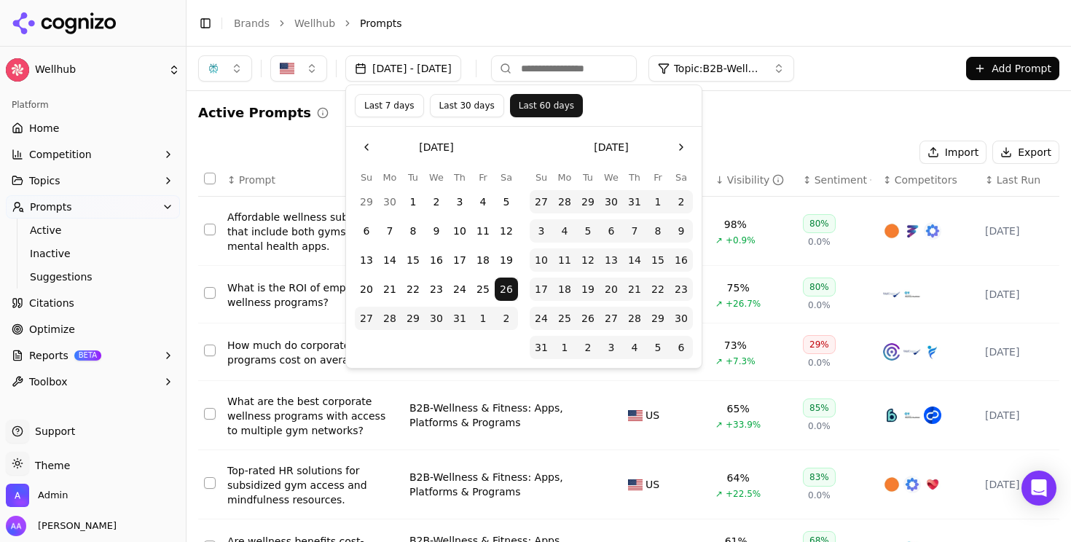
click at [380, 103] on button "Last 7 days" at bounding box center [389, 105] width 69 height 23
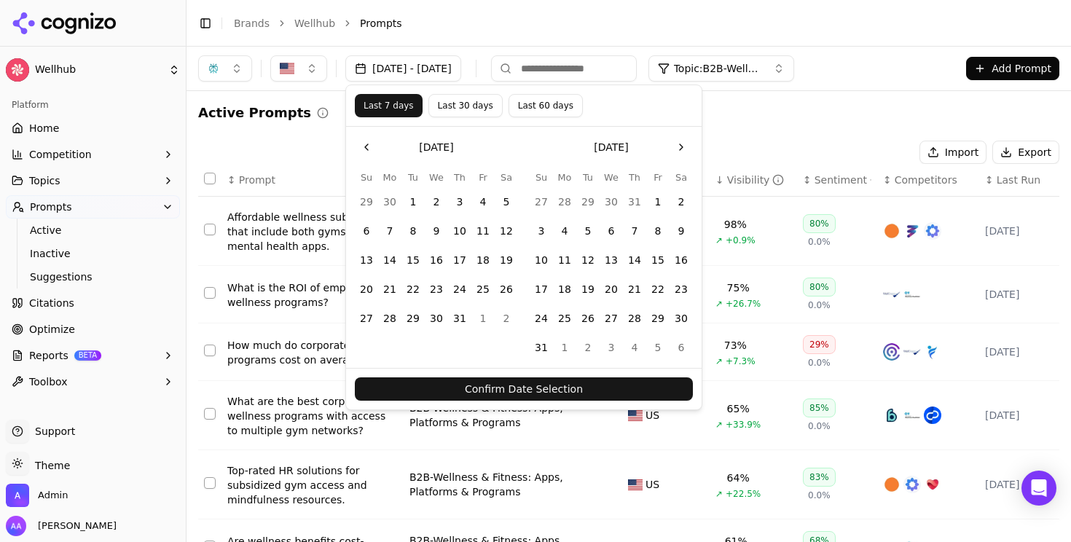
click at [433, 393] on button "Confirm Date Selection" at bounding box center [524, 388] width 338 height 23
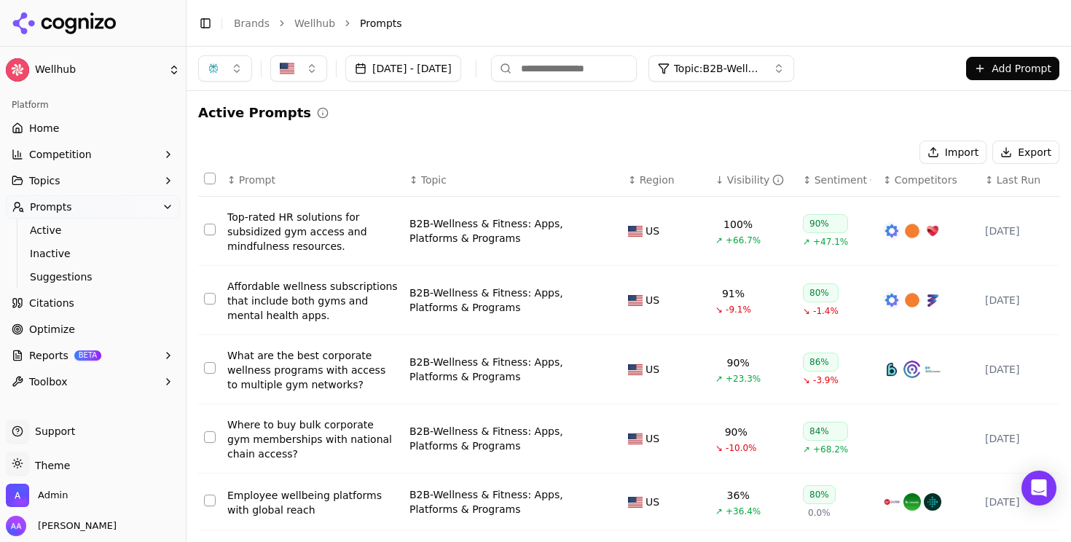
click at [431, 62] on button "[DATE] - [DATE]" at bounding box center [403, 68] width 116 height 26
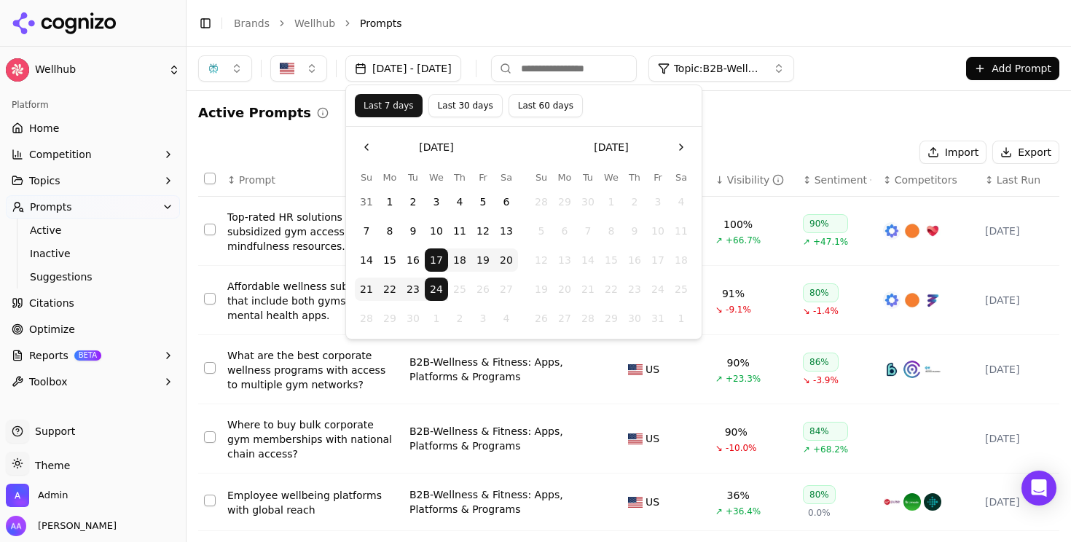
click at [415, 259] on button "16" at bounding box center [412, 259] width 23 height 23
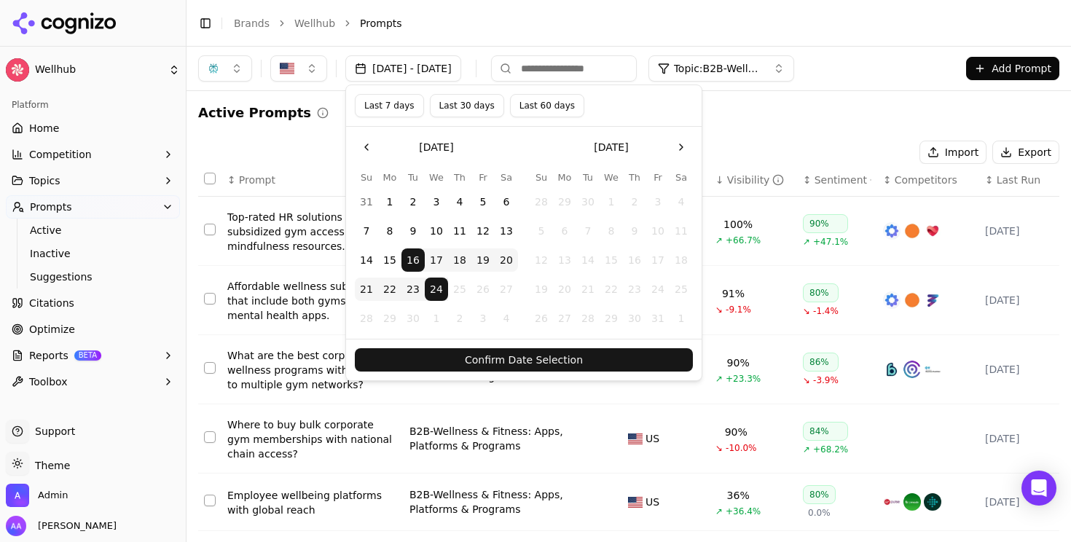
click at [452, 361] on button "Confirm Date Selection" at bounding box center [524, 359] width 338 height 23
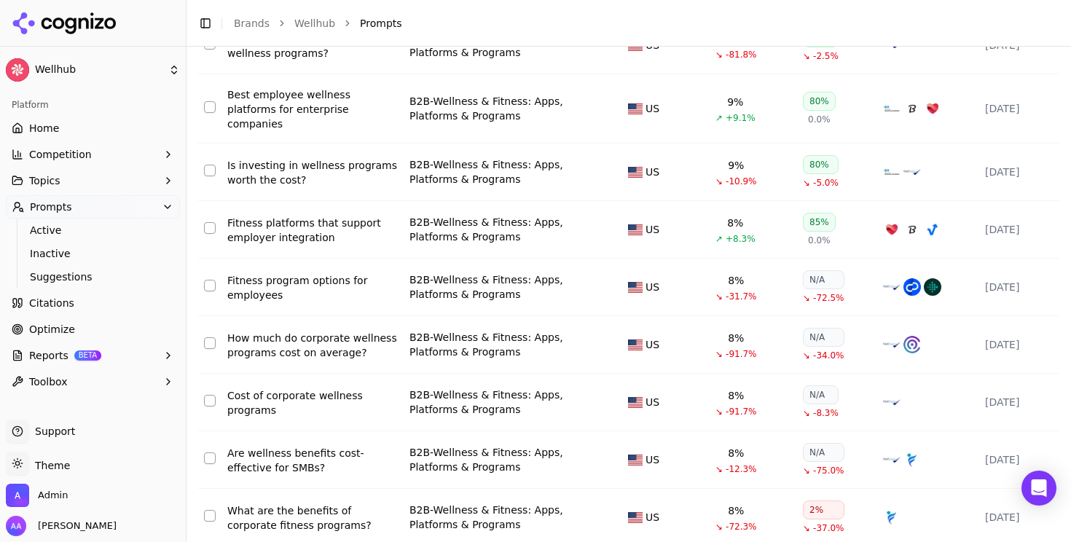
scroll to position [815, 0]
click at [321, 331] on div "How much do corporate wellness programs cost on average?" at bounding box center [312, 343] width 170 height 29
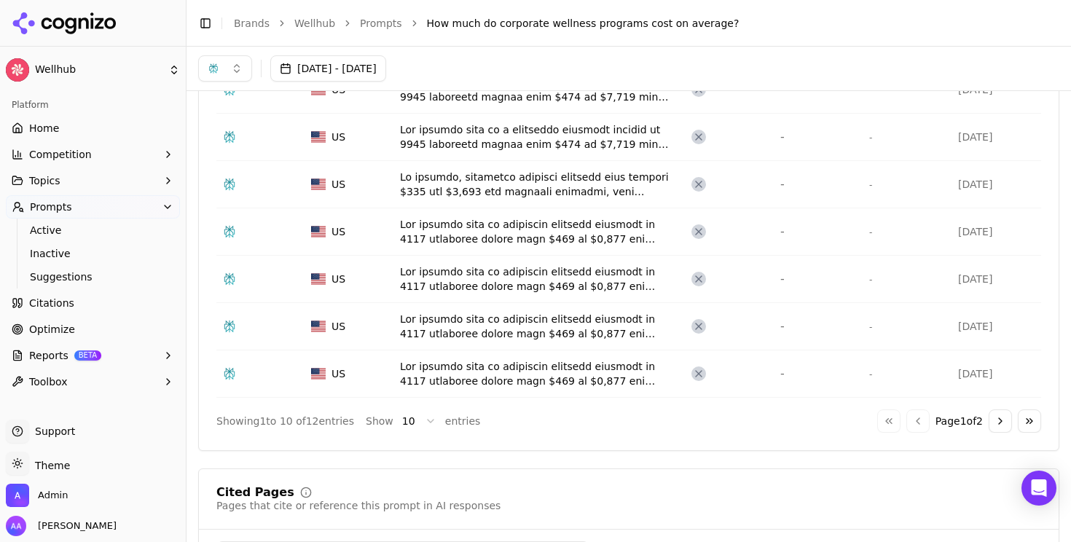
scroll to position [716, 0]
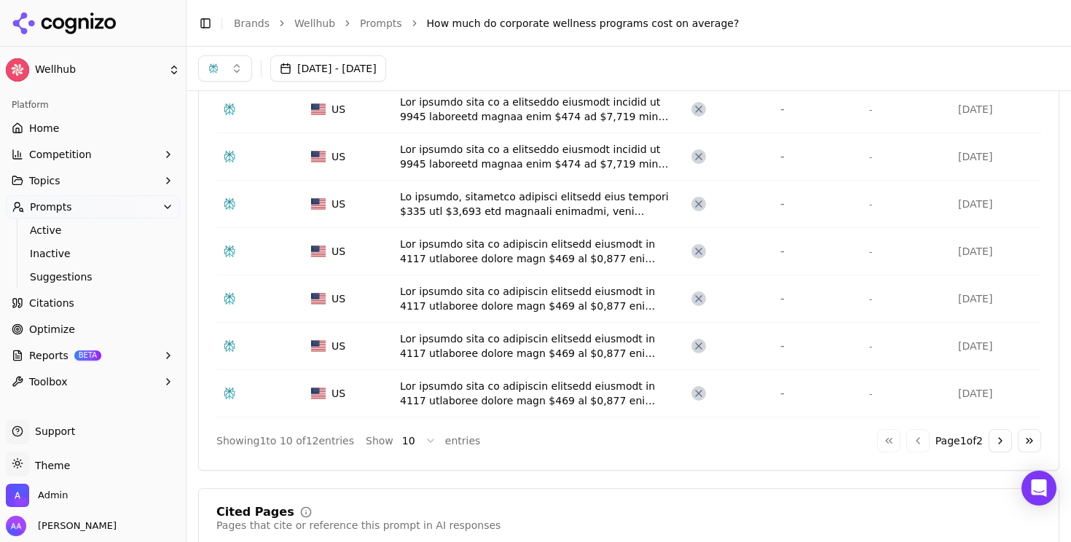
click at [989, 437] on button "Go to next page" at bounding box center [1000, 440] width 23 height 23
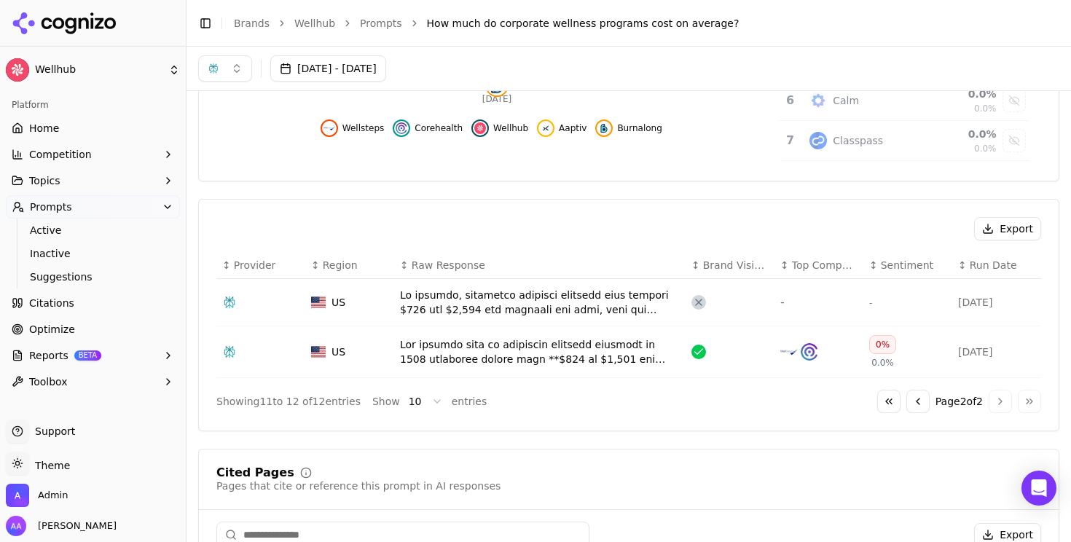
scroll to position [380, 0]
click at [907, 403] on button "Go to previous page" at bounding box center [917, 402] width 23 height 23
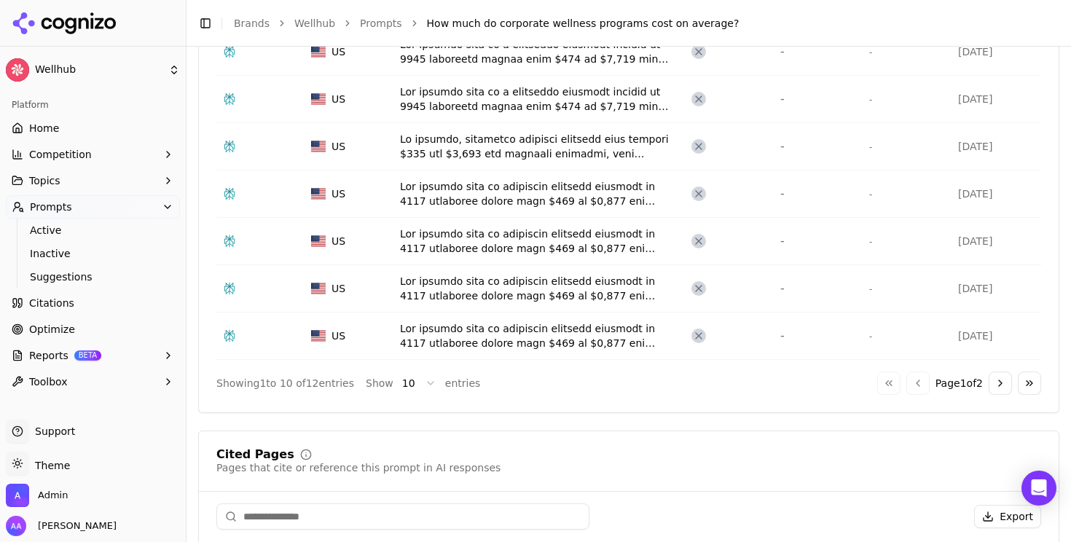
scroll to position [780, 0]
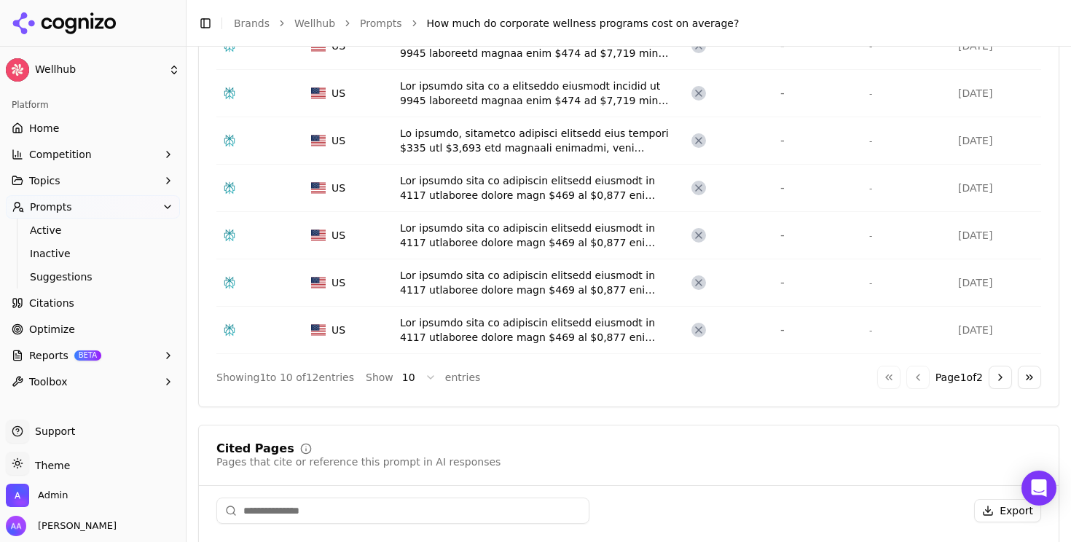
click at [989, 376] on button "Go to next page" at bounding box center [1000, 377] width 23 height 23
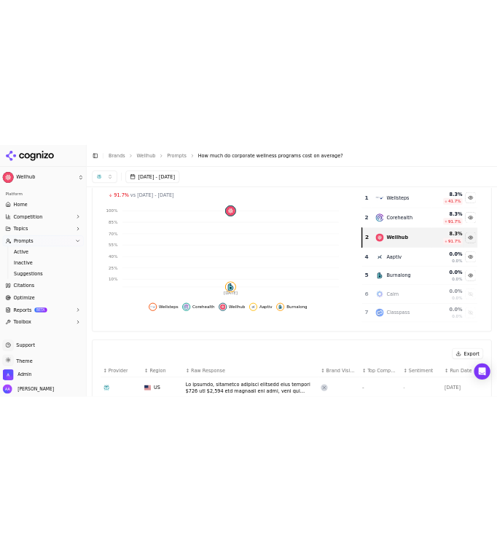
scroll to position [0, 0]
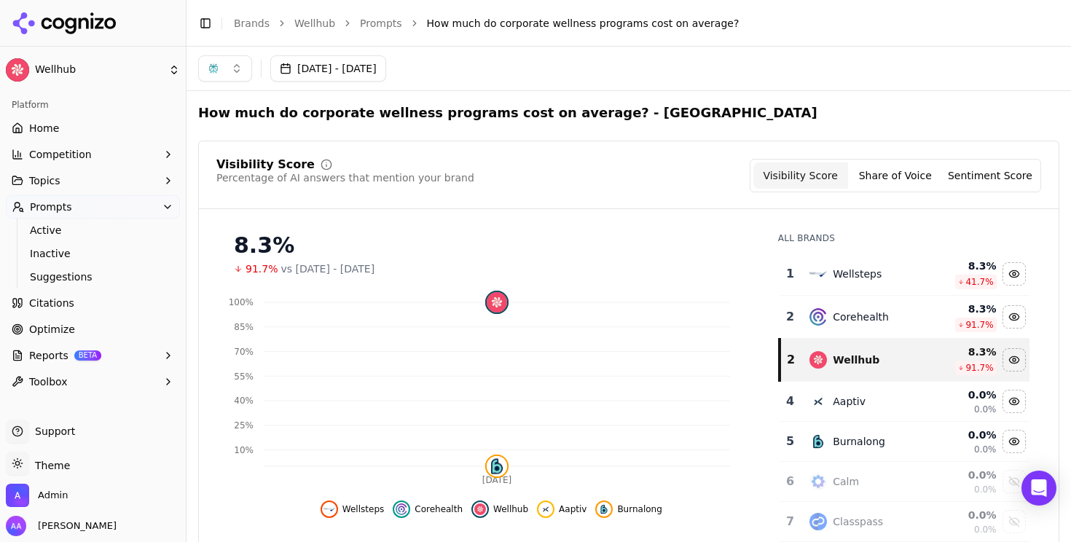
click at [606, 232] on div "8.3%" at bounding box center [491, 245] width 515 height 26
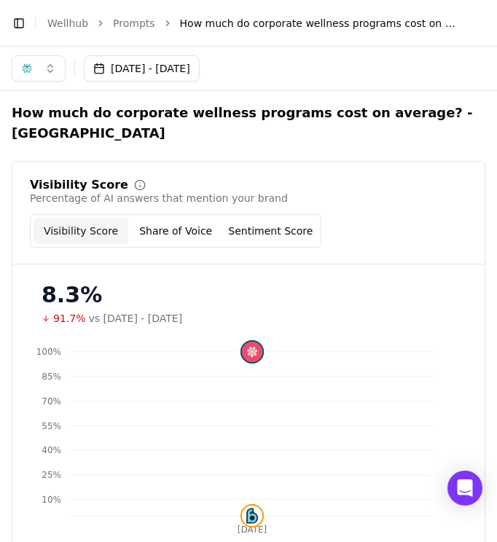
click at [384, 199] on div "Percentage of AI answers that mention your brand" at bounding box center [248, 198] width 437 height 15
